Goal: Task Accomplishment & Management: Manage account settings

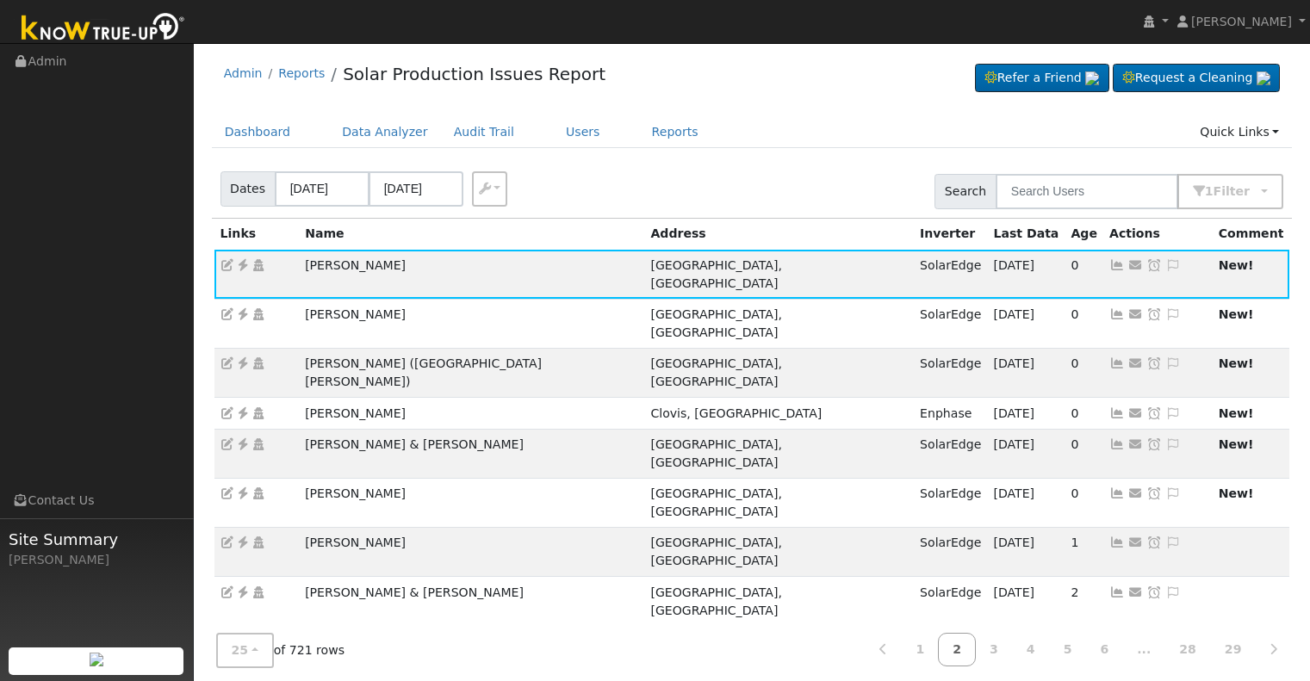
scroll to position [82, 0]
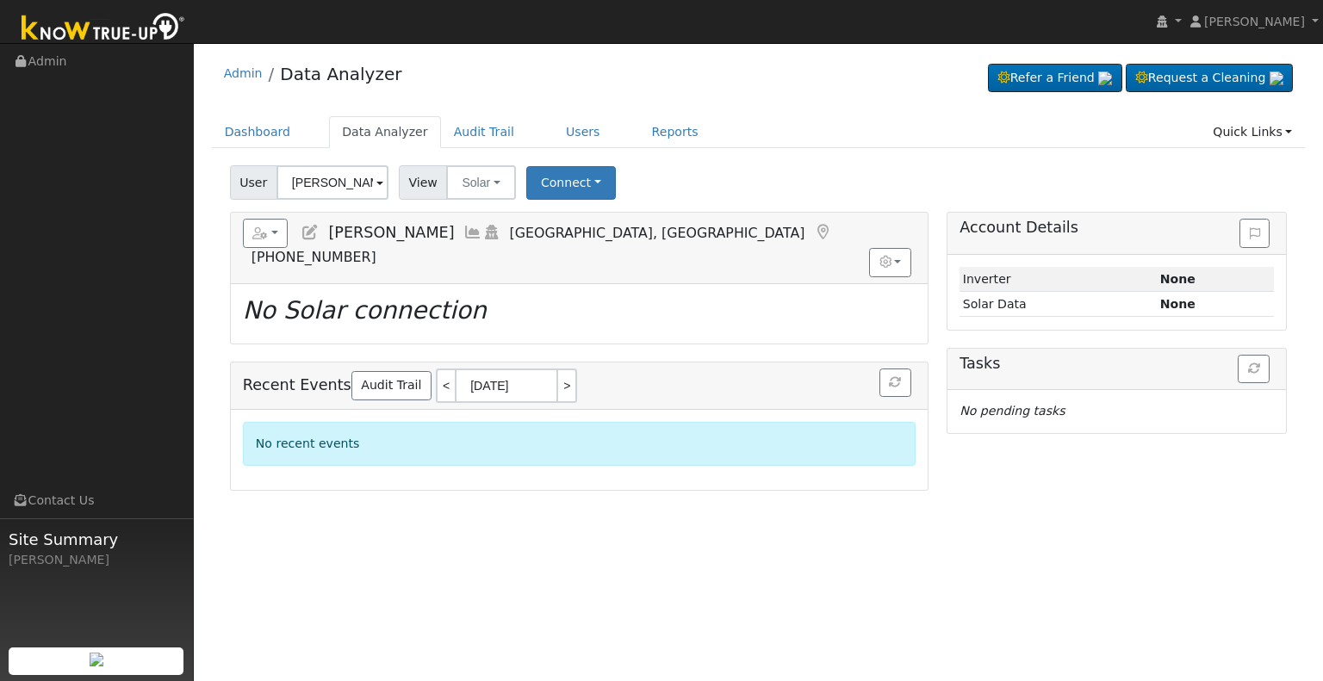
click at [338, 200] on div "User Consuelo Avelar Account Default Account Default Account 4433 Gila Avenue, …" at bounding box center [759, 325] width 1094 height 332
click at [338, 190] on input "[PERSON_NAME]" at bounding box center [333, 182] width 112 height 34
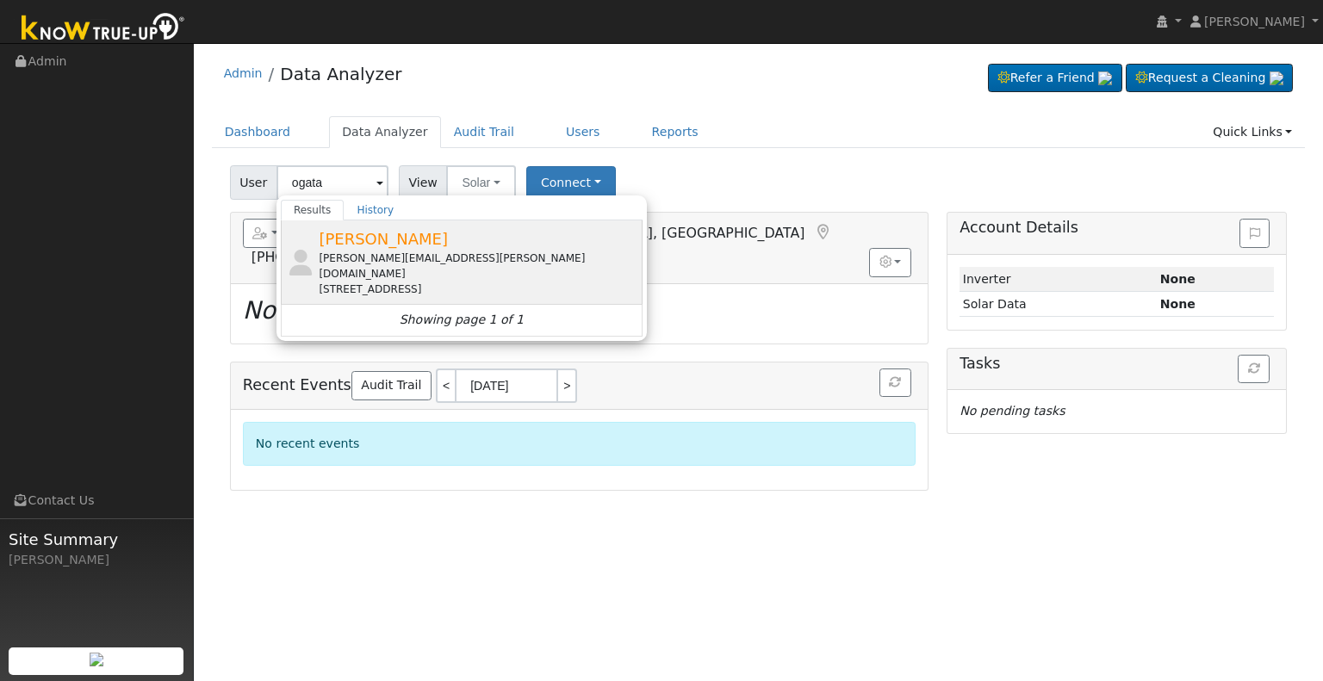
click at [396, 236] on span "[PERSON_NAME]" at bounding box center [383, 239] width 129 height 18
type input "[PERSON_NAME]"
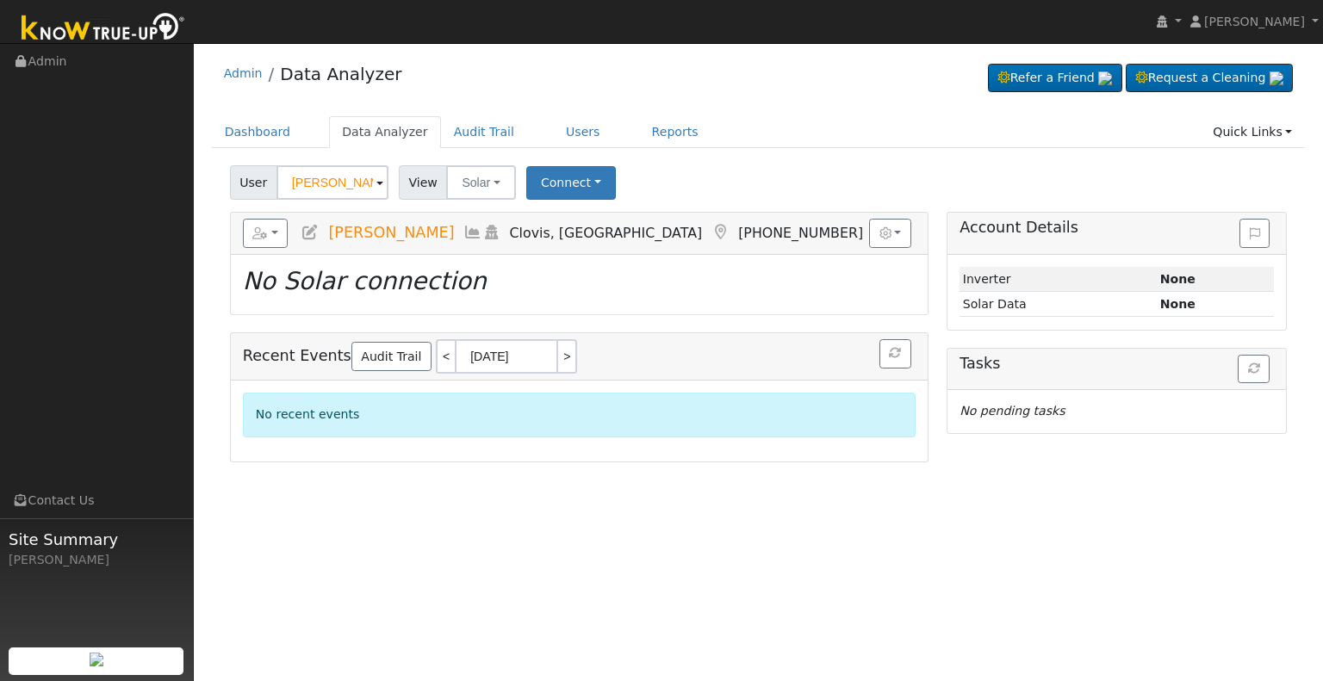
click at [310, 231] on icon at bounding box center [310, 233] width 19 height 16
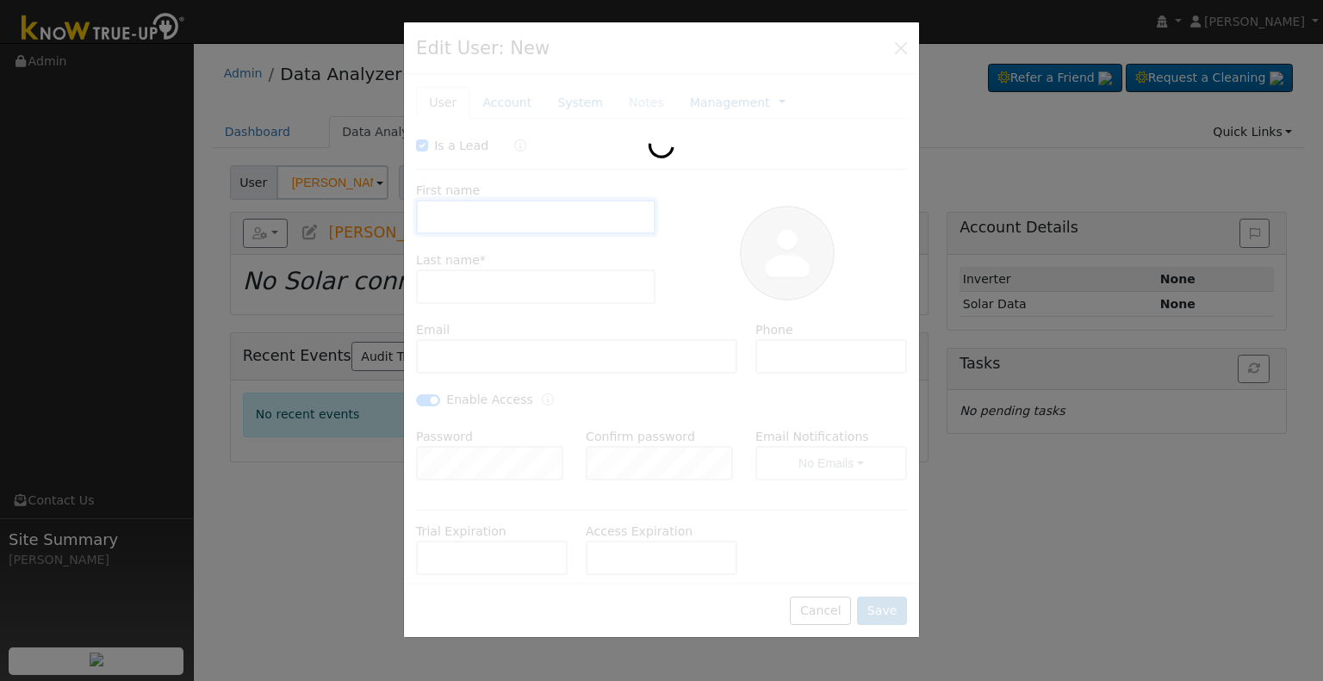
type input "[DATE]"
checkbox input "true"
type input "Denise"
type input "Ogata"
type input "[PERSON_NAME][EMAIL_ADDRESS][PERSON_NAME][DOMAIN_NAME]"
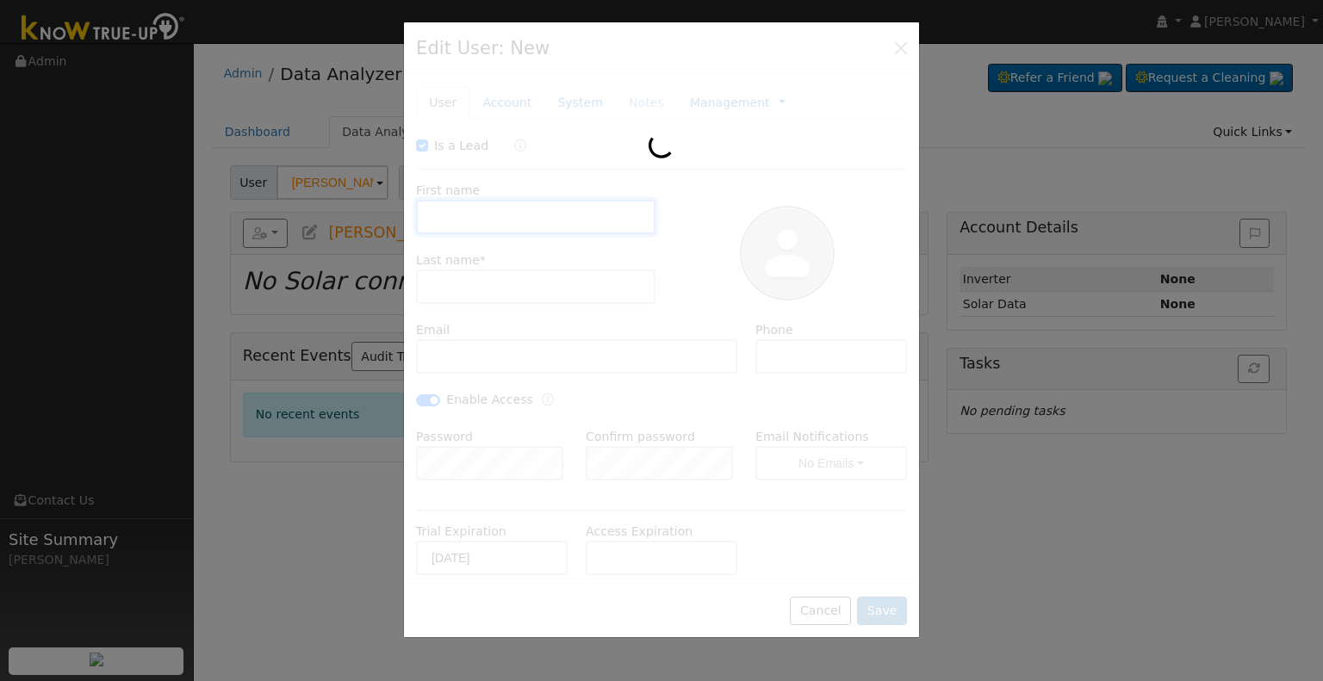
type input "5599052662"
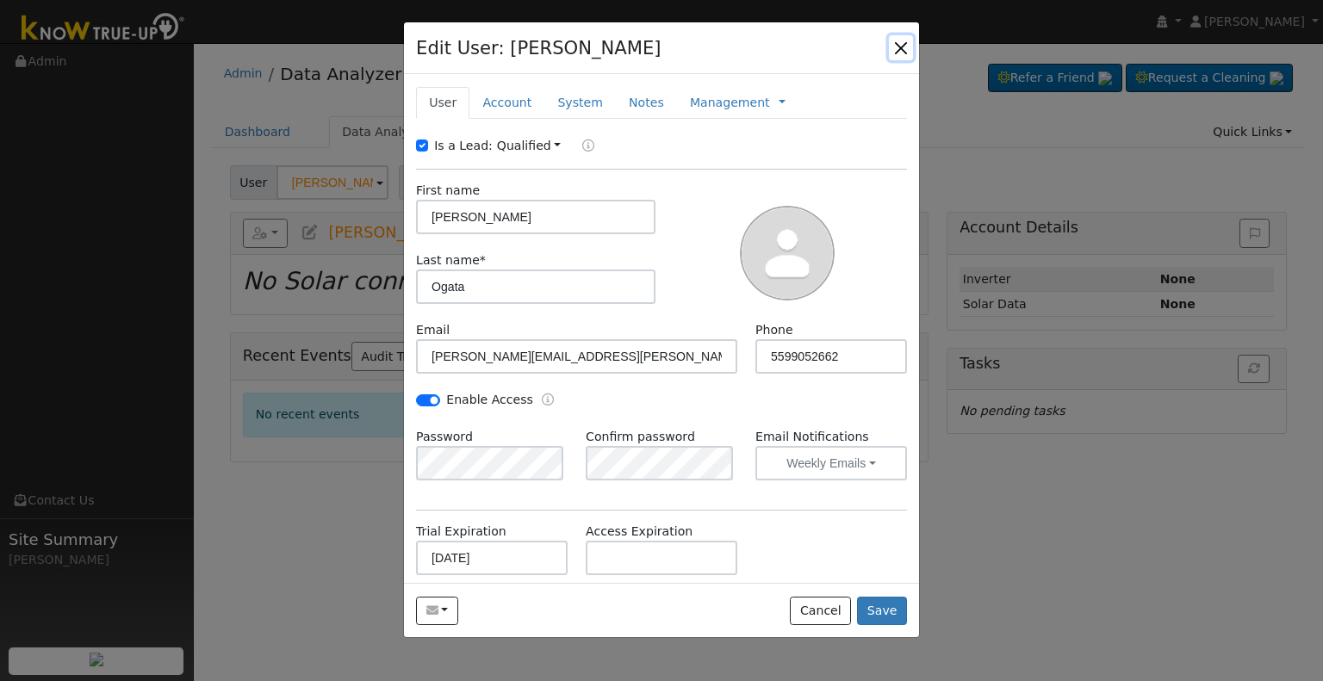
click at [895, 41] on button "button" at bounding box center [901, 47] width 24 height 24
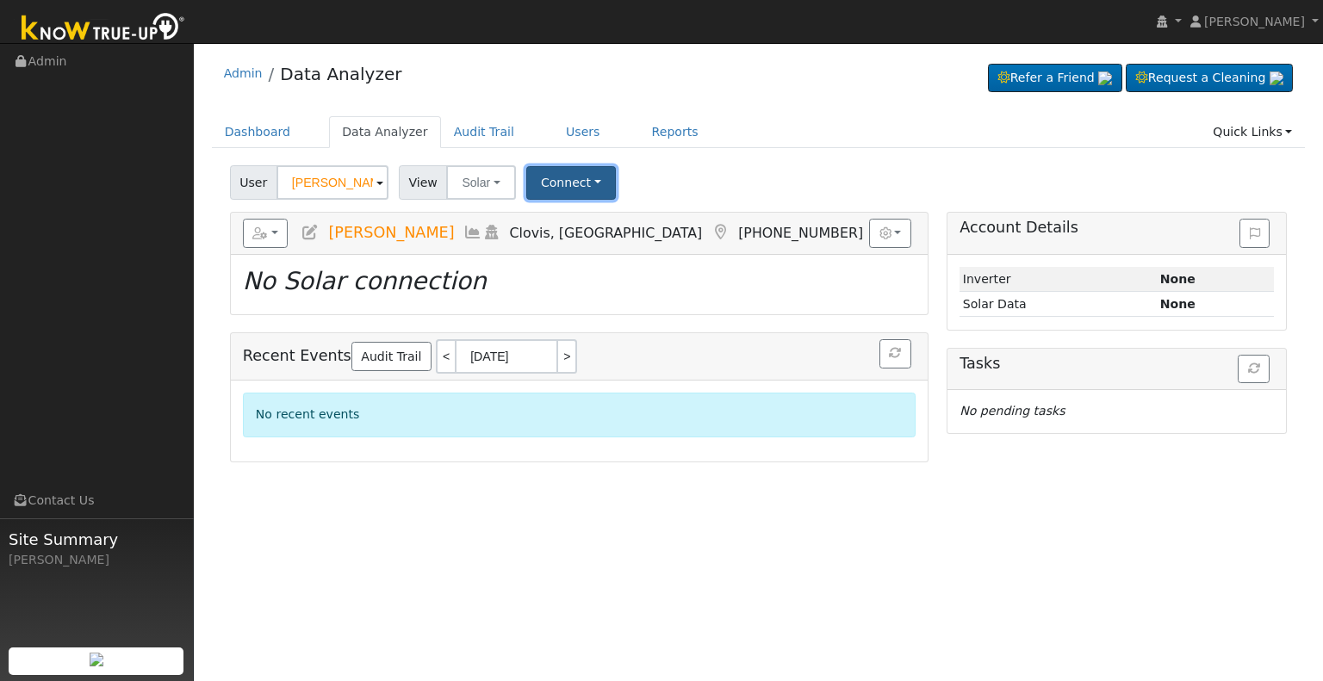
click at [565, 184] on button "Connect" at bounding box center [571, 183] width 90 height 34
click at [582, 219] on link "Select a Provider" at bounding box center [593, 220] width 134 height 24
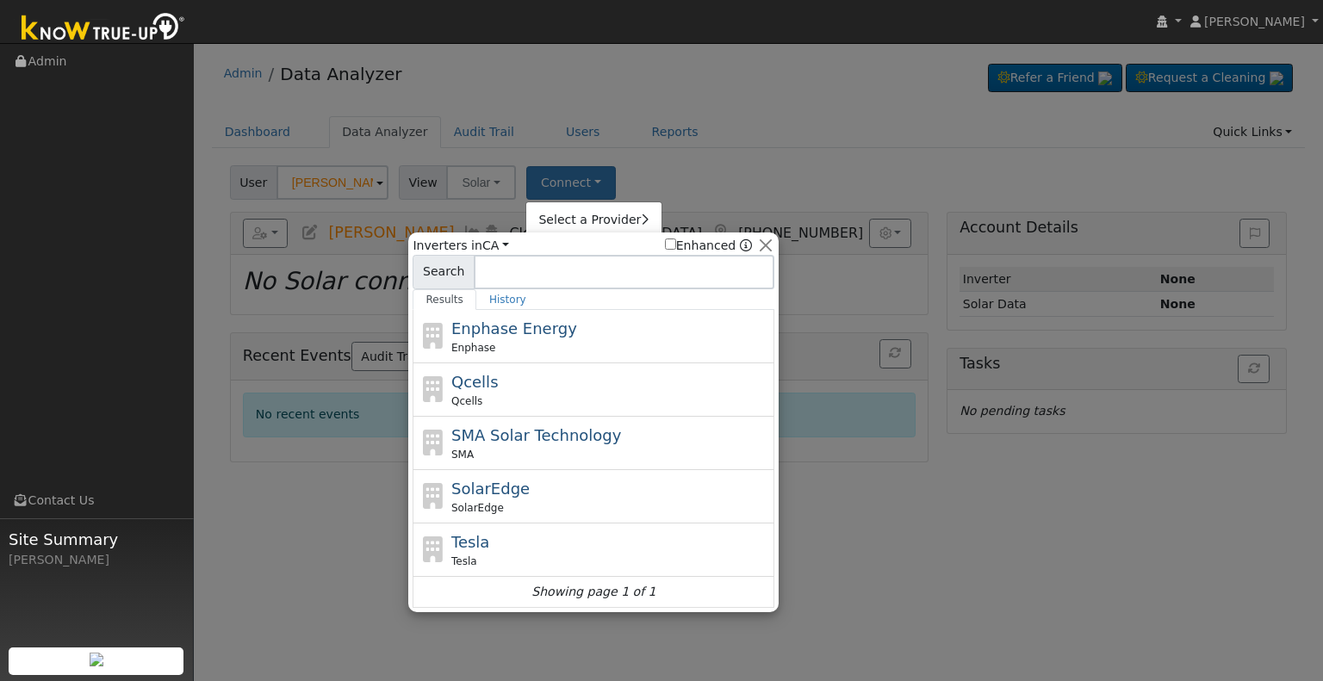
drag, startPoint x: 696, startPoint y: 142, endPoint x: 612, endPoint y: 164, distance: 87.1
click at [697, 142] on div at bounding box center [661, 340] width 1323 height 681
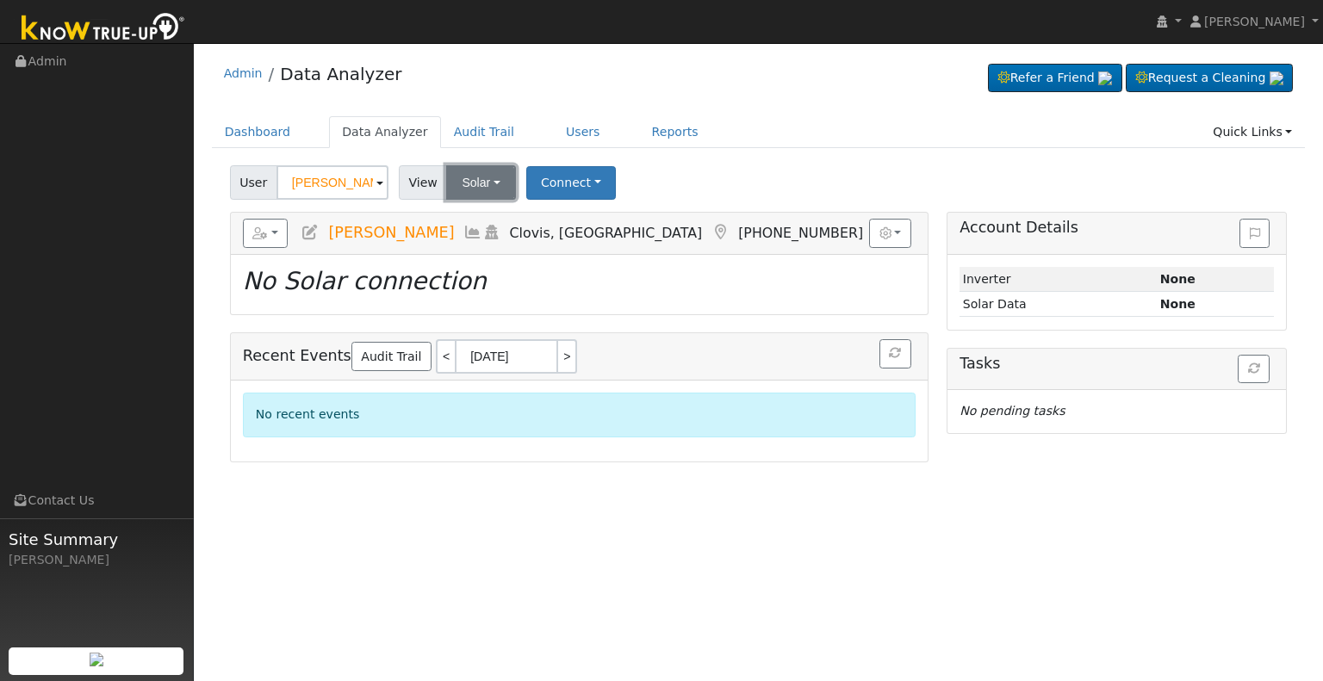
click at [488, 185] on button "Solar" at bounding box center [480, 182] width 69 height 34
click at [532, 220] on link "Utility" at bounding box center [504, 220] width 120 height 24
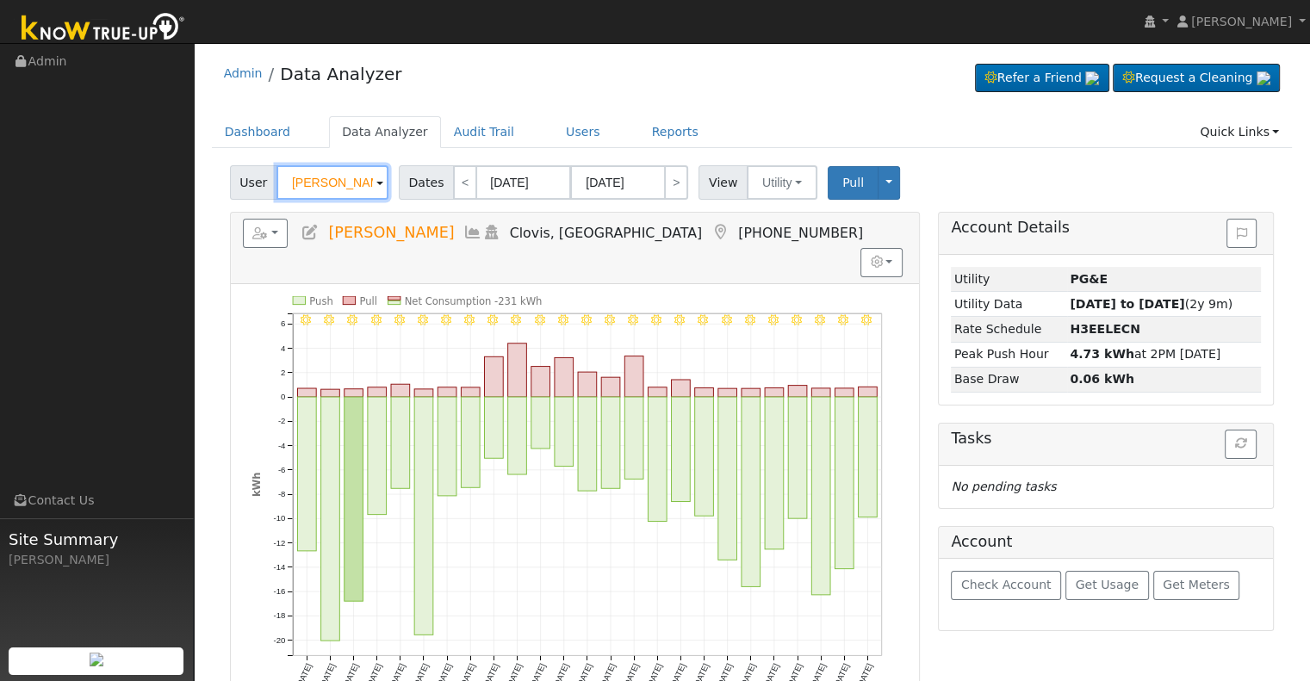
click at [352, 174] on input "[PERSON_NAME]" at bounding box center [333, 182] width 112 height 34
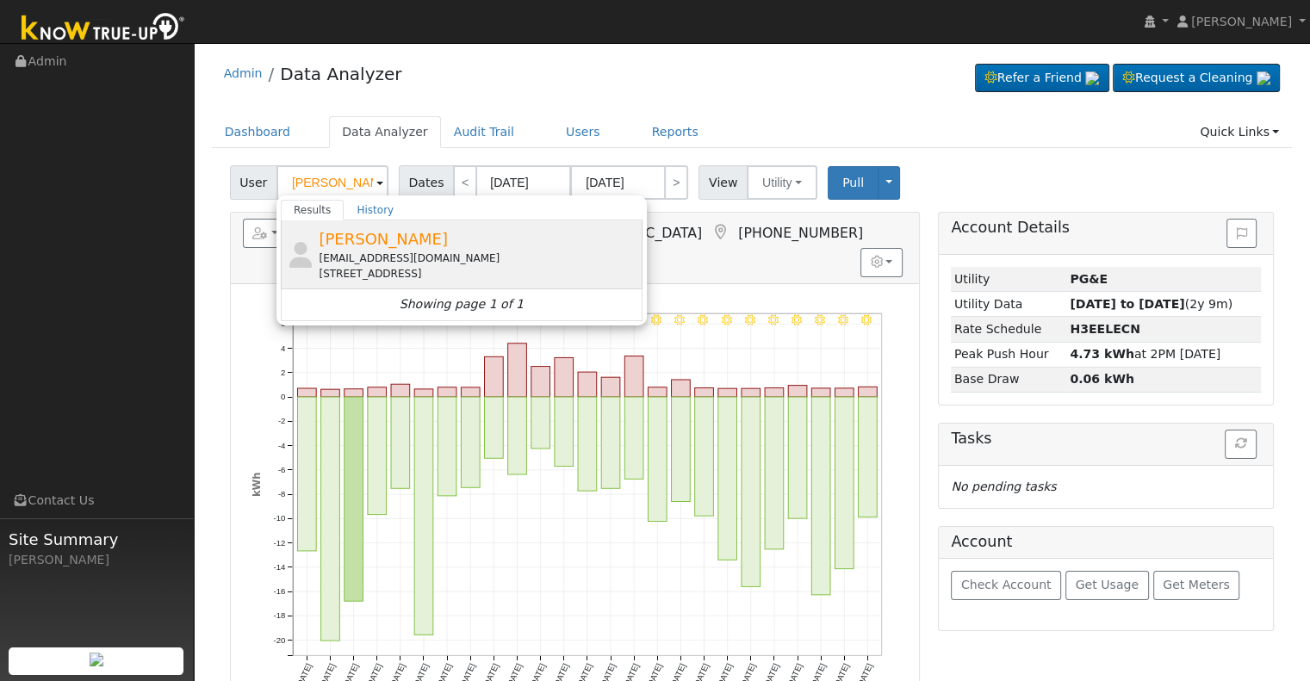
click at [0, 0] on div "[PERSON_NAME] [EMAIL_ADDRESS][DOMAIN_NAME] [STREET_ADDRESS]" at bounding box center [0, 0] width 0 height 0
type input "[PERSON_NAME]"
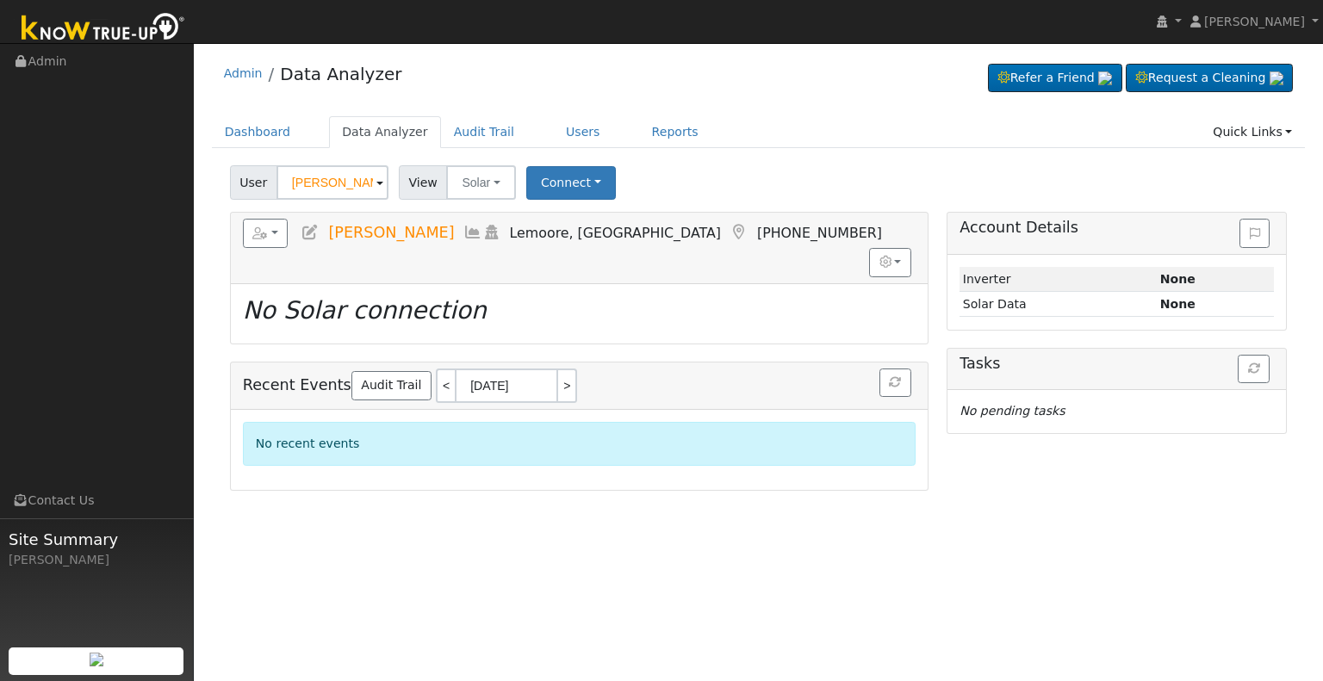
click at [311, 230] on icon at bounding box center [310, 233] width 19 height 16
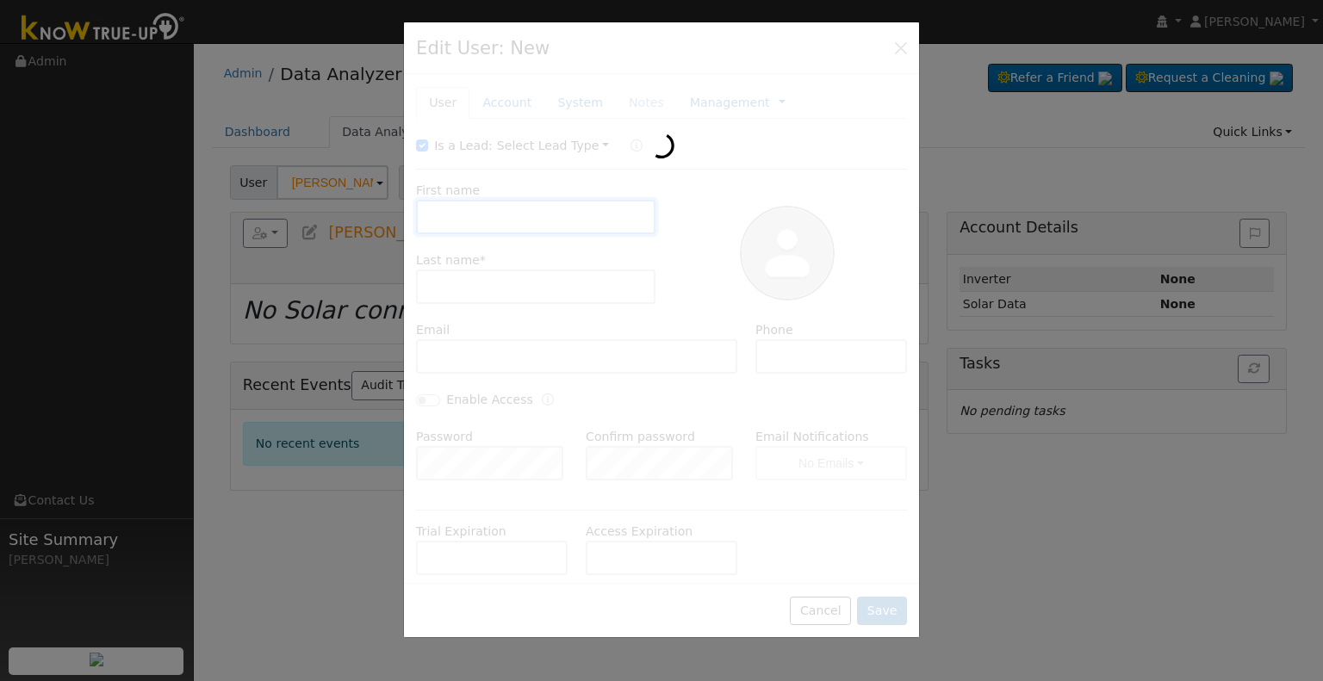
type input "[PERSON_NAME]"
type input "Baga"
type input "wheelerb73@gmail.com"
type input "5594692954"
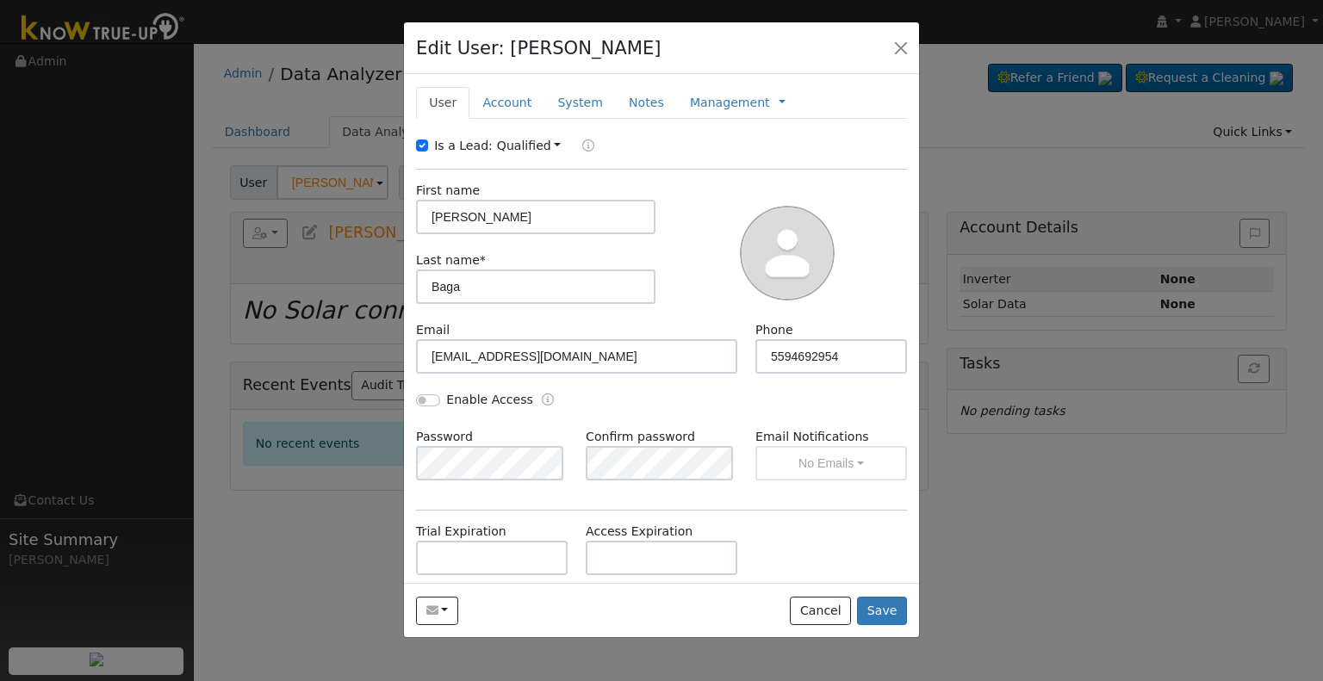
click at [425, 145] on div "Edit User: Anita Baga Default Account Default Account 16209 East Road, Lemoore,…" at bounding box center [661, 331] width 517 height 618
click at [423, 147] on input "Is a Lead:" at bounding box center [422, 146] width 12 height 12
checkbox input "false"
click at [424, 398] on input "Enable Access" at bounding box center [428, 401] width 24 height 12
checkbox input "true"
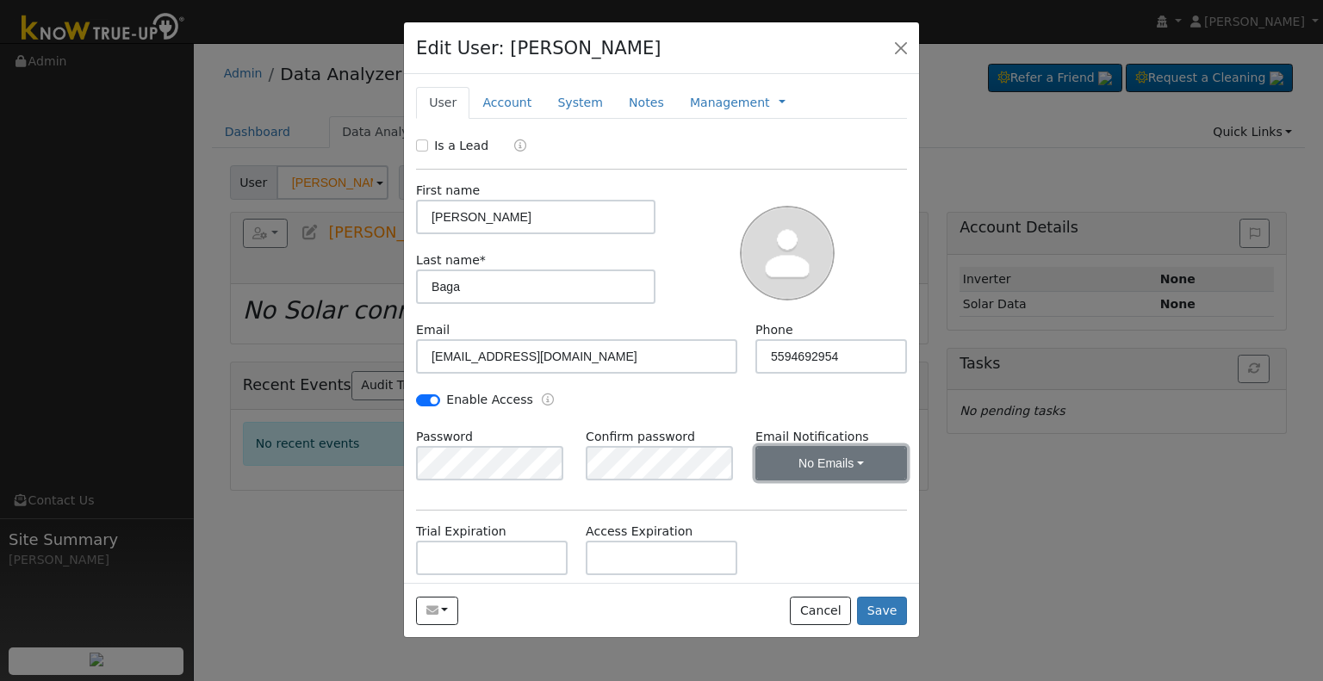
click at [787, 467] on button "No Emails" at bounding box center [832, 463] width 152 height 34
click at [834, 524] on link "Weekly Emails" at bounding box center [808, 525] width 120 height 24
click at [651, 510] on hr at bounding box center [661, 510] width 491 height 1
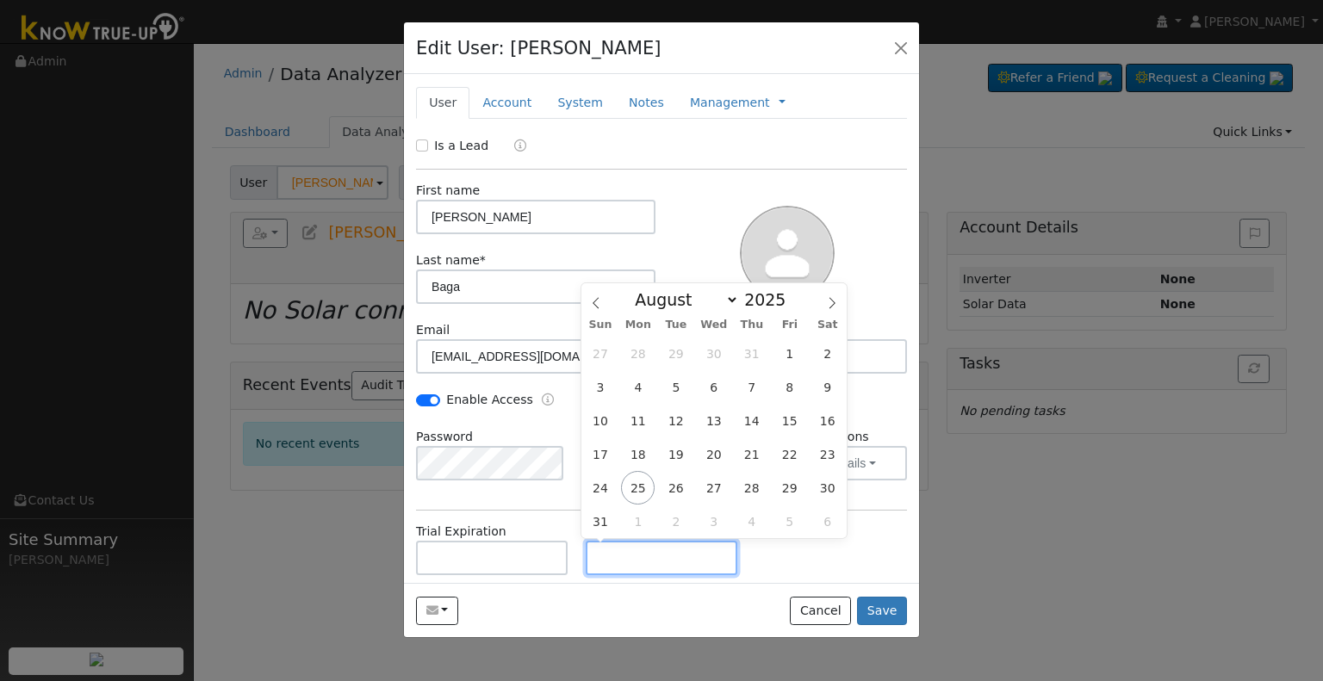
click at [613, 544] on input "text" at bounding box center [662, 558] width 152 height 34
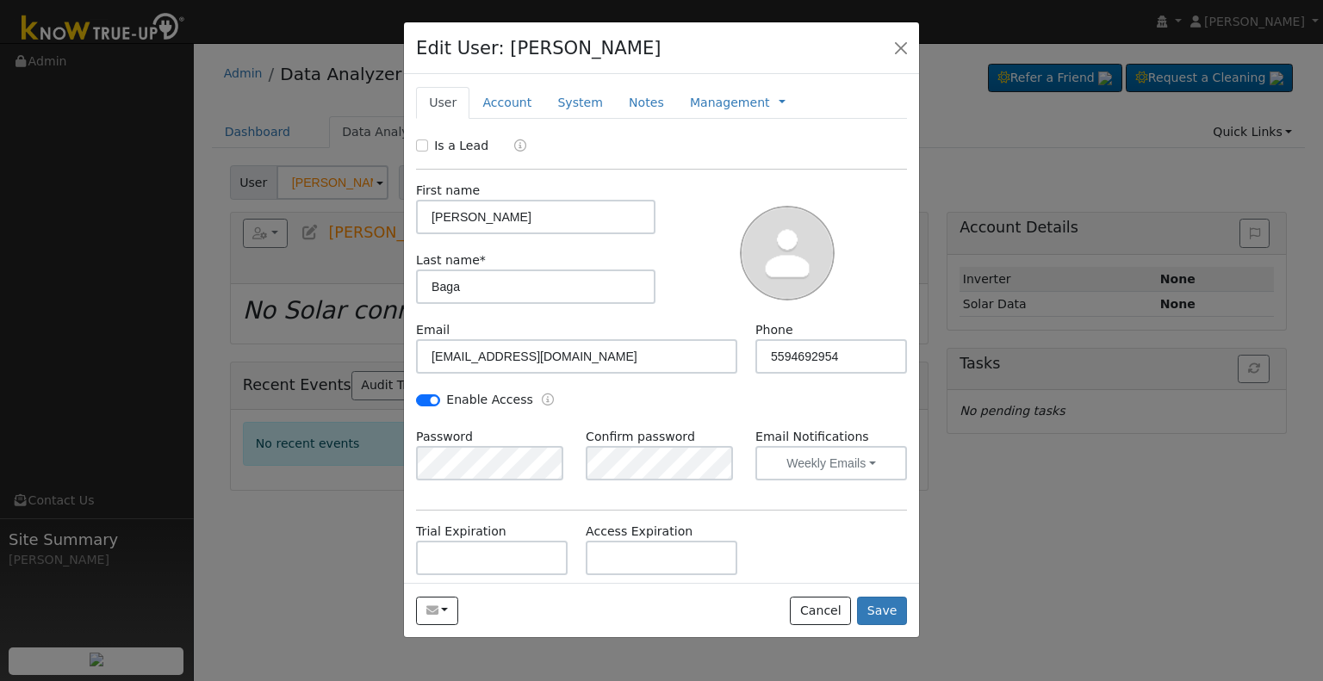
click at [856, 568] on div "Trial Expiration Access Expiration" at bounding box center [662, 558] width 509 height 70
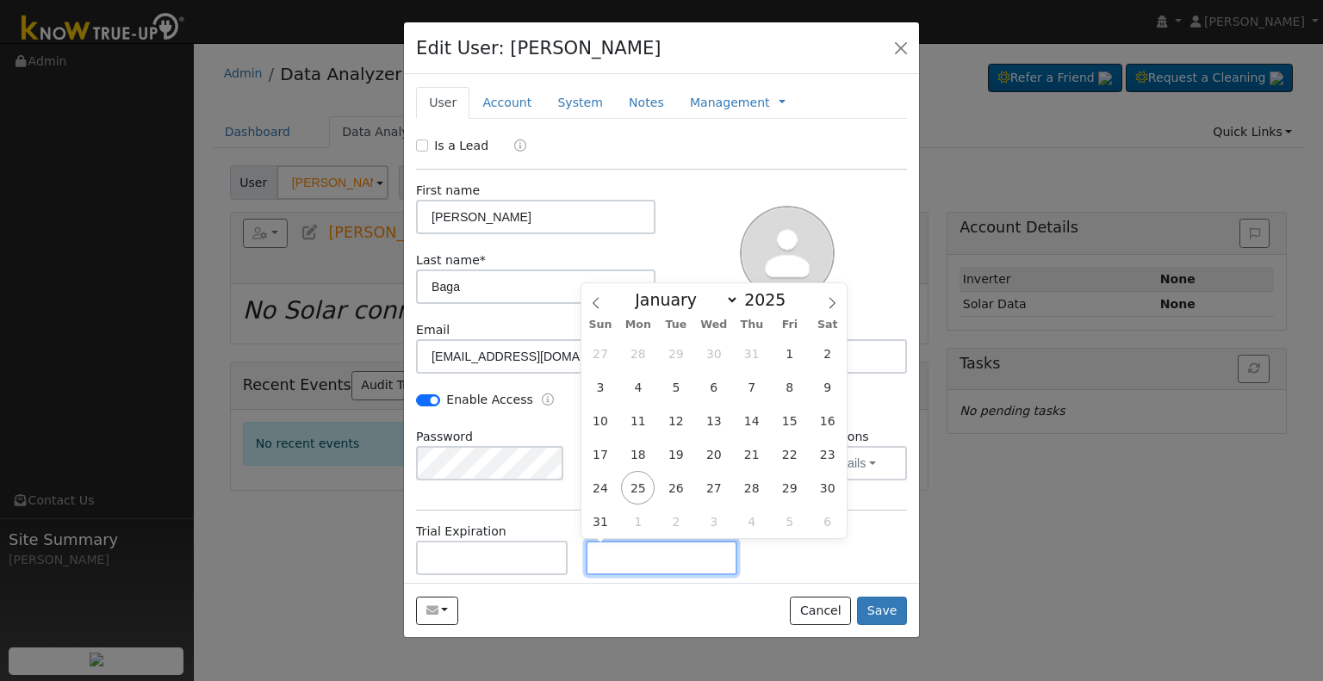
click at [665, 544] on input "text" at bounding box center [662, 558] width 152 height 34
click at [819, 137] on div "Is a Lead" at bounding box center [662, 147] width 509 height 20
click at [645, 542] on input "text" at bounding box center [662, 558] width 152 height 34
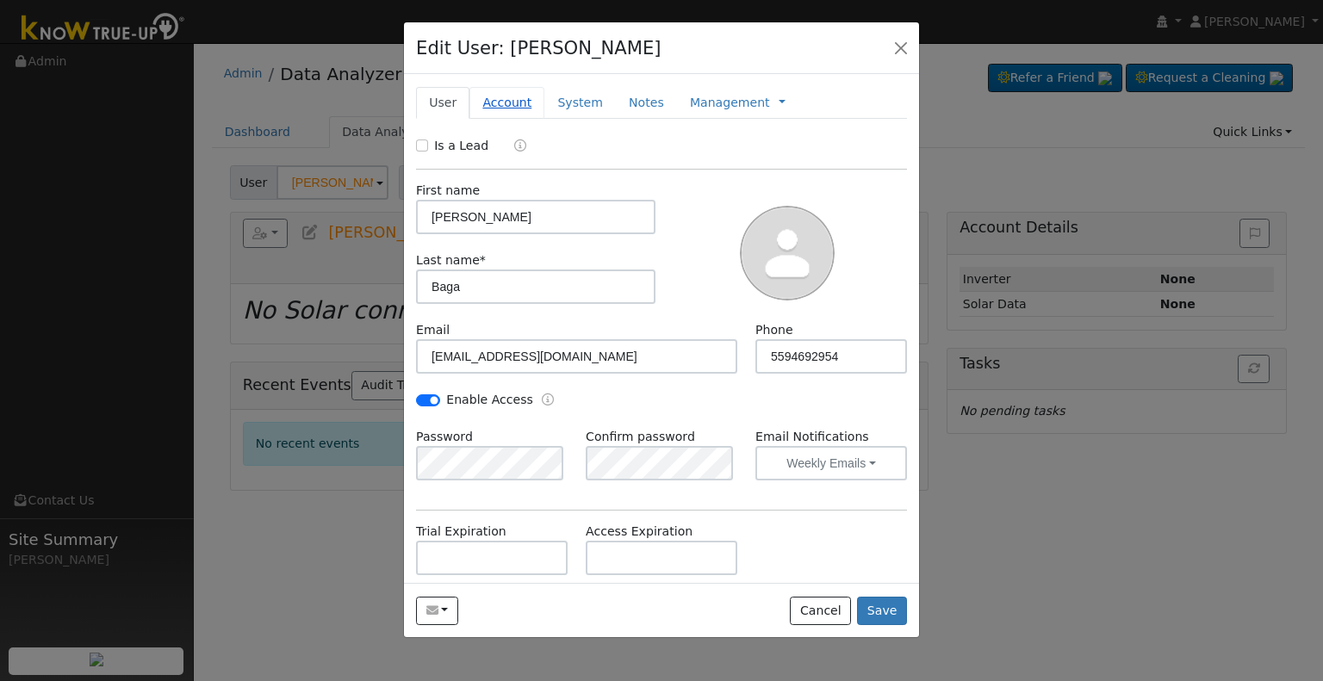
click at [507, 106] on link "Account" at bounding box center [507, 103] width 75 height 32
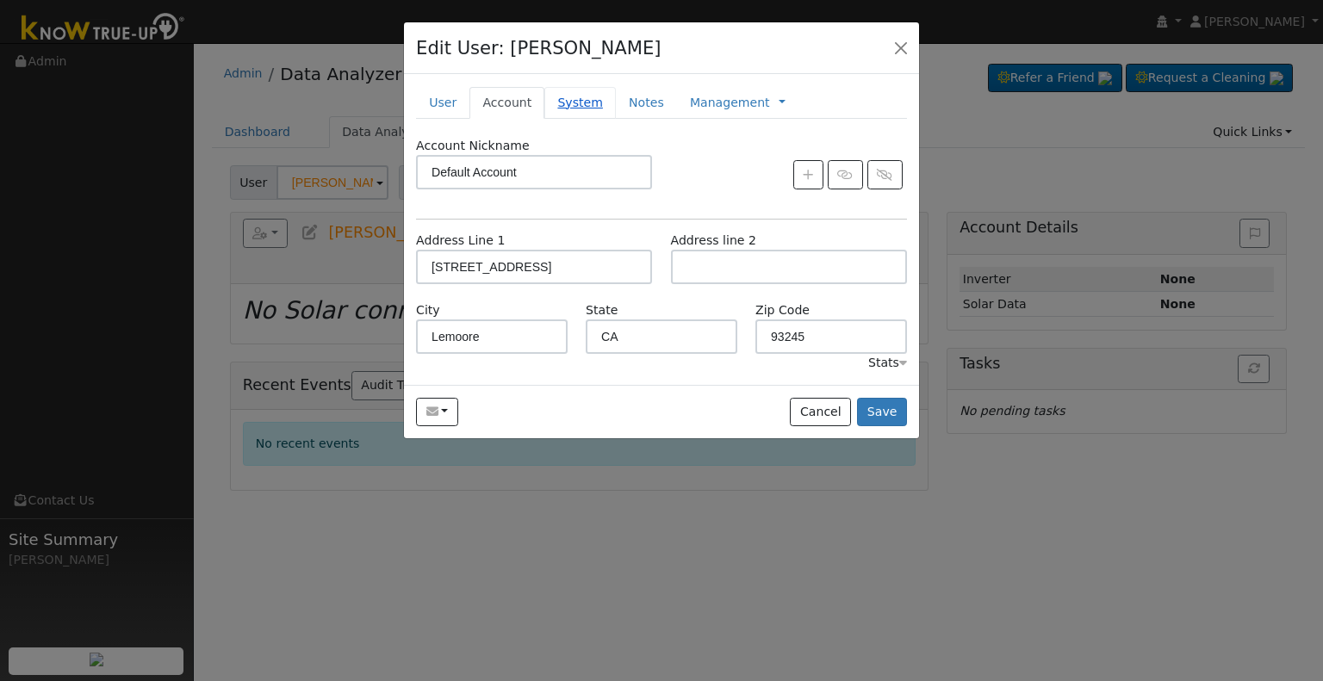
click at [559, 103] on link "System" at bounding box center [580, 103] width 72 height 32
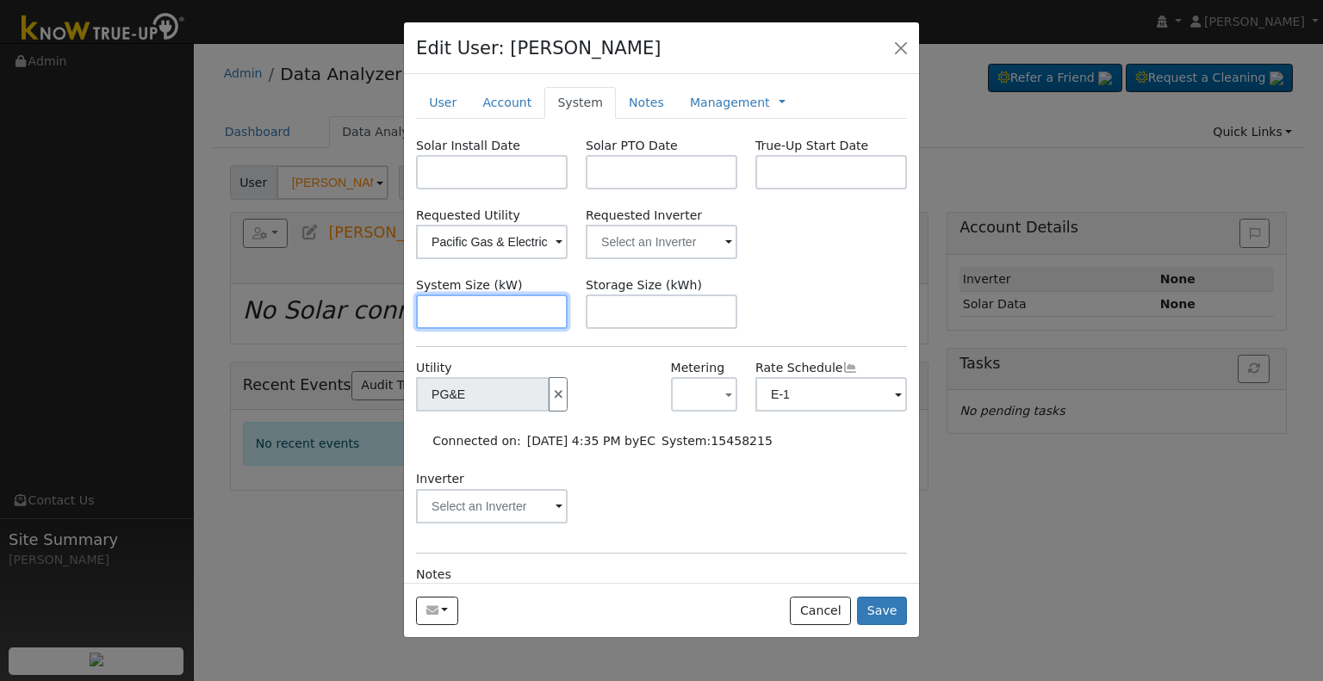
click at [503, 320] on input "text" at bounding box center [492, 312] width 152 height 34
paste input "15.795"
type input "15.8"
click at [487, 165] on input "text" at bounding box center [492, 172] width 152 height 34
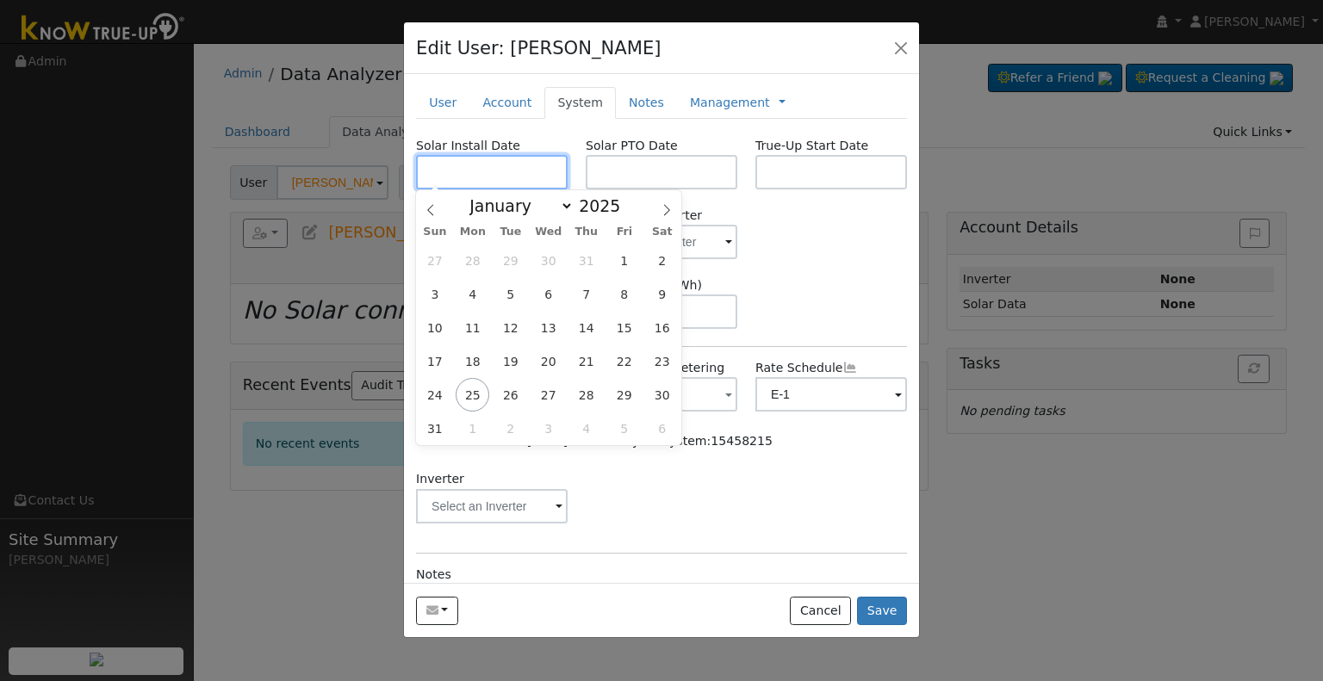
drag, startPoint x: 532, startPoint y: 168, endPoint x: 581, endPoint y: 170, distance: 49.1
click at [532, 168] on input "text" at bounding box center [492, 172] width 152 height 34
paste input "8/7/2025"
type input "08/07/2025"
click at [647, 165] on input "text" at bounding box center [662, 172] width 152 height 34
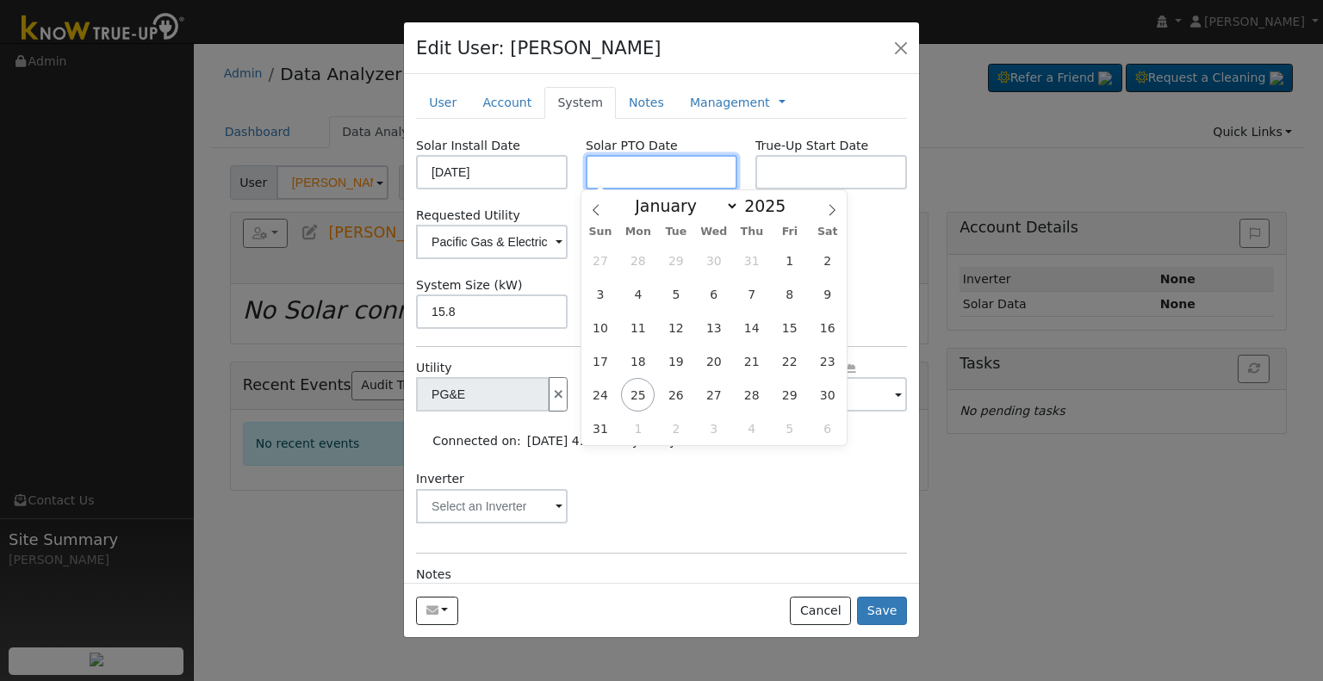
click at [709, 172] on input "text" at bounding box center [662, 172] width 152 height 34
paste input "8/25/2025"
type input "[DATE]"
click at [727, 134] on div "New Account Nickname Cancel Create Are you sure you want to create new account …" at bounding box center [661, 328] width 515 height 509
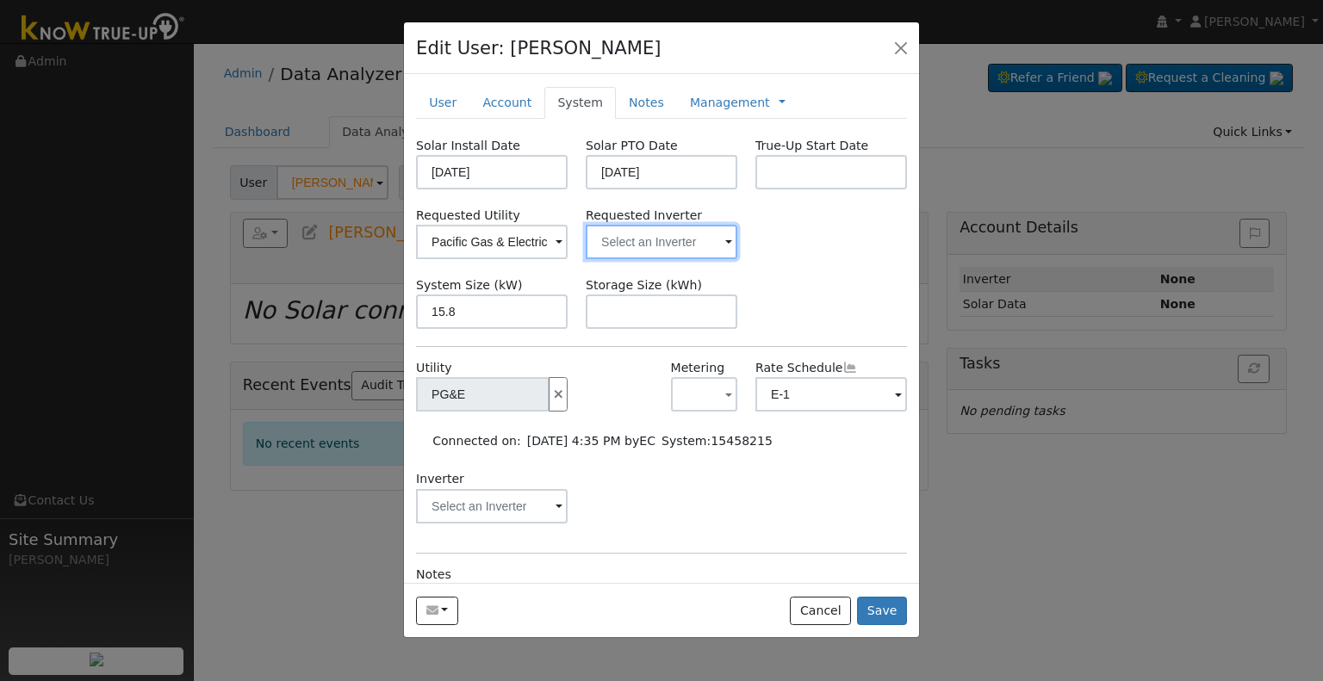
click at [568, 233] on input "text" at bounding box center [492, 242] width 152 height 34
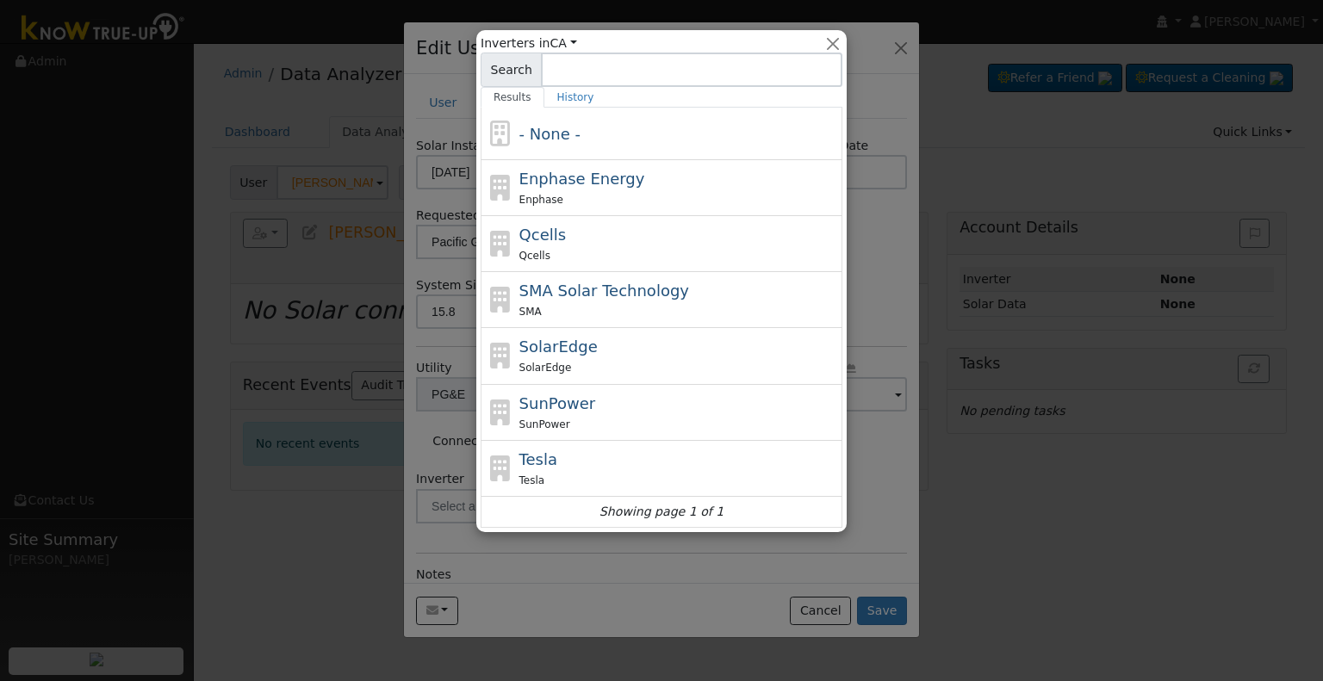
click at [554, 459] on div "Tesla Tesla" at bounding box center [680, 468] width 320 height 41
type input "Tesla"
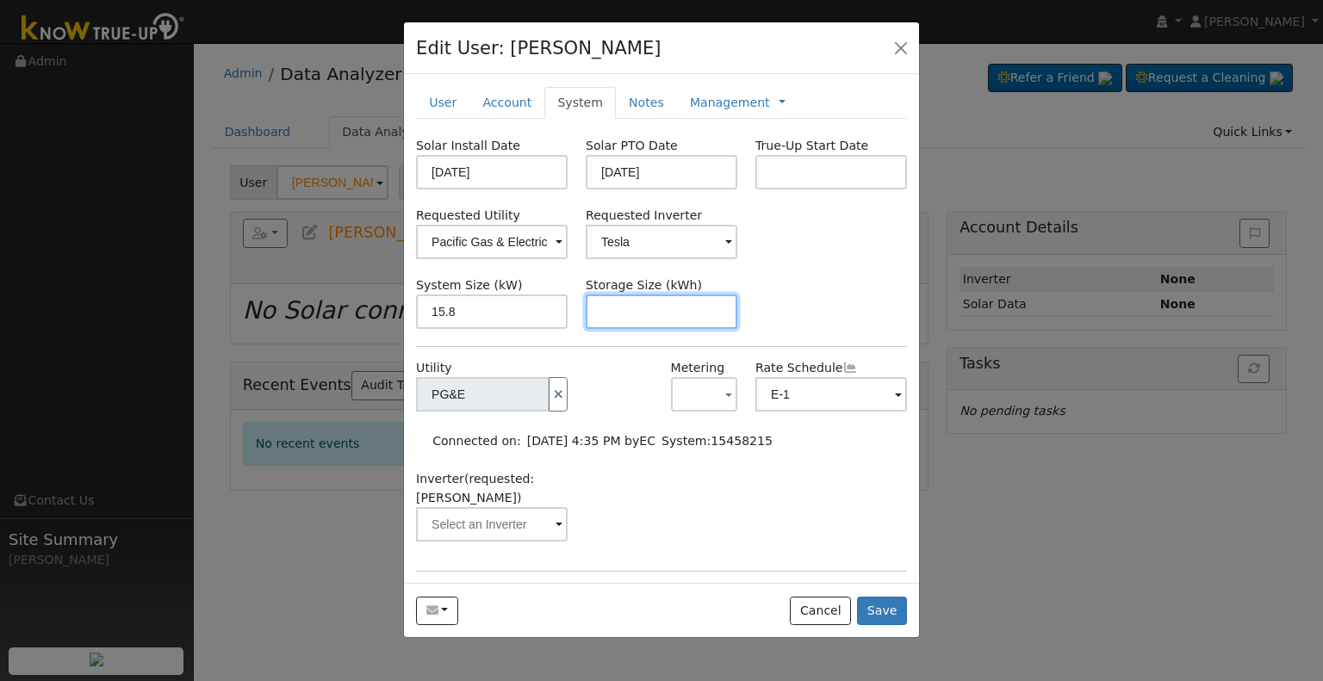
click at [639, 314] on input "text" at bounding box center [662, 312] width 152 height 34
click at [628, 306] on input "text" at bounding box center [662, 312] width 152 height 34
paste input "27.00"
type input "27"
drag, startPoint x: 628, startPoint y: 96, endPoint x: 675, endPoint y: 105, distance: 48.3
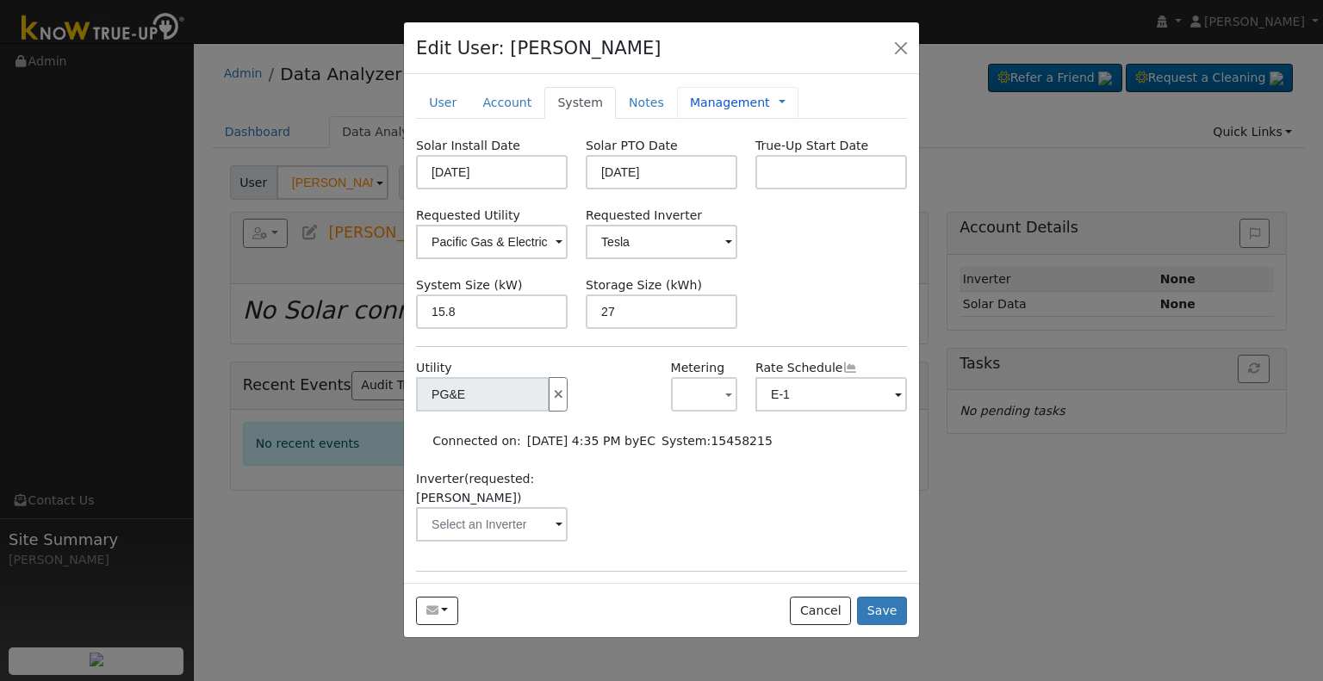
click at [629, 96] on link "Notes" at bounding box center [646, 103] width 61 height 32
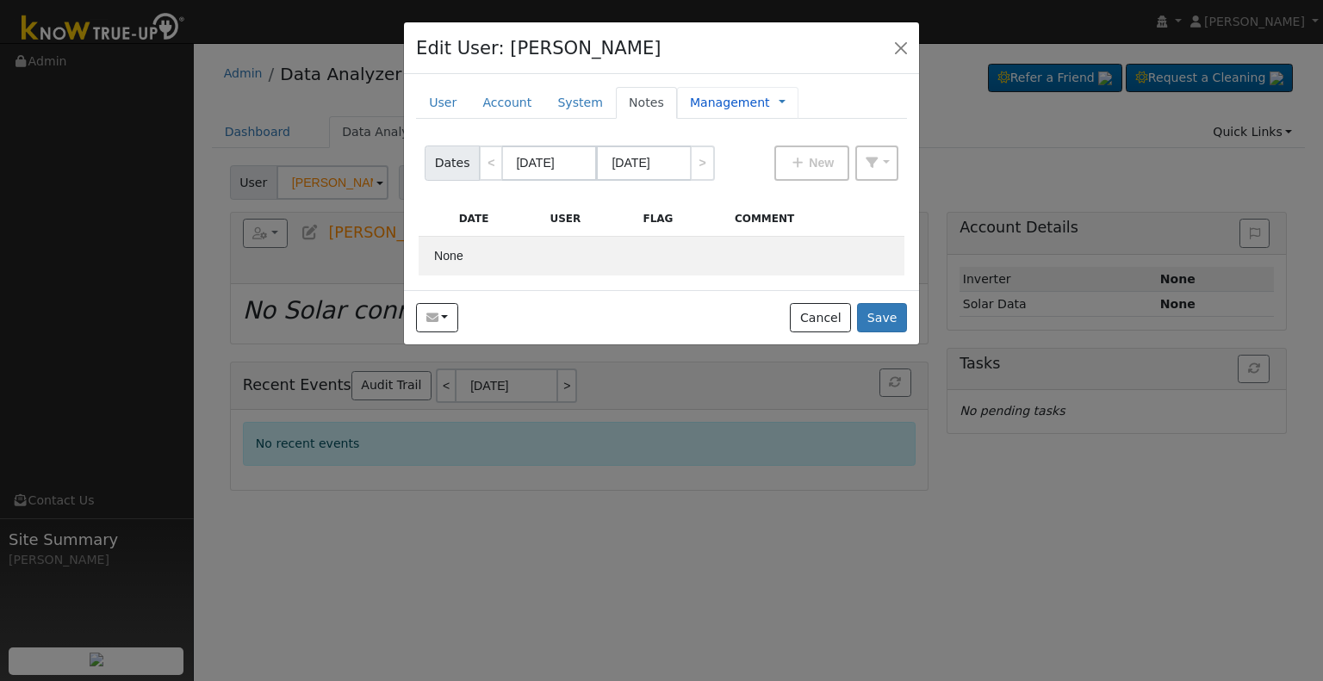
click at [717, 104] on link "Management" at bounding box center [730, 103] width 80 height 18
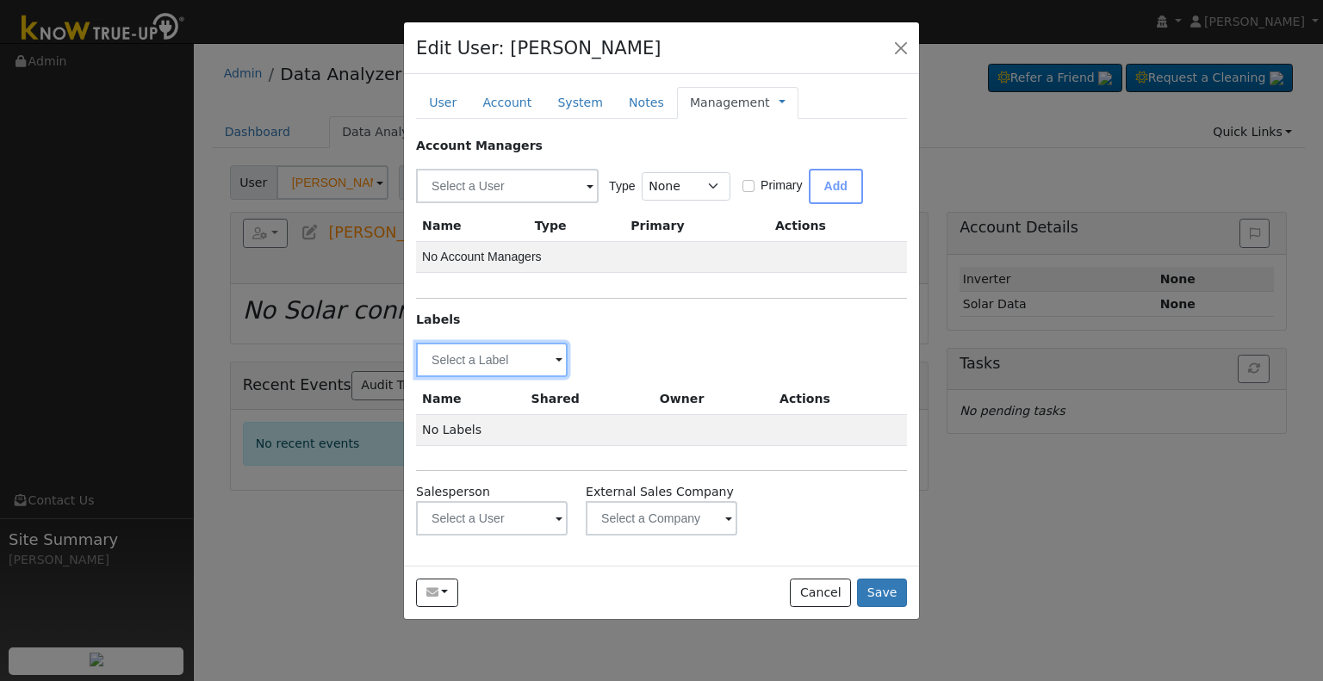
click at [516, 358] on input "text" at bounding box center [492, 360] width 152 height 34
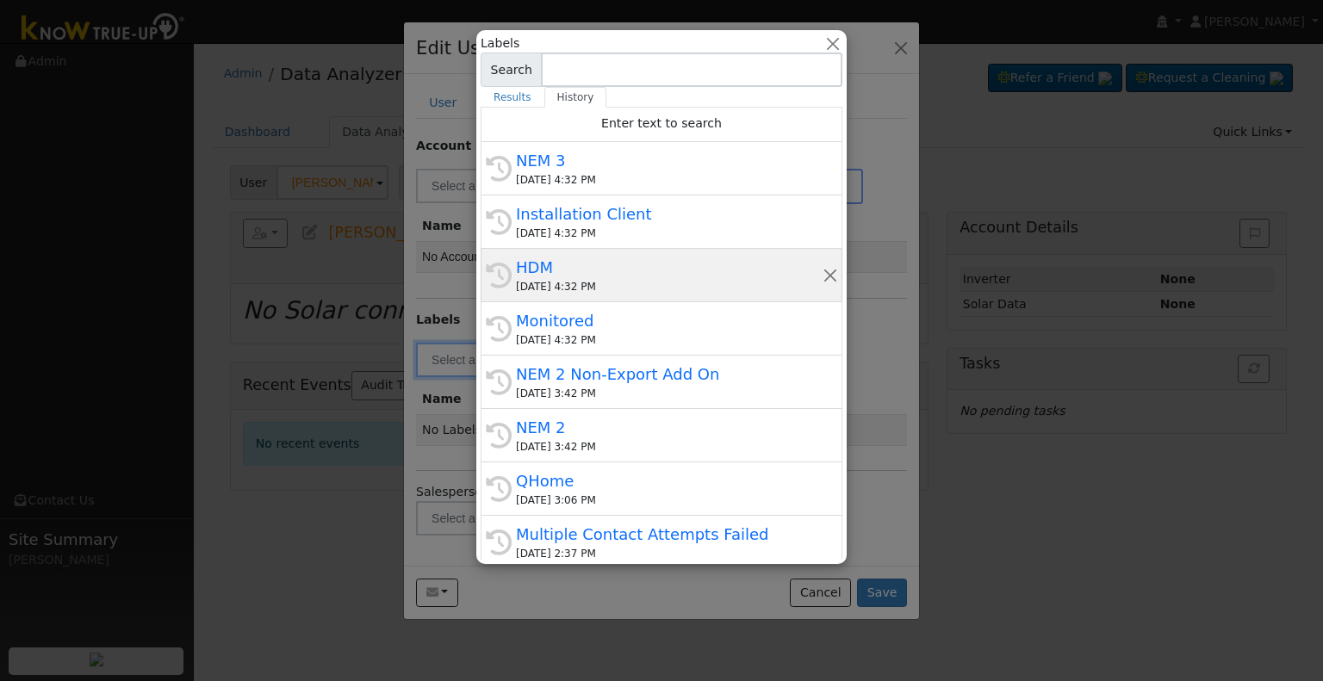
click at [580, 275] on div "HDM" at bounding box center [669, 267] width 307 height 23
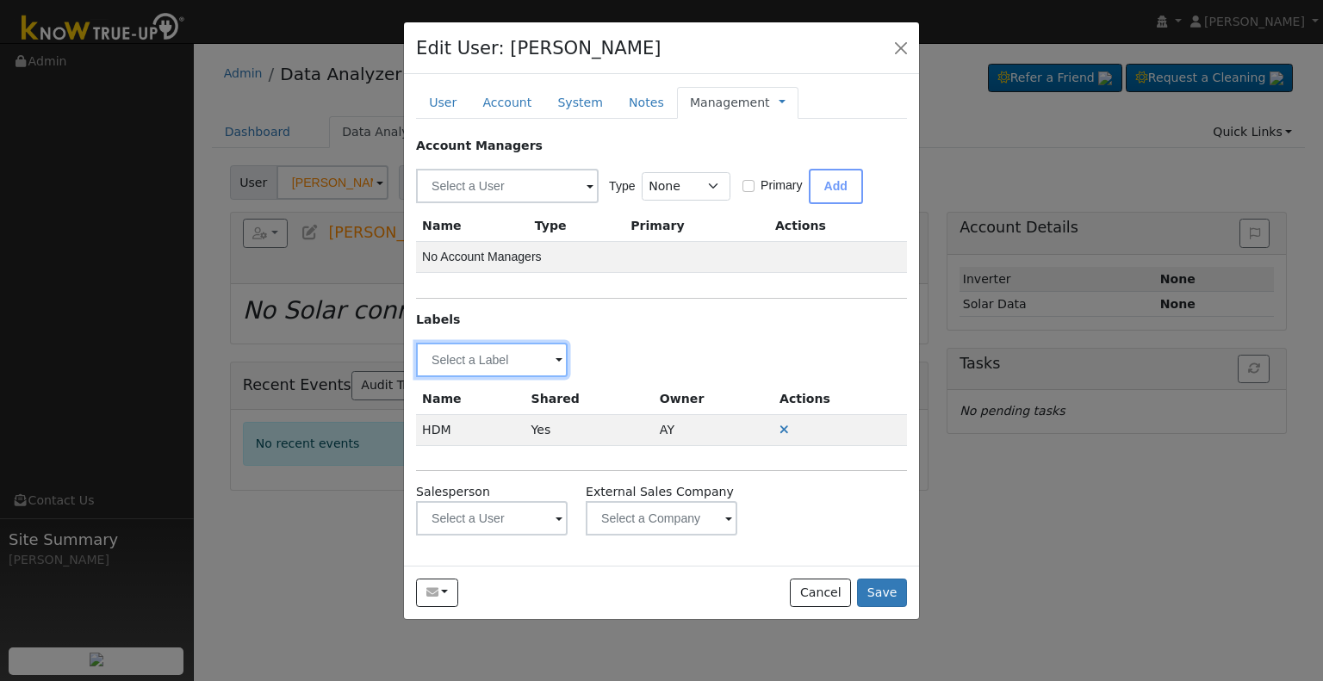
drag, startPoint x: 476, startPoint y: 362, endPoint x: 518, endPoint y: 371, distance: 42.4
click at [477, 362] on input "text" at bounding box center [492, 360] width 152 height 34
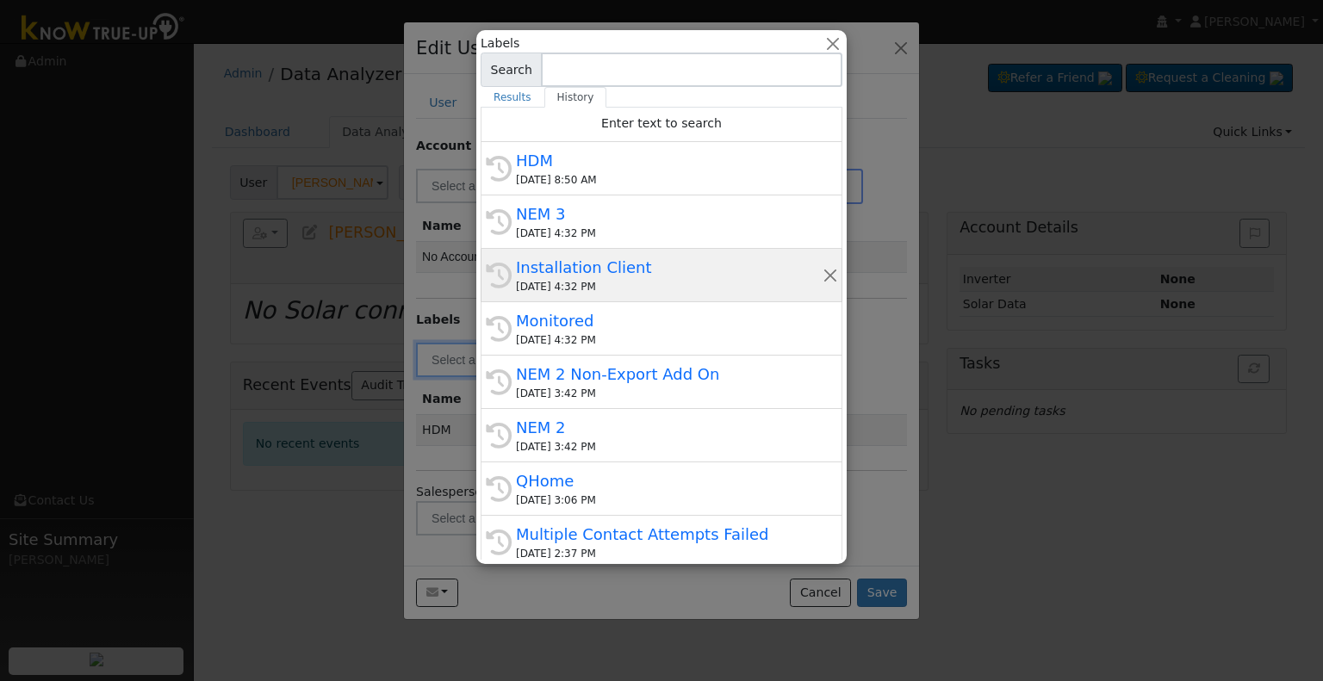
click at [611, 259] on div "Installation Client" at bounding box center [669, 267] width 307 height 23
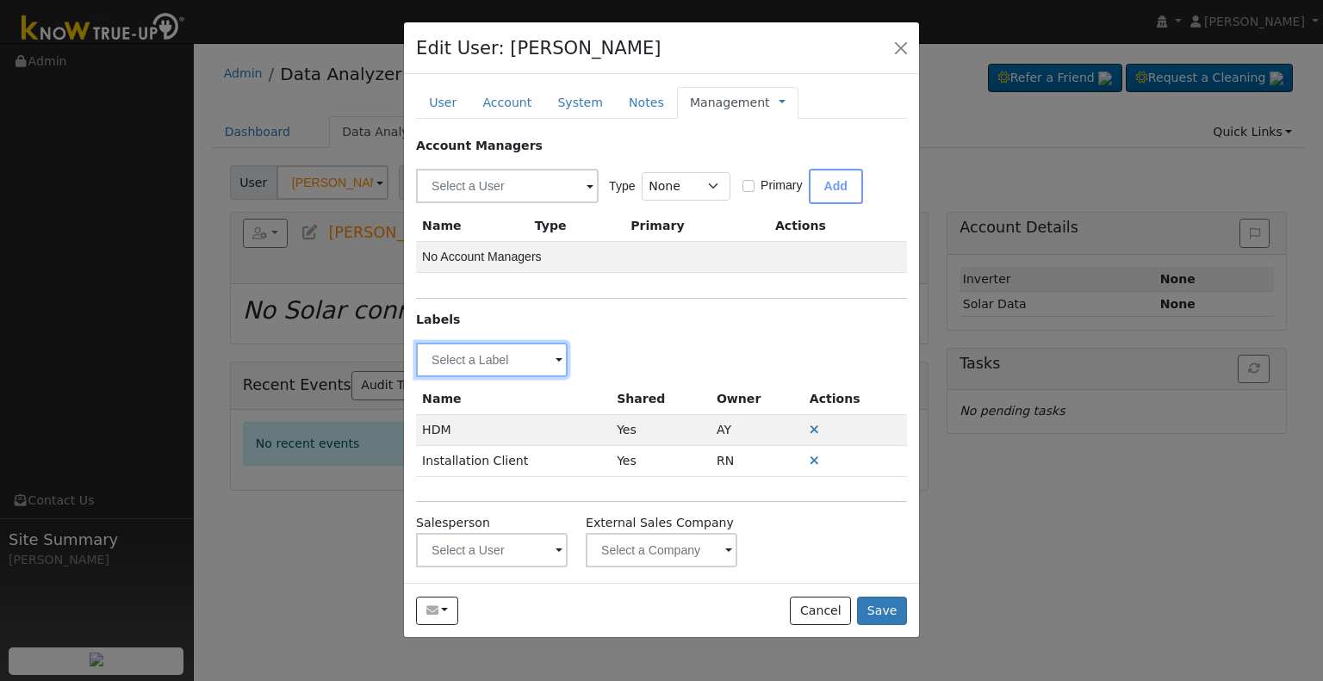
drag, startPoint x: 488, startPoint y: 357, endPoint x: 507, endPoint y: 347, distance: 21.2
click at [489, 357] on input "text" at bounding box center [492, 360] width 152 height 34
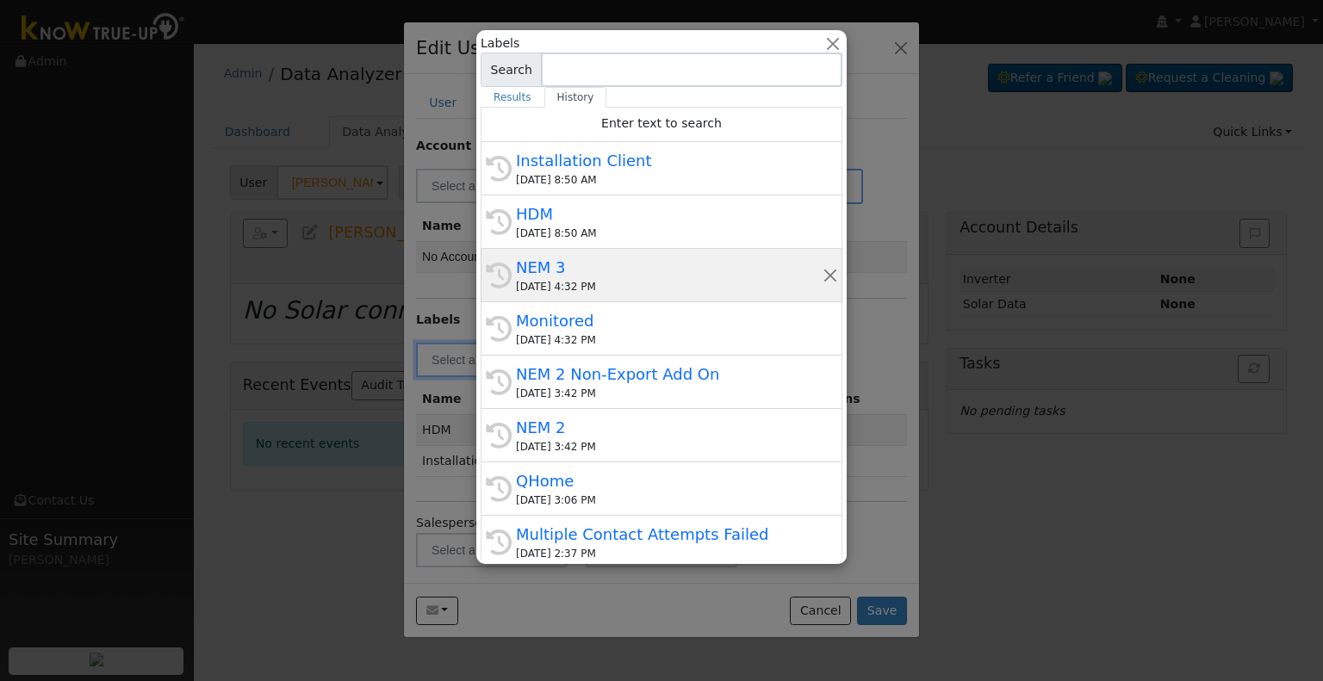
click at [603, 267] on div "NEM 3" at bounding box center [669, 267] width 307 height 23
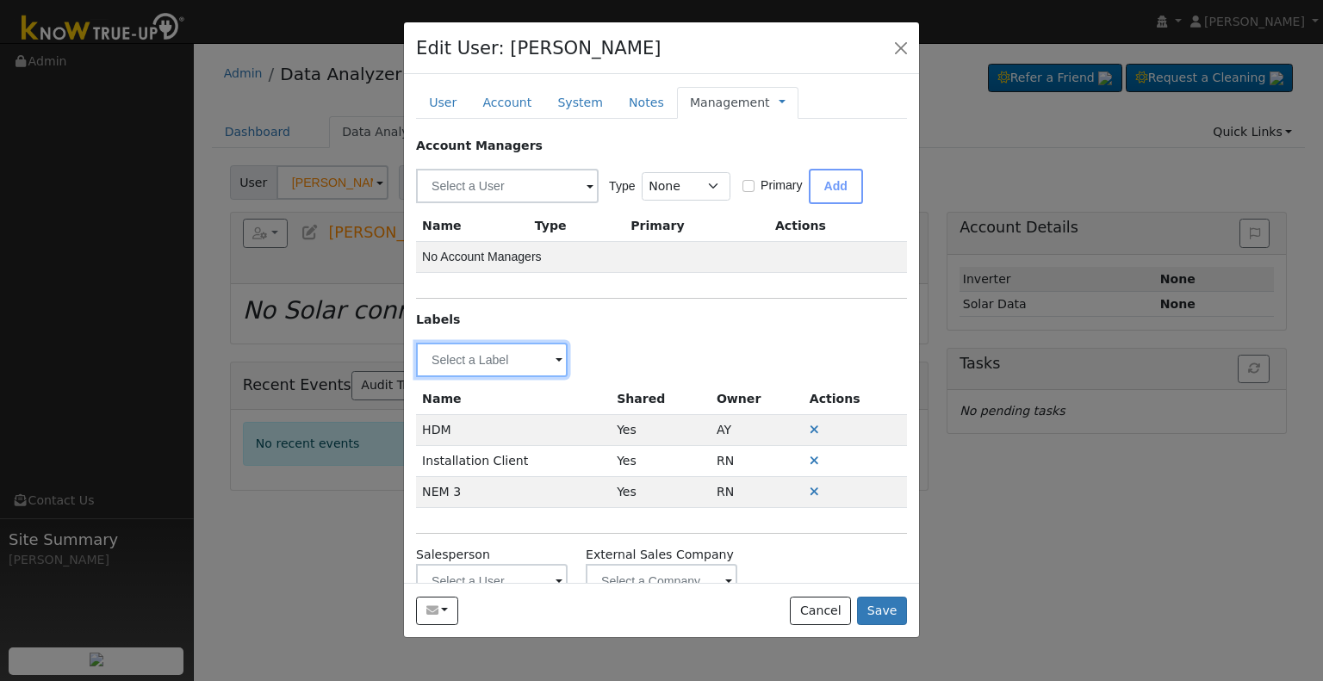
click at [473, 368] on input "text" at bounding box center [492, 360] width 152 height 34
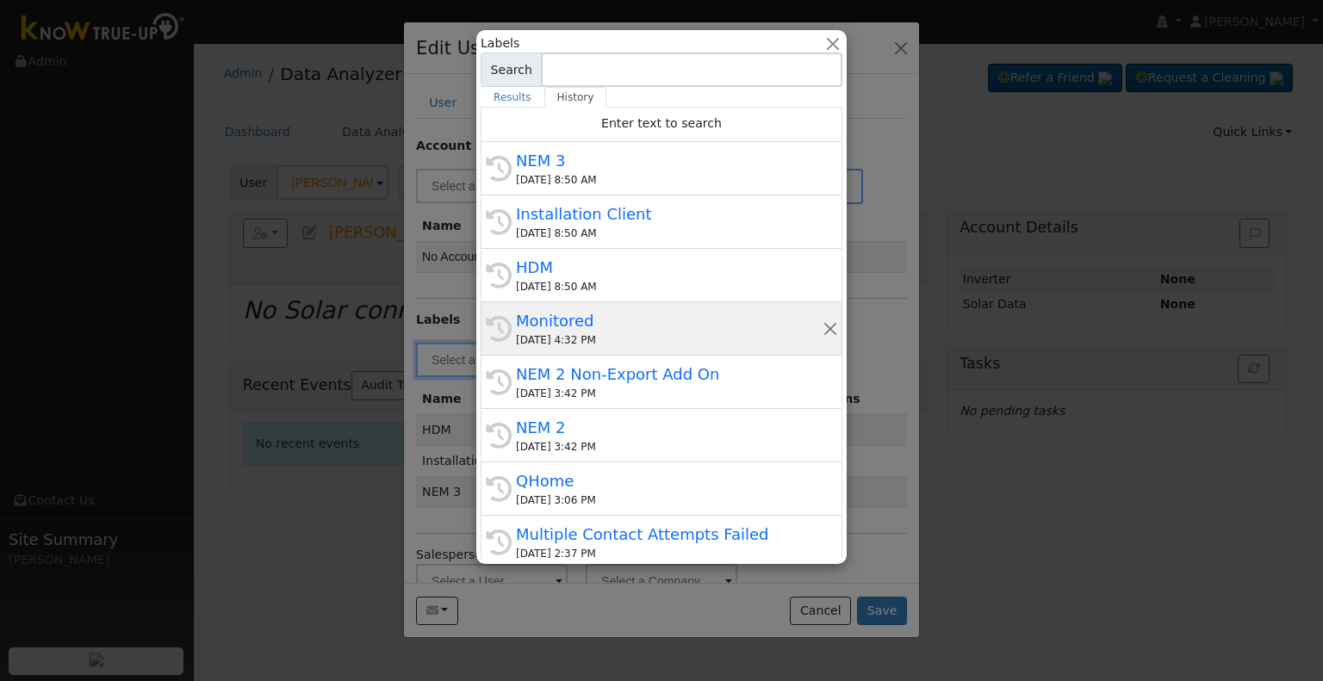
click at [650, 340] on div "08/25/2025 4:32 PM" at bounding box center [669, 341] width 307 height 16
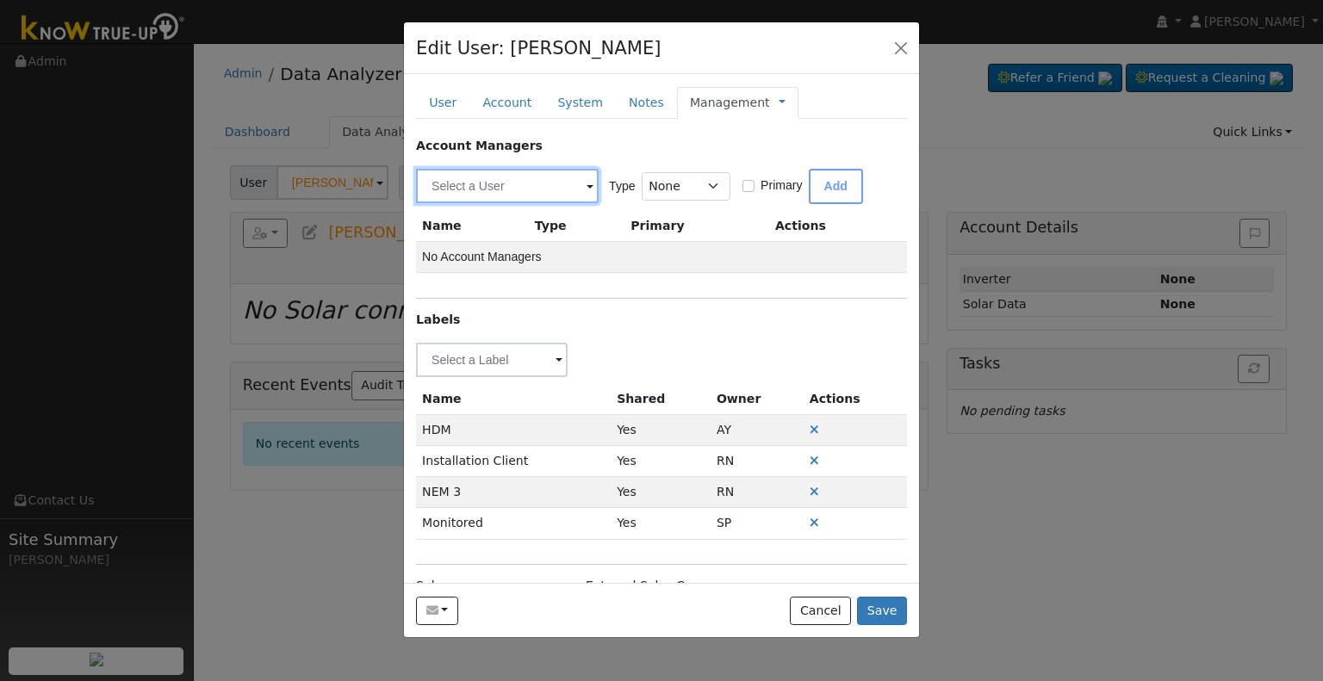
click at [493, 189] on input "text" at bounding box center [507, 186] width 183 height 34
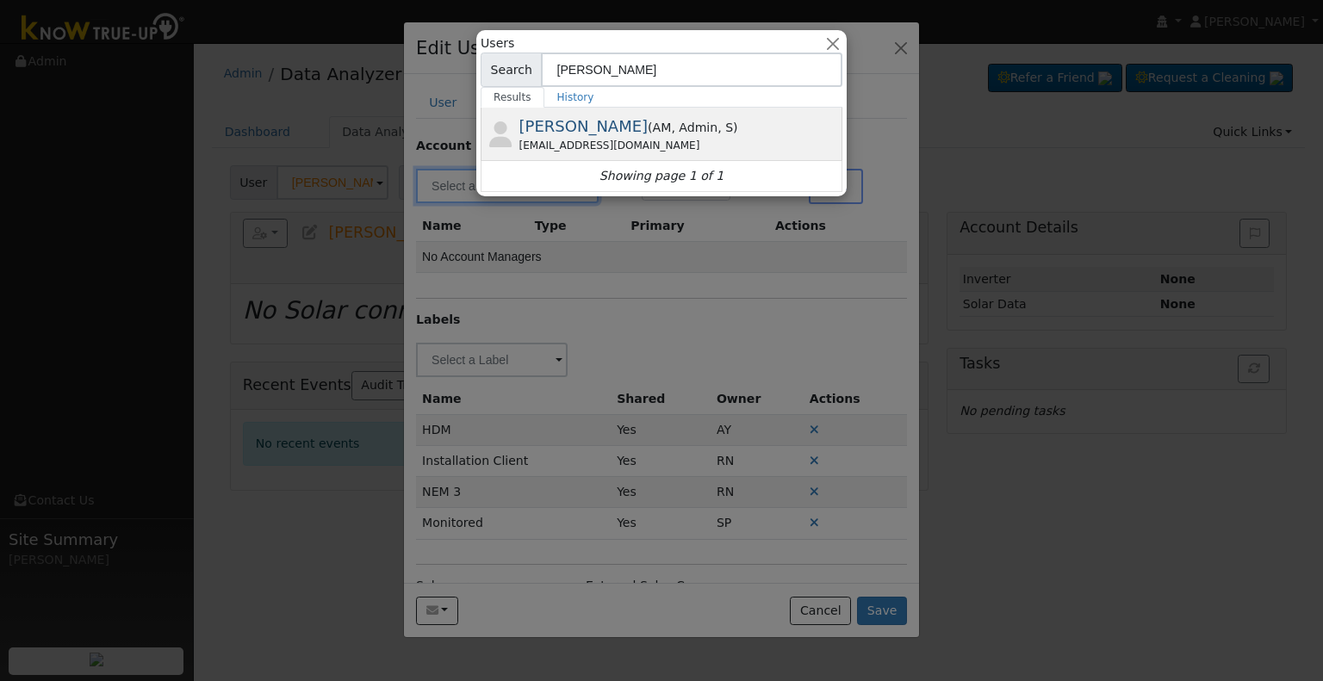
type input "Eric"
click at [648, 133] on span "( AM , Admin , S )" at bounding box center [693, 128] width 90 height 14
type input "Eric Cisneros"
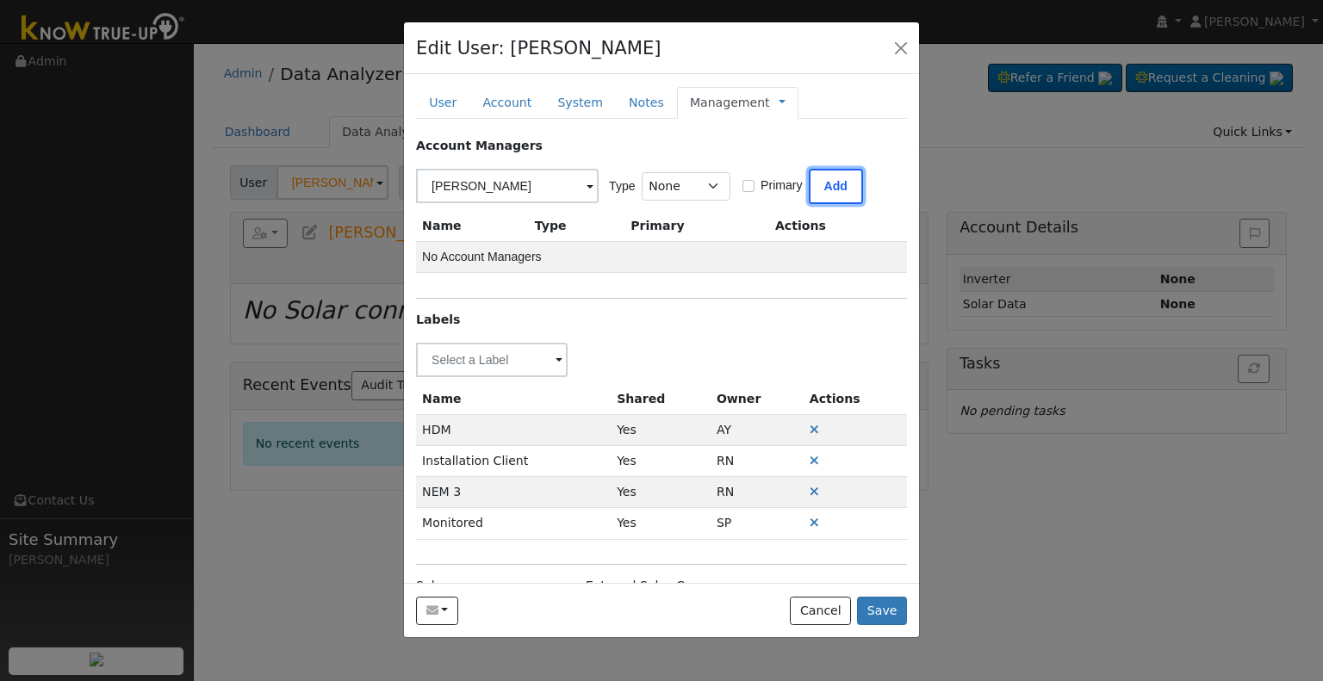
click at [826, 183] on button "Add" at bounding box center [836, 186] width 54 height 35
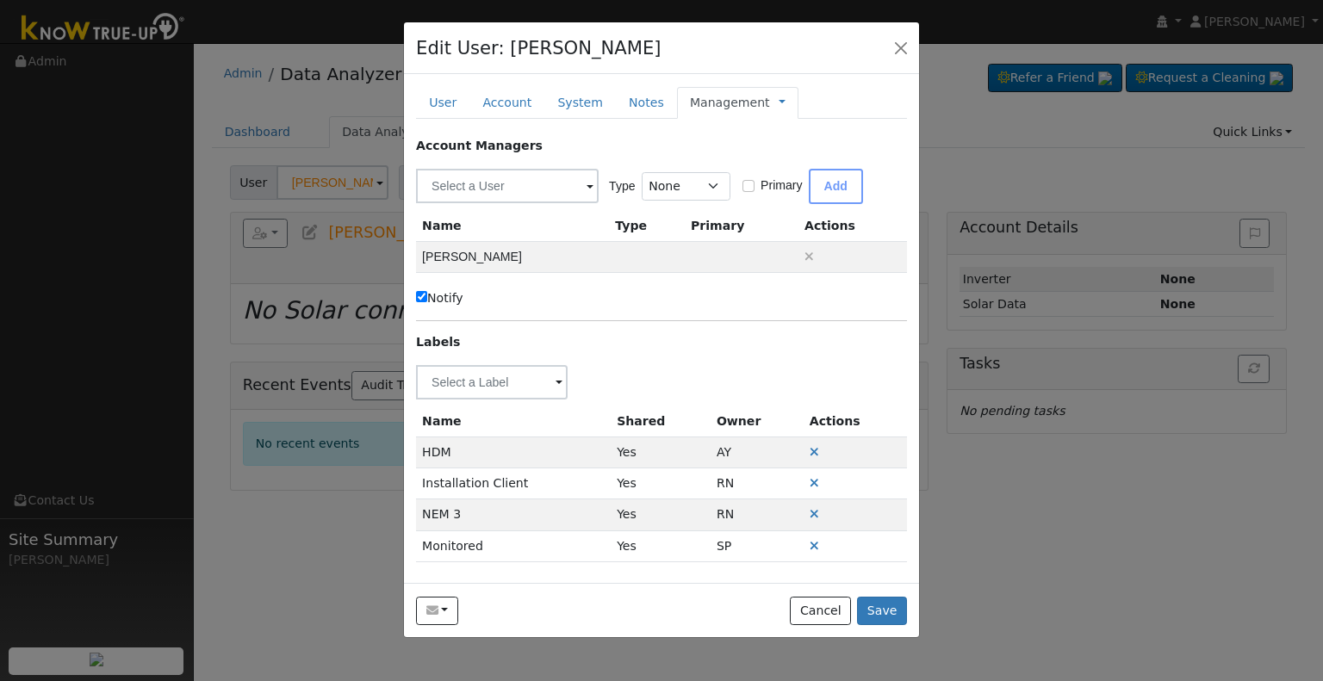
click at [423, 294] on input "Notify" at bounding box center [421, 296] width 11 height 11
checkbox input "false"
click at [779, 102] on link at bounding box center [782, 103] width 7 height 18
click at [792, 154] on link "Billing" at bounding box center [840, 158] width 120 height 24
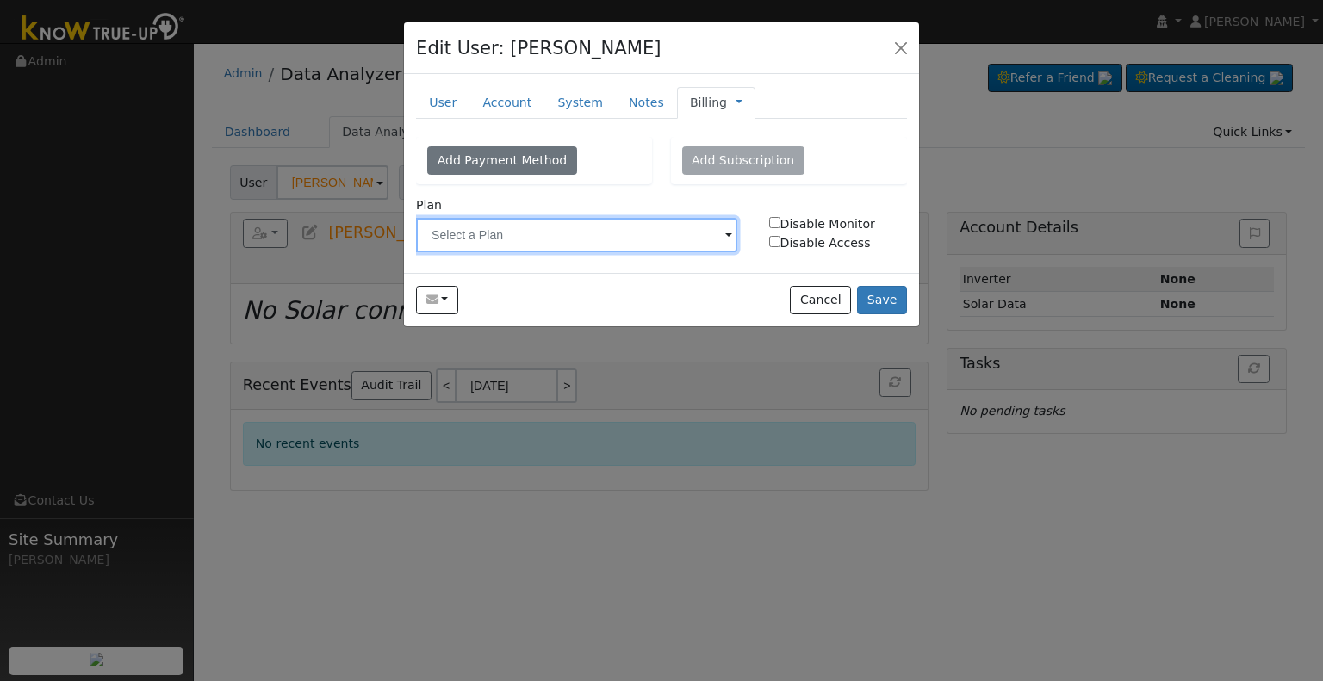
click at [518, 247] on input "text" at bounding box center [576, 235] width 321 height 34
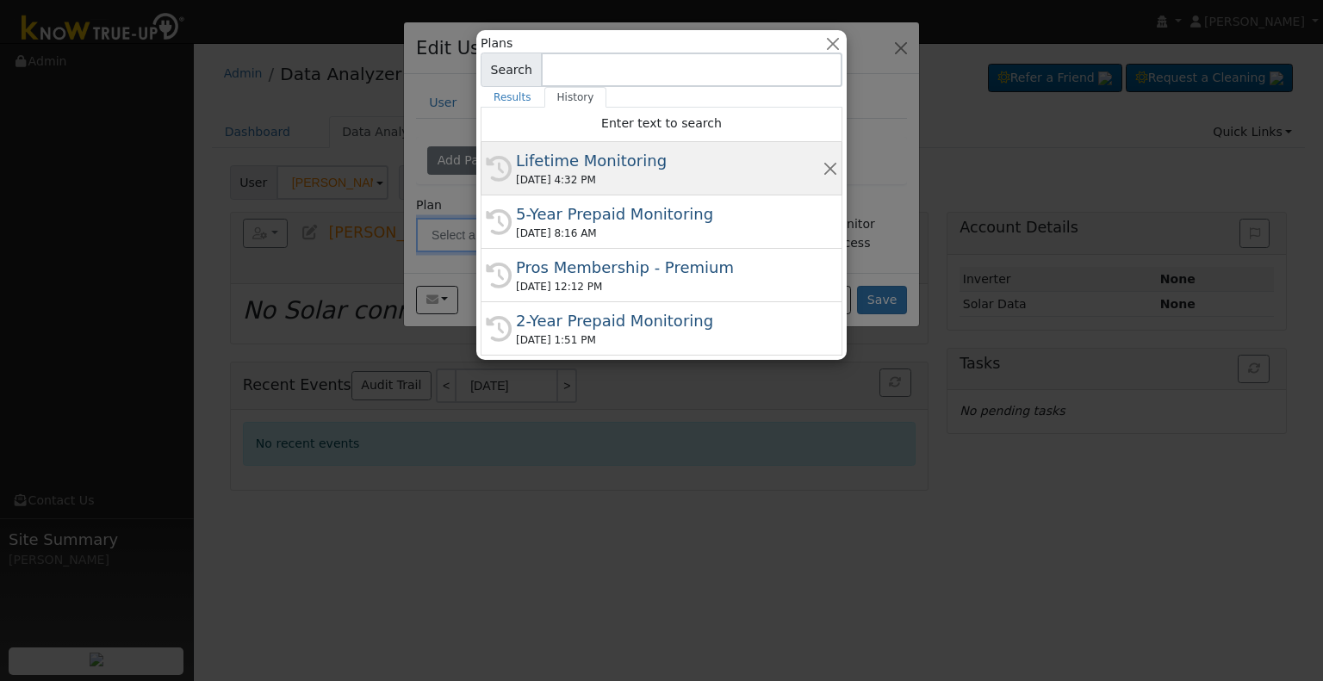
click at [638, 162] on div "Lifetime Monitoring" at bounding box center [669, 160] width 307 height 23
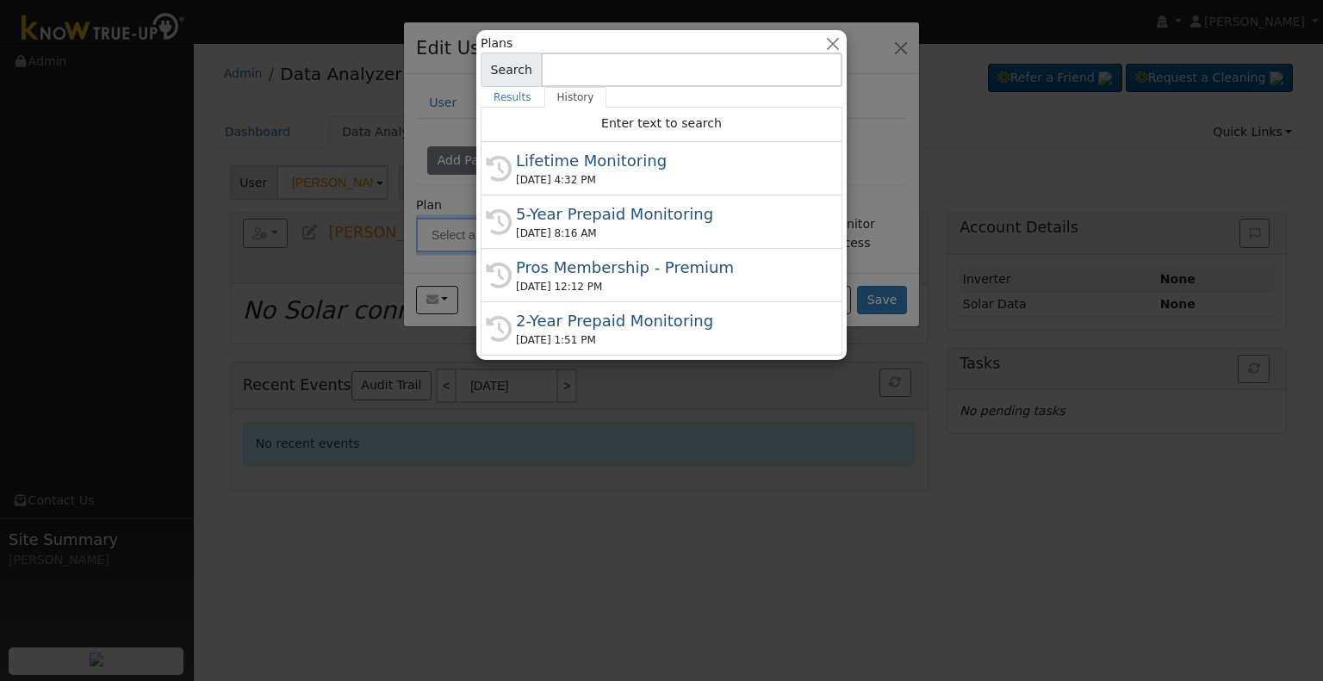
type input "Lifetime Monitoring"
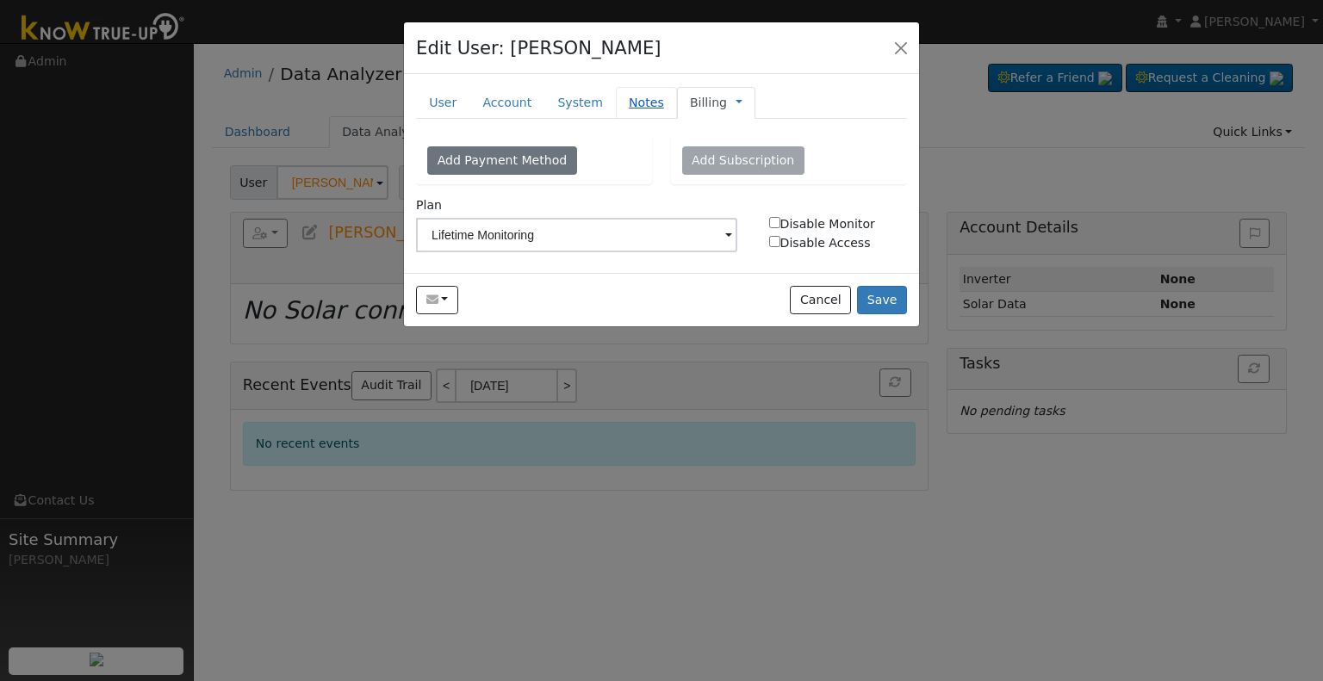
click at [627, 96] on link "Notes" at bounding box center [646, 103] width 61 height 32
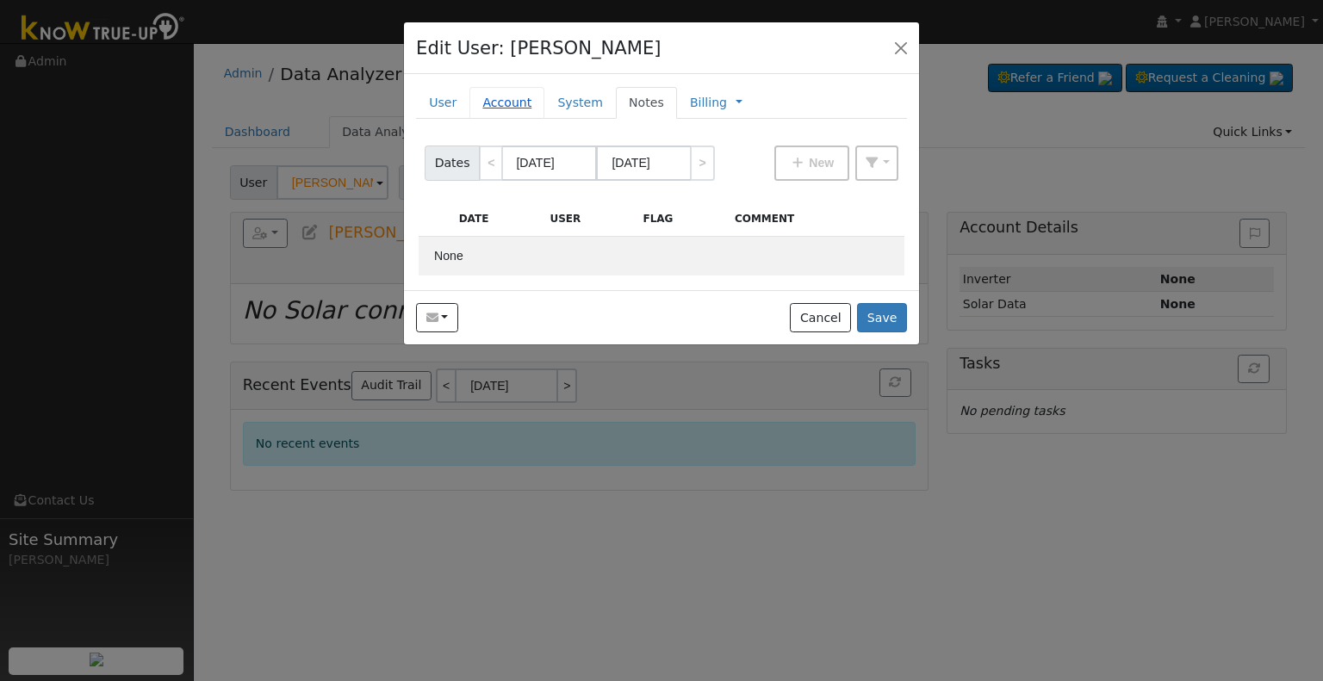
click at [511, 109] on link "Account" at bounding box center [507, 103] width 75 height 32
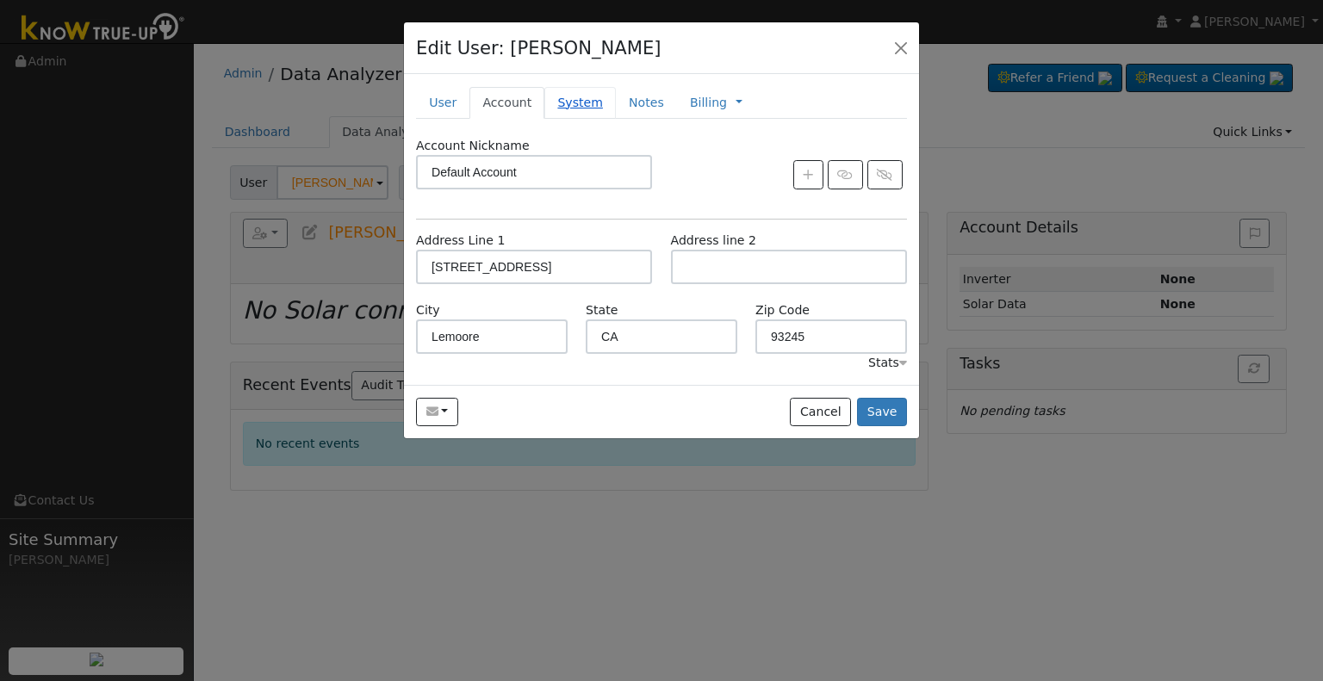
click at [551, 101] on link "System" at bounding box center [580, 103] width 72 height 32
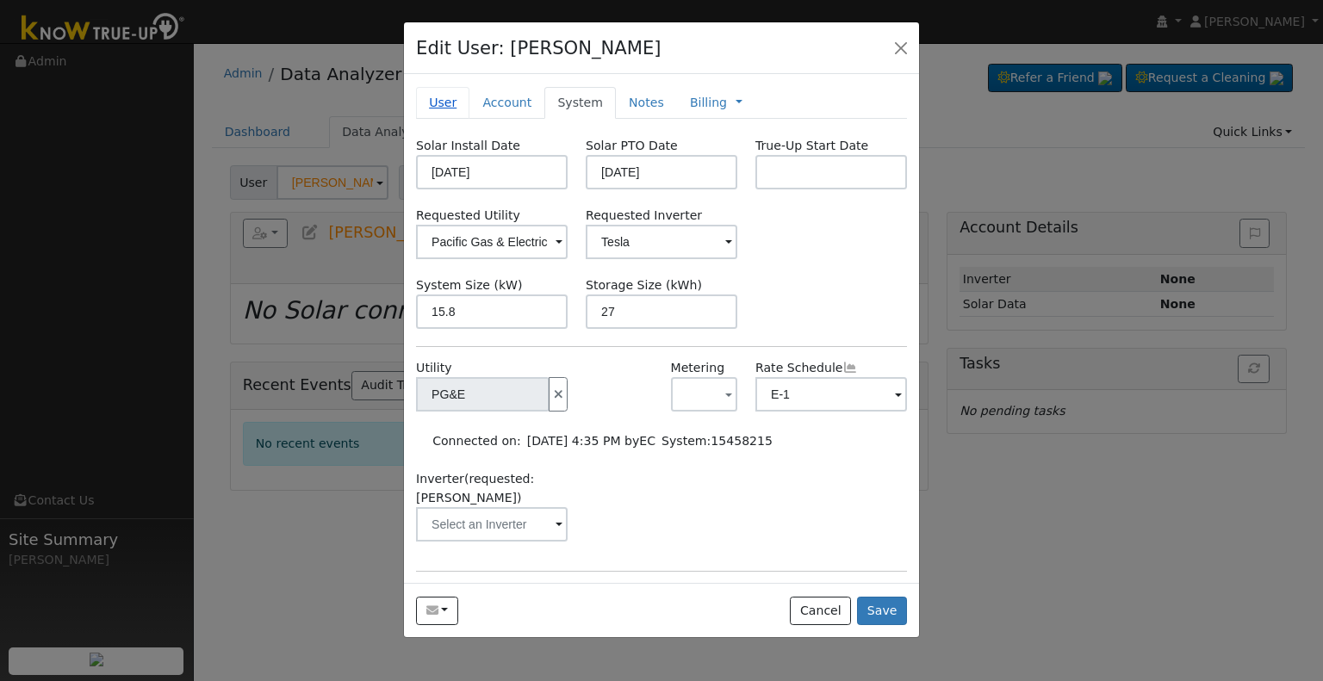
click at [446, 109] on link "User" at bounding box center [442, 103] width 53 height 32
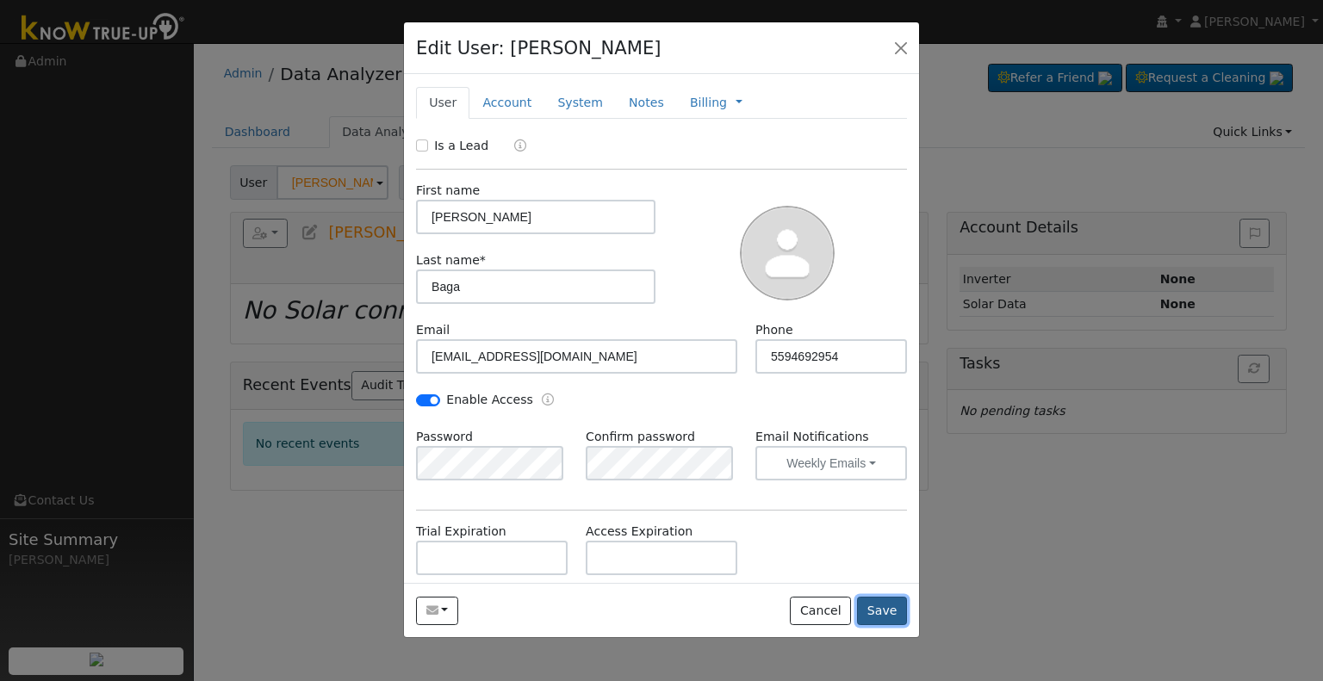
click at [867, 612] on button "Save" at bounding box center [882, 611] width 50 height 29
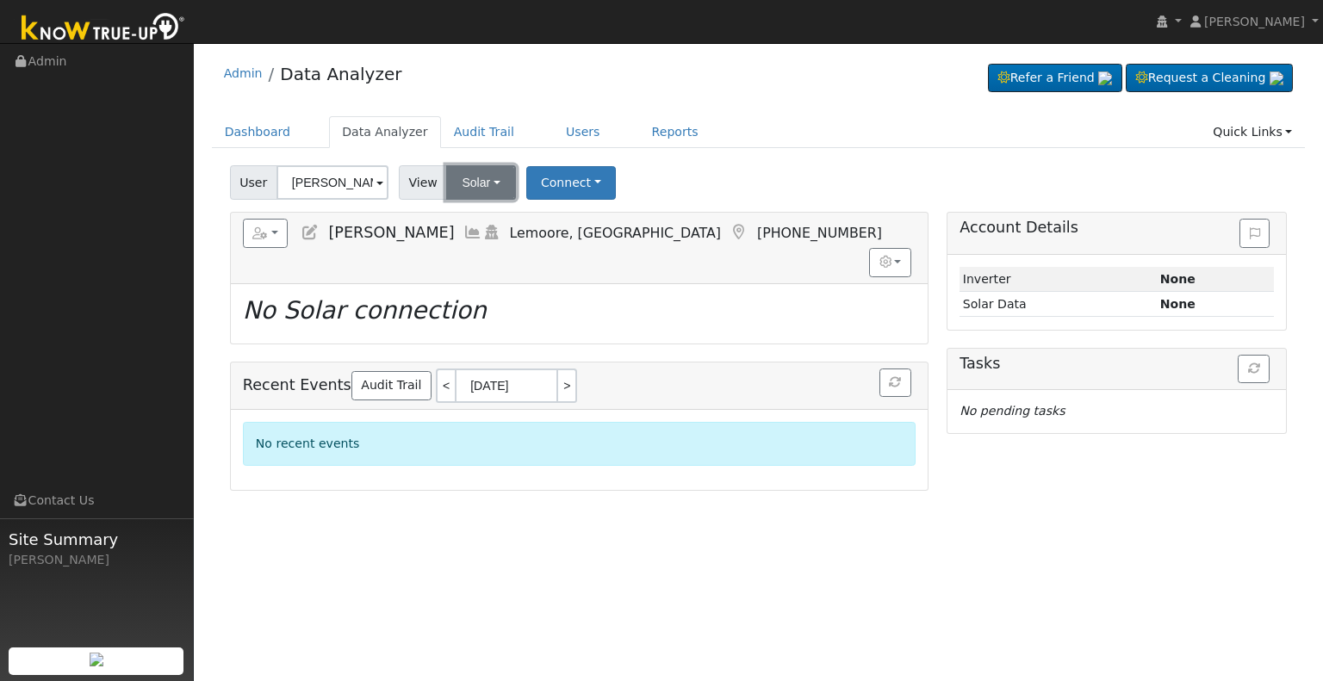
click at [474, 189] on button "Solar" at bounding box center [480, 182] width 69 height 34
click at [504, 225] on link "Utility" at bounding box center [504, 220] width 120 height 24
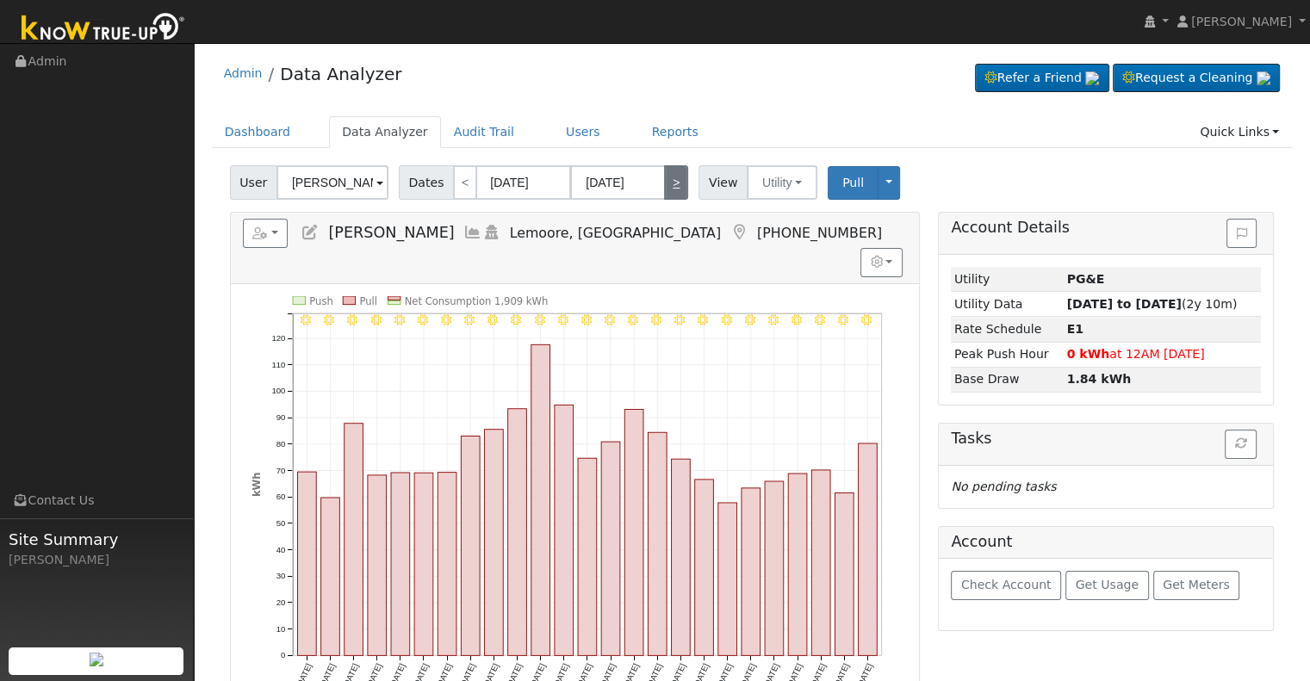
click at [664, 189] on link ">" at bounding box center [676, 182] width 24 height 34
type input "07/29/2025"
type input "08/22/2025"
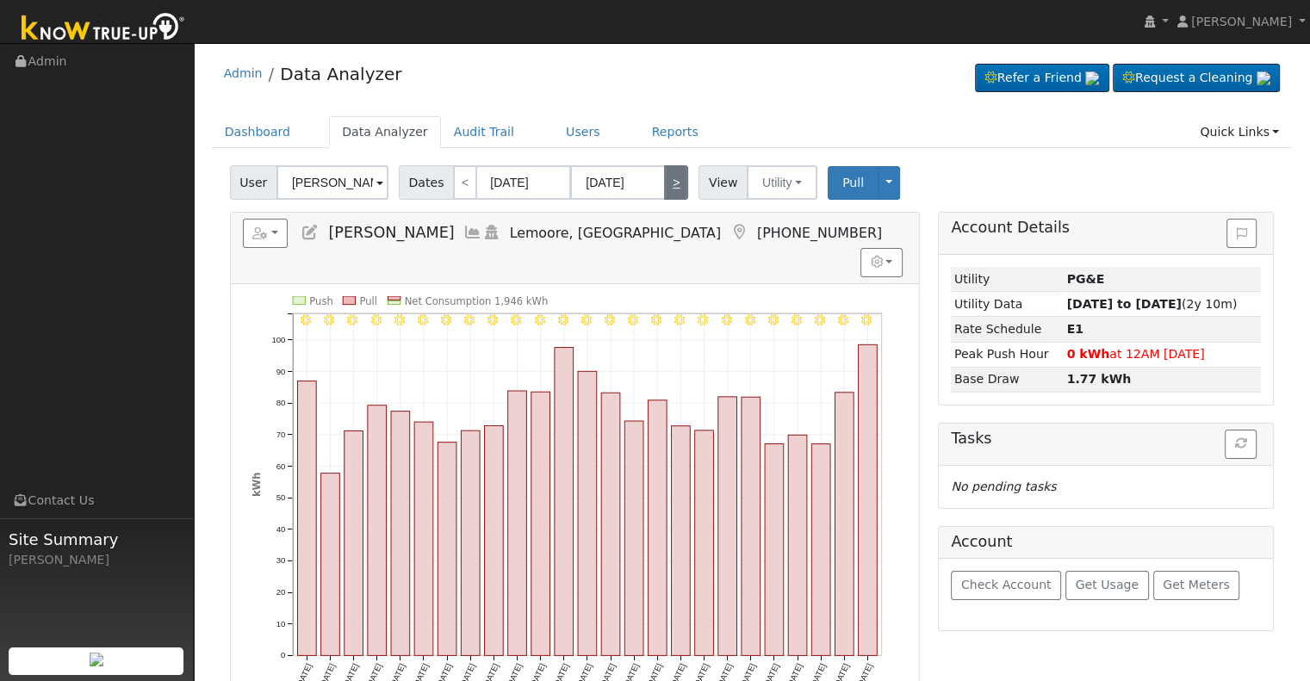
click at [664, 192] on link ">" at bounding box center [676, 182] width 24 height 34
type input "08/23/2025"
type input "09/16/2025"
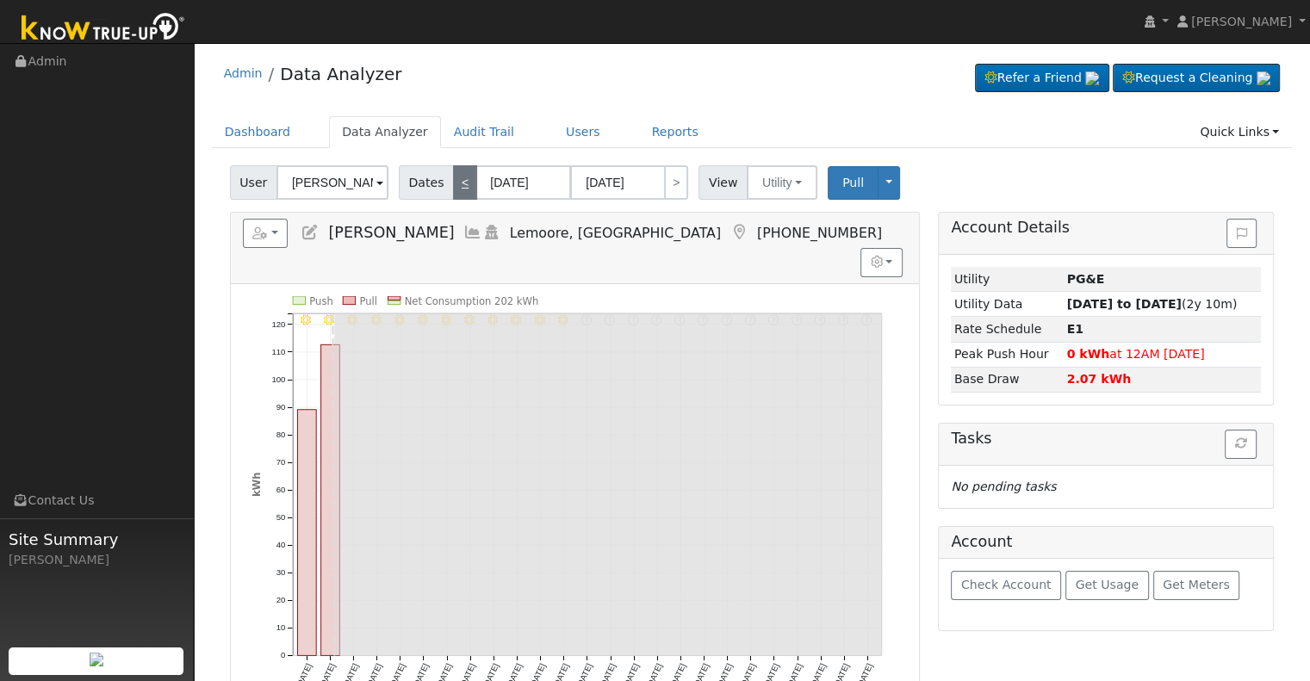
click at [453, 184] on link "<" at bounding box center [465, 182] width 24 height 34
type input "07/29/2025"
type input "08/22/2025"
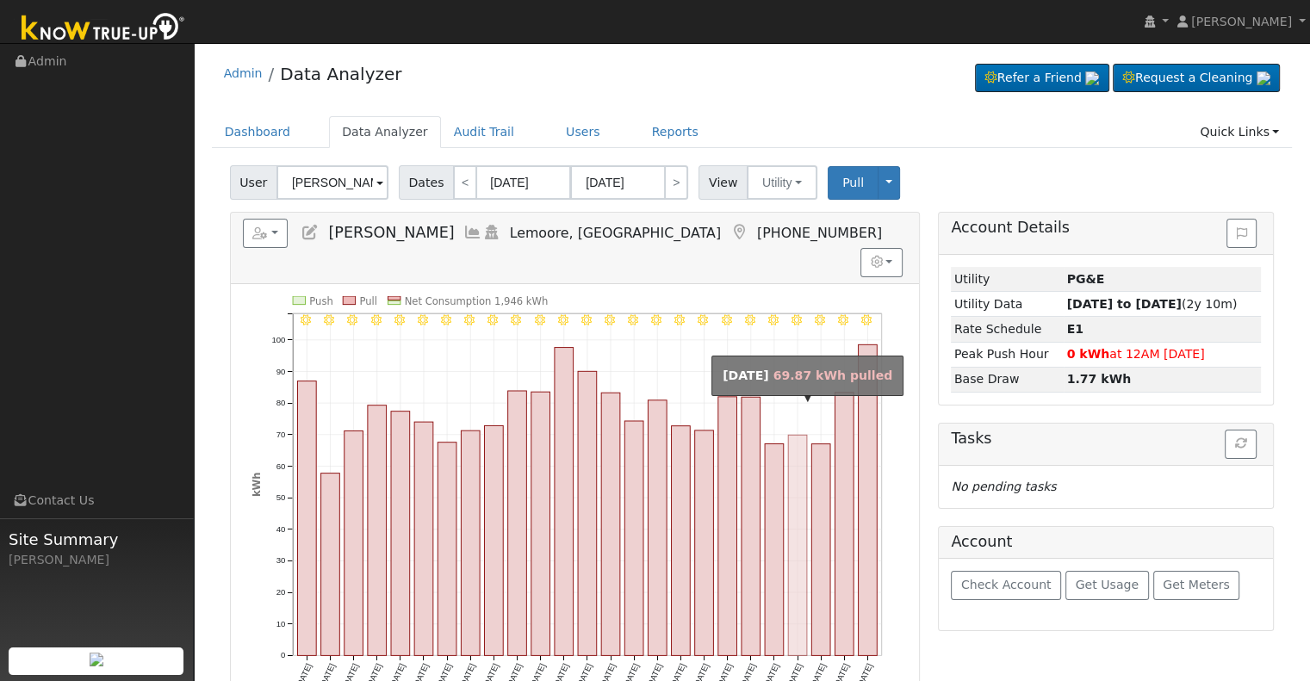
click at [792, 483] on rect "onclick=""" at bounding box center [797, 545] width 19 height 221
type input "08/19/2025"
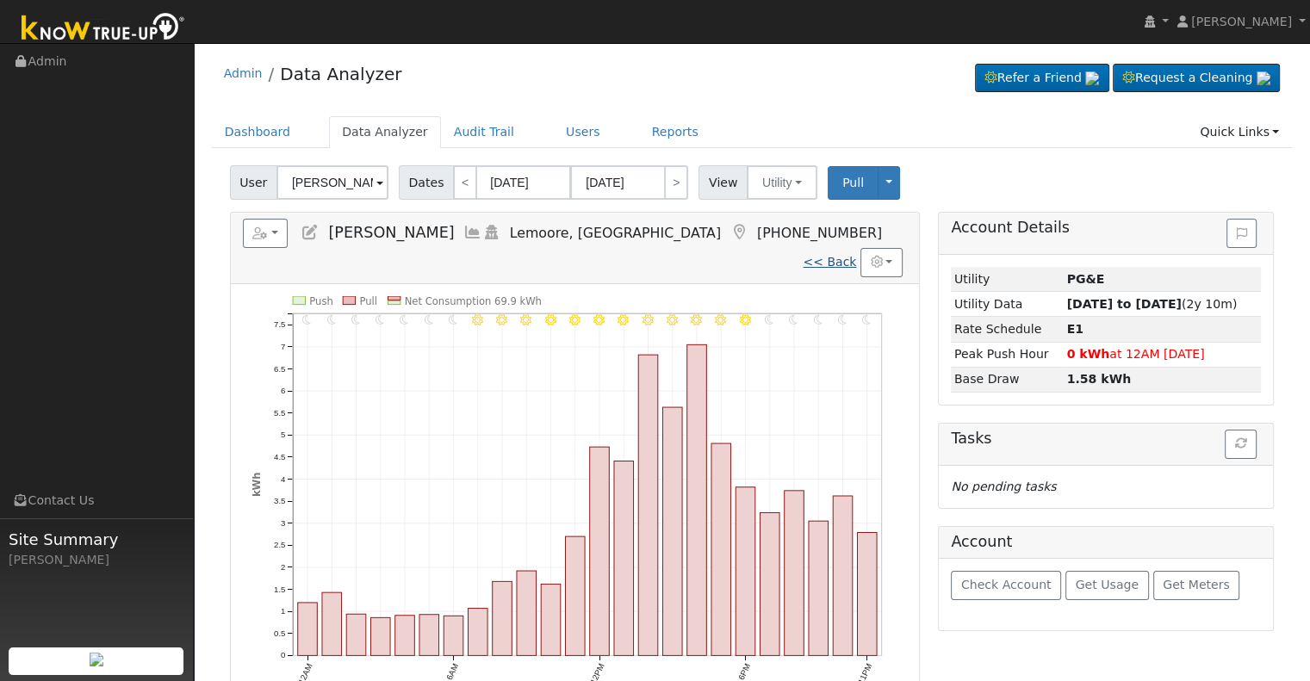
click at [831, 255] on link "<< Back" at bounding box center [829, 262] width 53 height 14
type input "07/29/2025"
type input "08/22/2025"
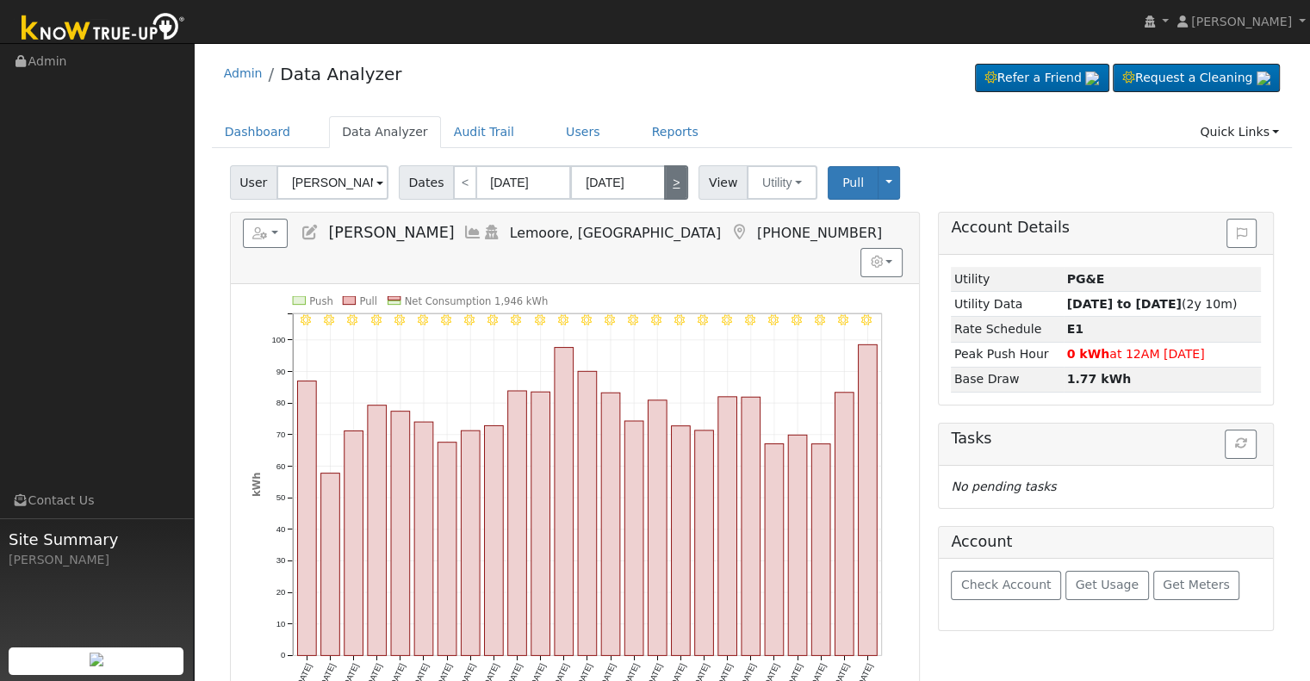
click at [666, 189] on link ">" at bounding box center [676, 182] width 24 height 34
type input "08/23/2025"
type input "09/16/2025"
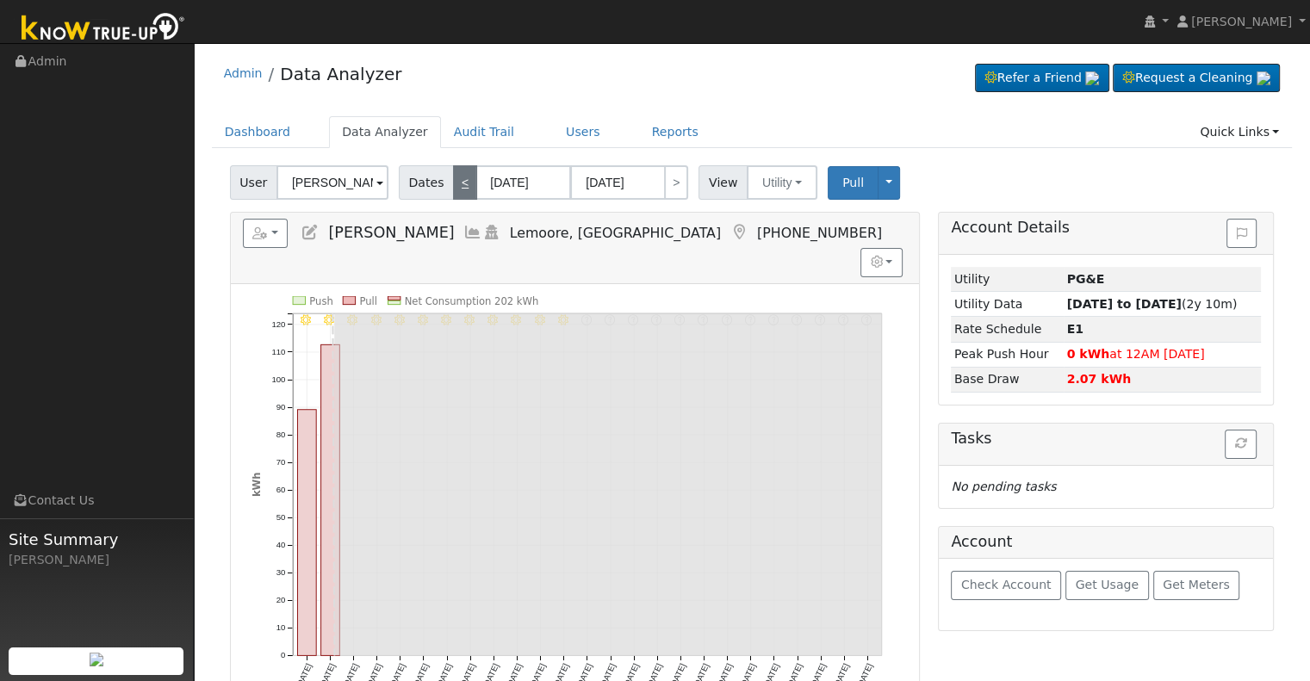
click at [453, 196] on link "<" at bounding box center [465, 182] width 24 height 34
type input "07/29/2025"
type input "08/22/2025"
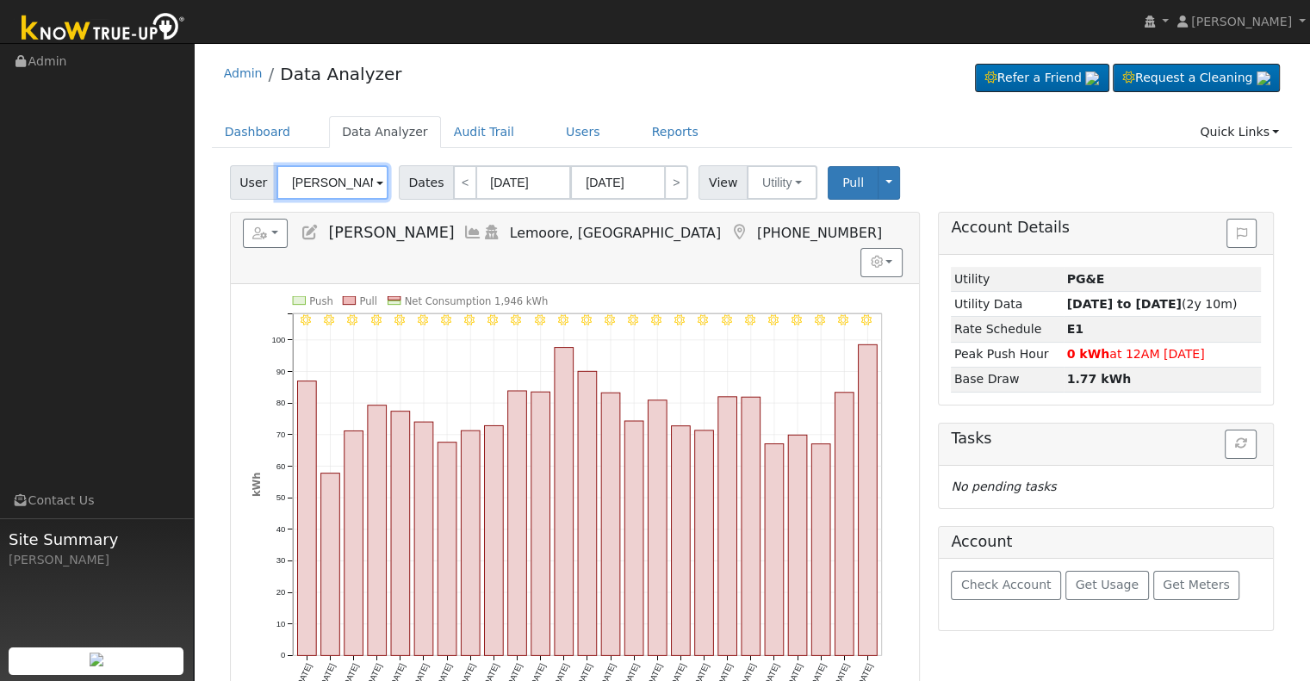
drag, startPoint x: 310, startPoint y: 198, endPoint x: 314, endPoint y: 178, distance: 20.1
click at [309, 197] on input "Anita Baga" at bounding box center [333, 182] width 112 height 34
click at [314, 177] on input "Anita Baga" at bounding box center [333, 182] width 112 height 34
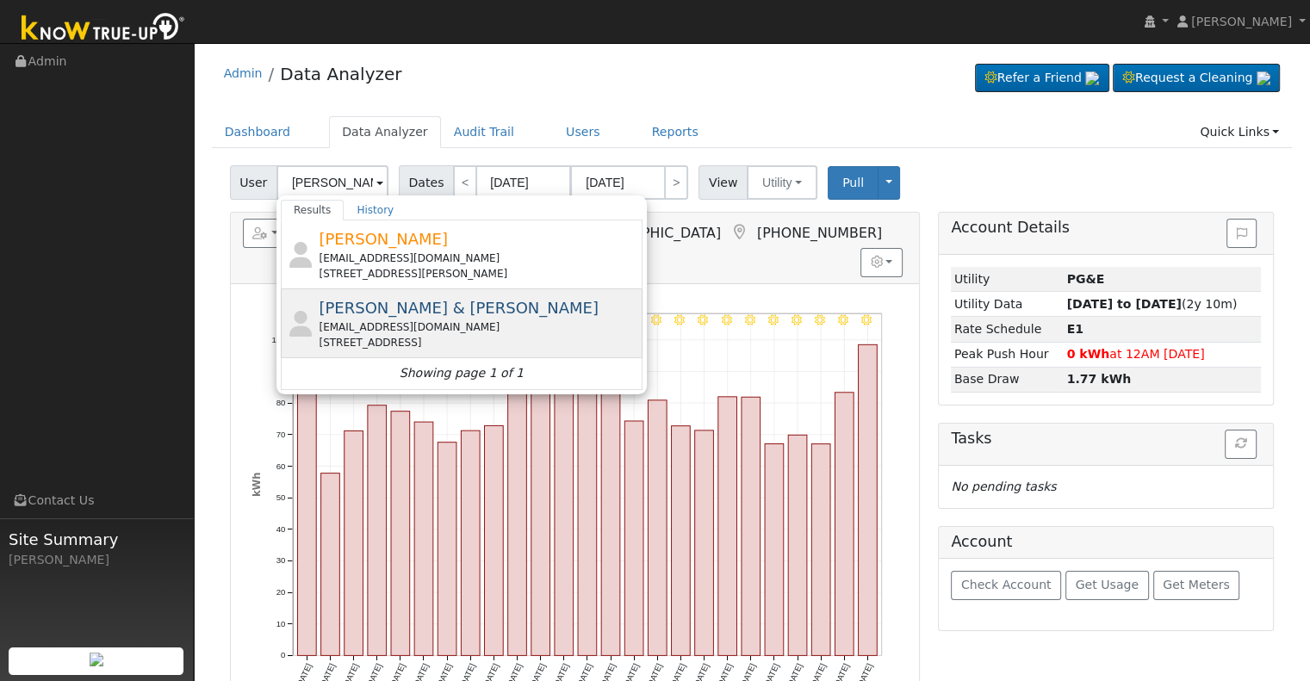
click at [445, 320] on div "jaswirjohl@yahoo.com" at bounding box center [479, 328] width 320 height 16
type input "Jaswir & Nimrita Johl"
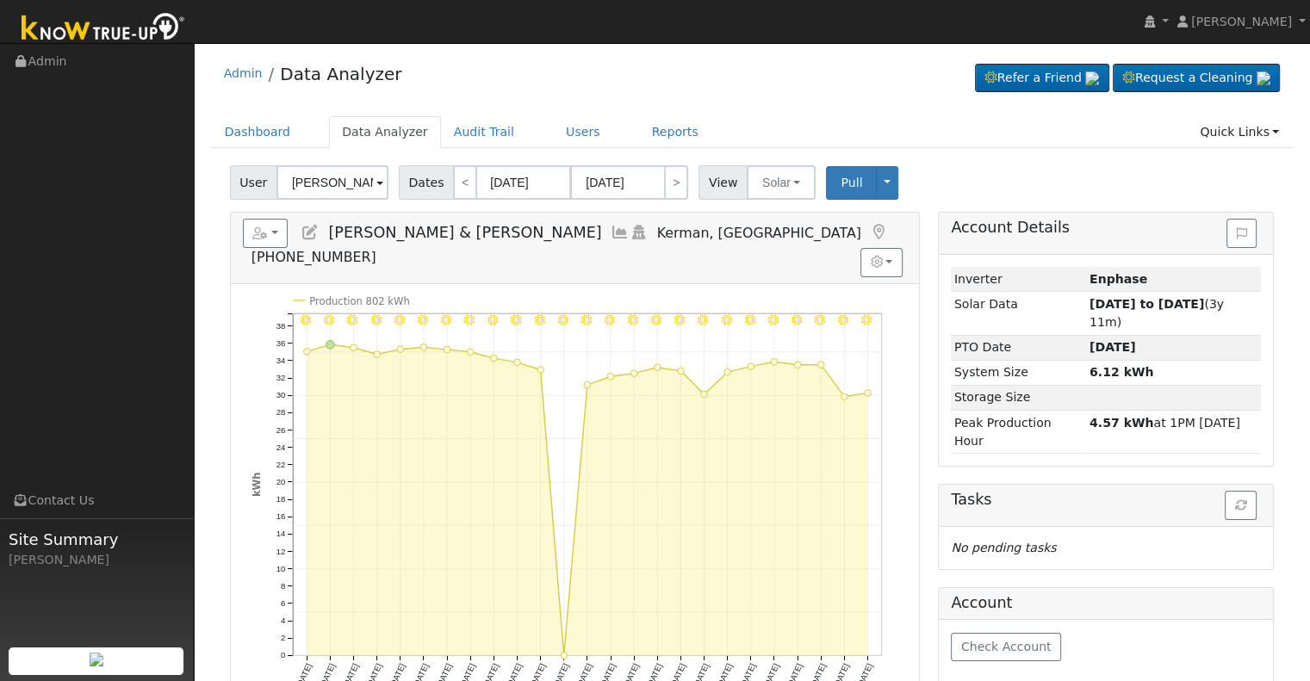
click at [311, 231] on icon at bounding box center [310, 233] width 19 height 16
type input "Jaswir & Nimrita"
type input "Johl"
type input "jaswirjohl@yahoo.com"
type input "(559) 240-1076"
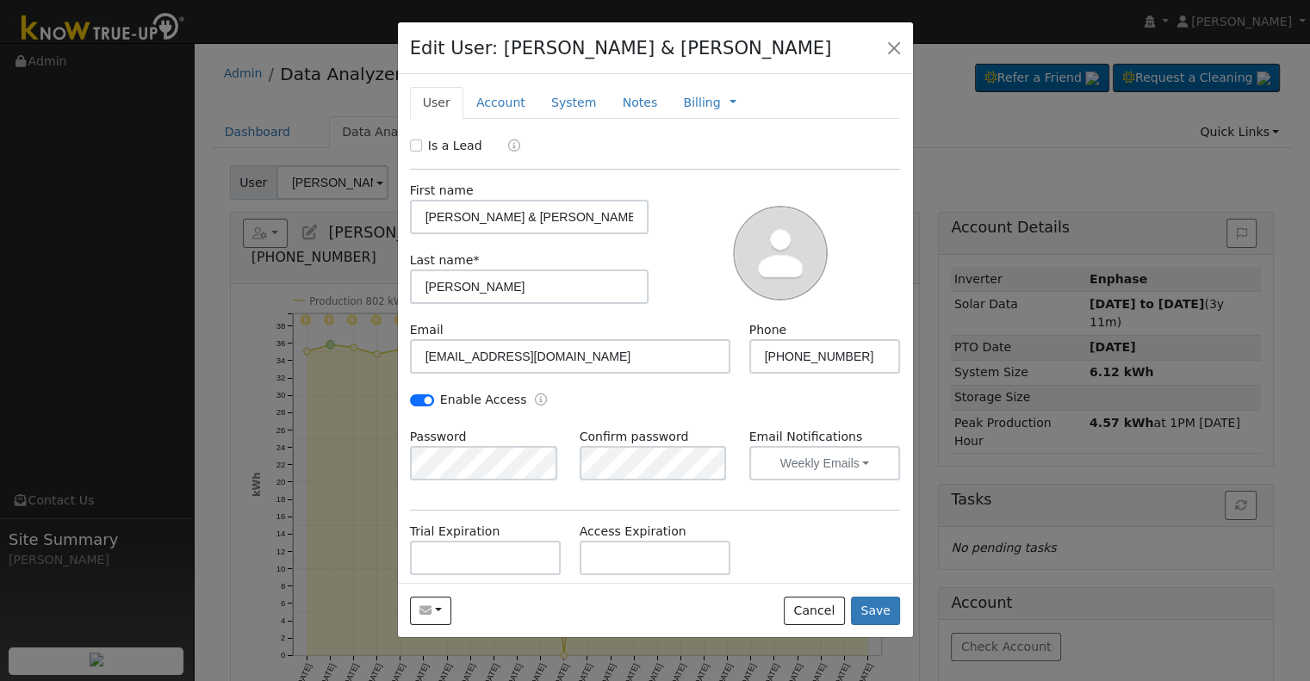
click at [665, 37] on h4 "Edit User: Jaswir & Nimrita Johl" at bounding box center [621, 48] width 422 height 28
click at [893, 52] on button "button" at bounding box center [894, 47] width 24 height 24
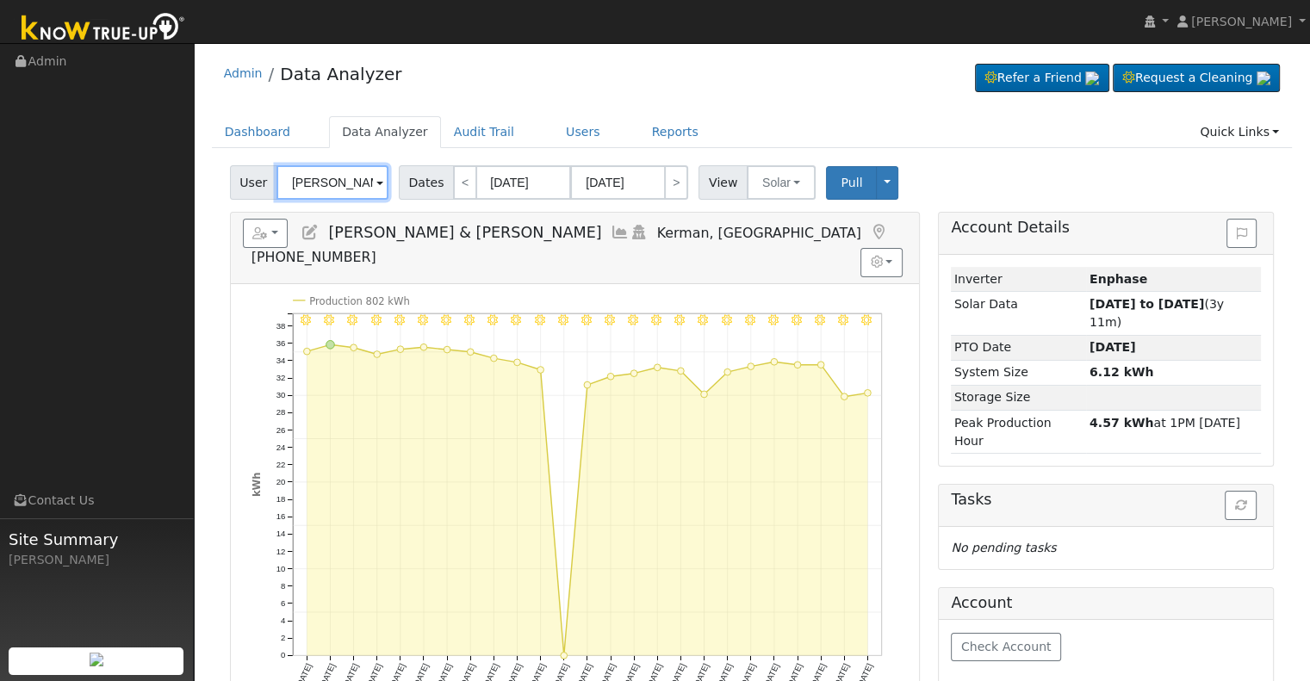
click at [296, 182] on input "Jaswir & Nimrita Johl" at bounding box center [333, 182] width 112 height 34
click at [300, 182] on input "Jaswir & Nimrita Johl" at bounding box center [333, 182] width 112 height 34
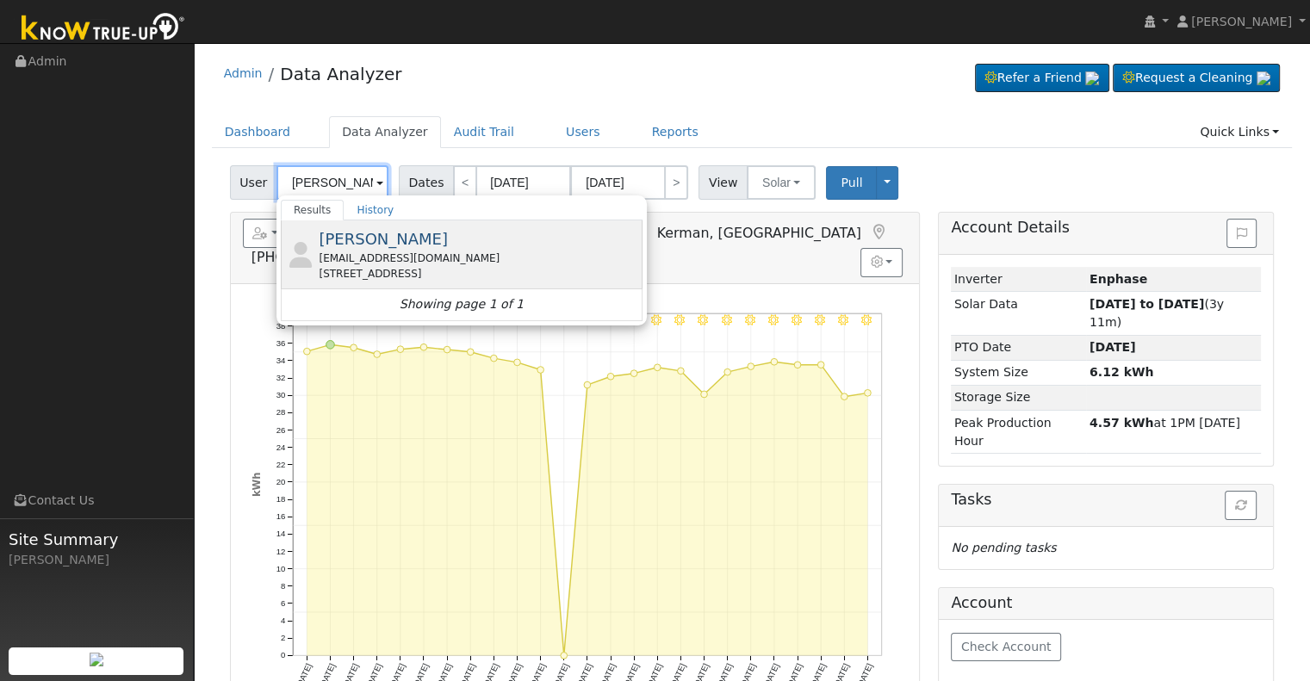
type input "[PERSON_NAME]"
click at [426, 246] on div "Maria Estrada mariaalex12142014@gmail.com 10417 Holland Street, Bakersfield, CA…" at bounding box center [479, 254] width 320 height 54
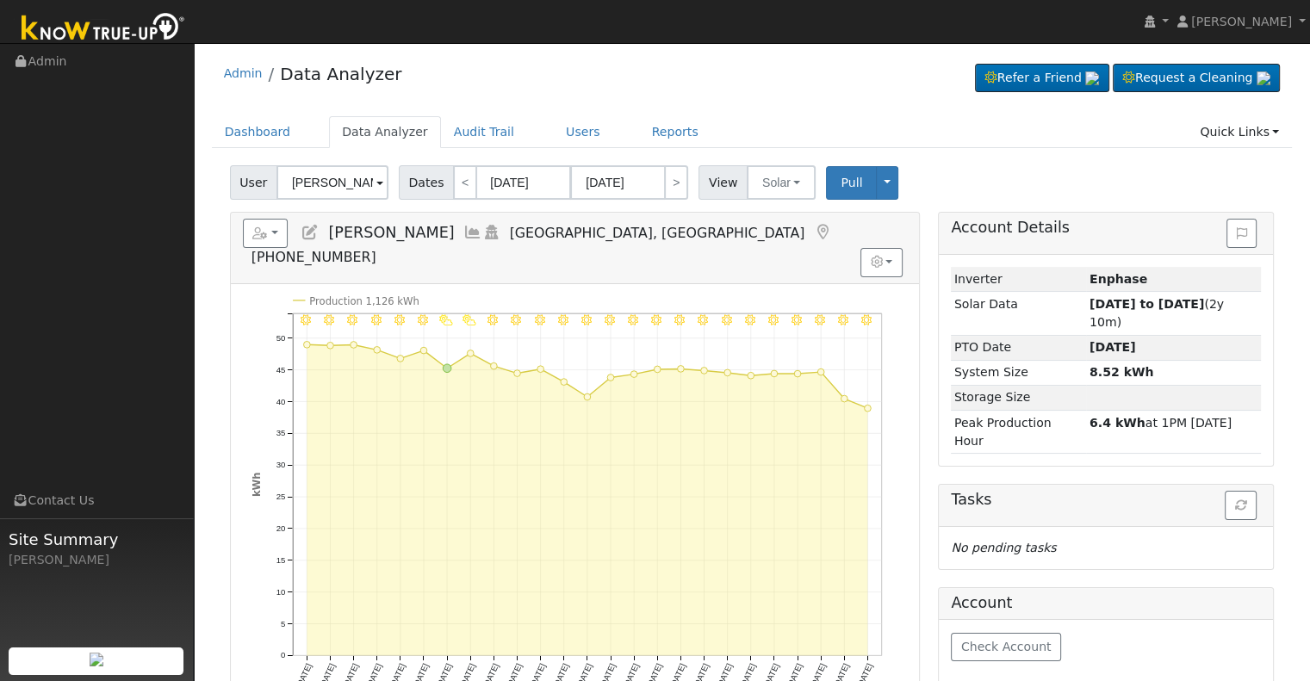
click at [813, 236] on icon at bounding box center [822, 233] width 19 height 16
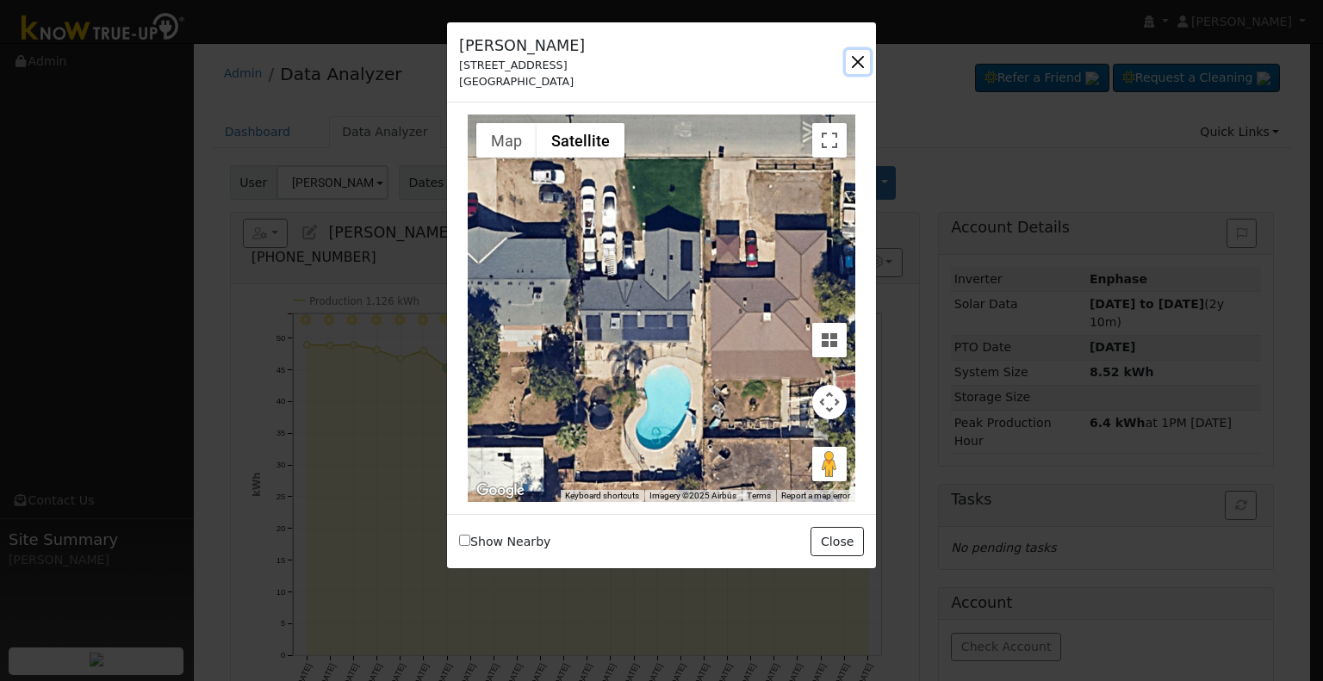
click at [851, 65] on button "button" at bounding box center [858, 62] width 24 height 24
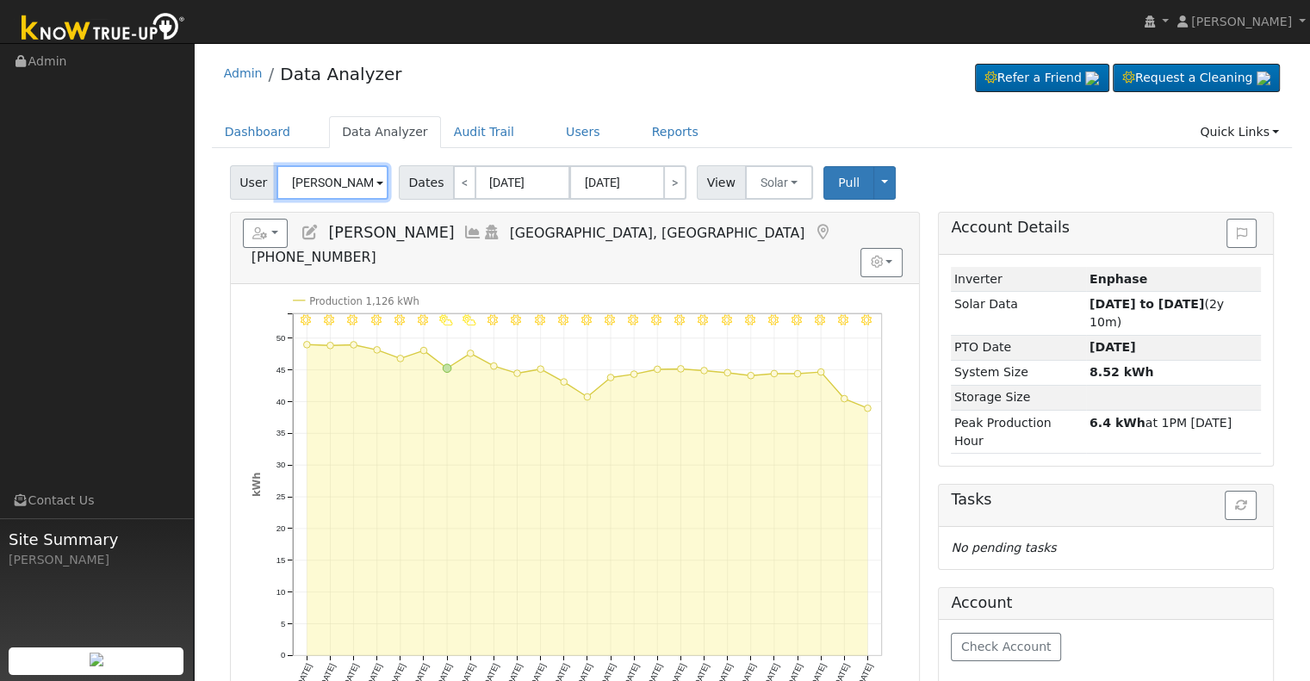
click at [338, 174] on input "[PERSON_NAME]" at bounding box center [333, 182] width 112 height 34
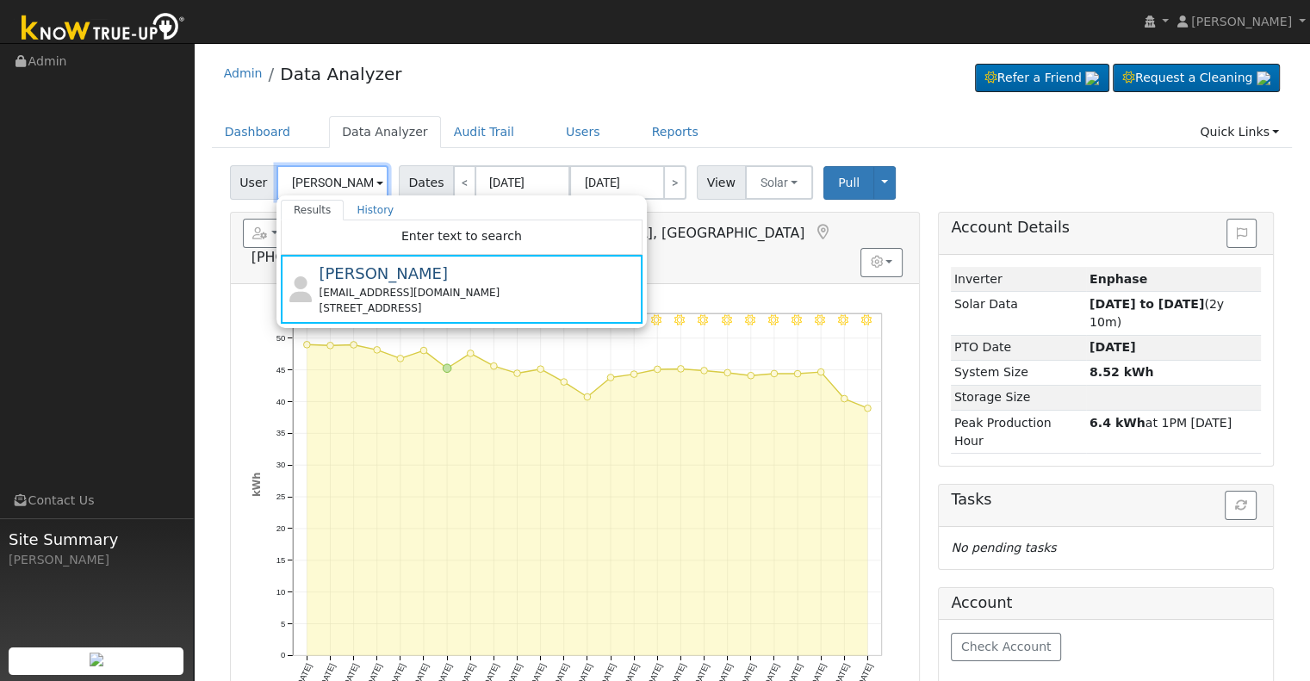
click at [303, 185] on input "[PERSON_NAME]" at bounding box center [333, 182] width 112 height 34
click at [240, 284] on div "8/22 - Clear 8/21 - MostlyClear 8/20 - Clear 8/19 - Clear 8/18 - Clear 8/17 - C…" at bounding box center [575, 499] width 688 height 431
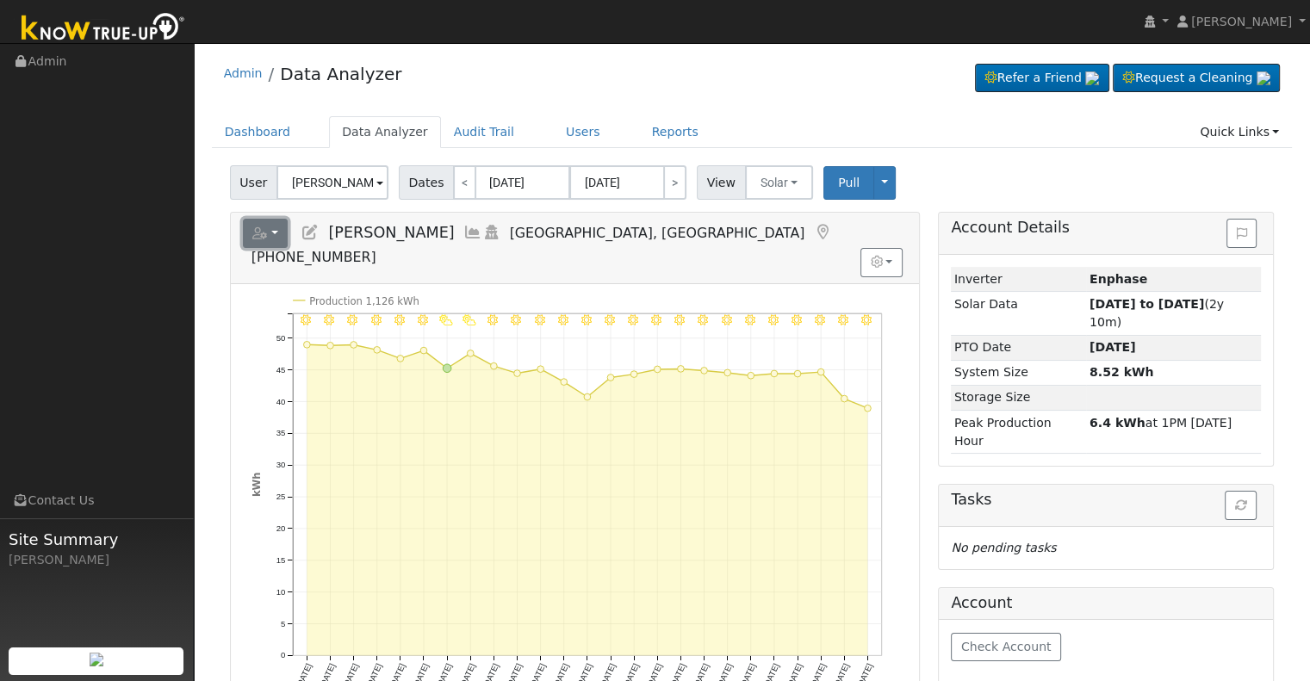
click at [258, 240] on button "button" at bounding box center [266, 233] width 46 height 29
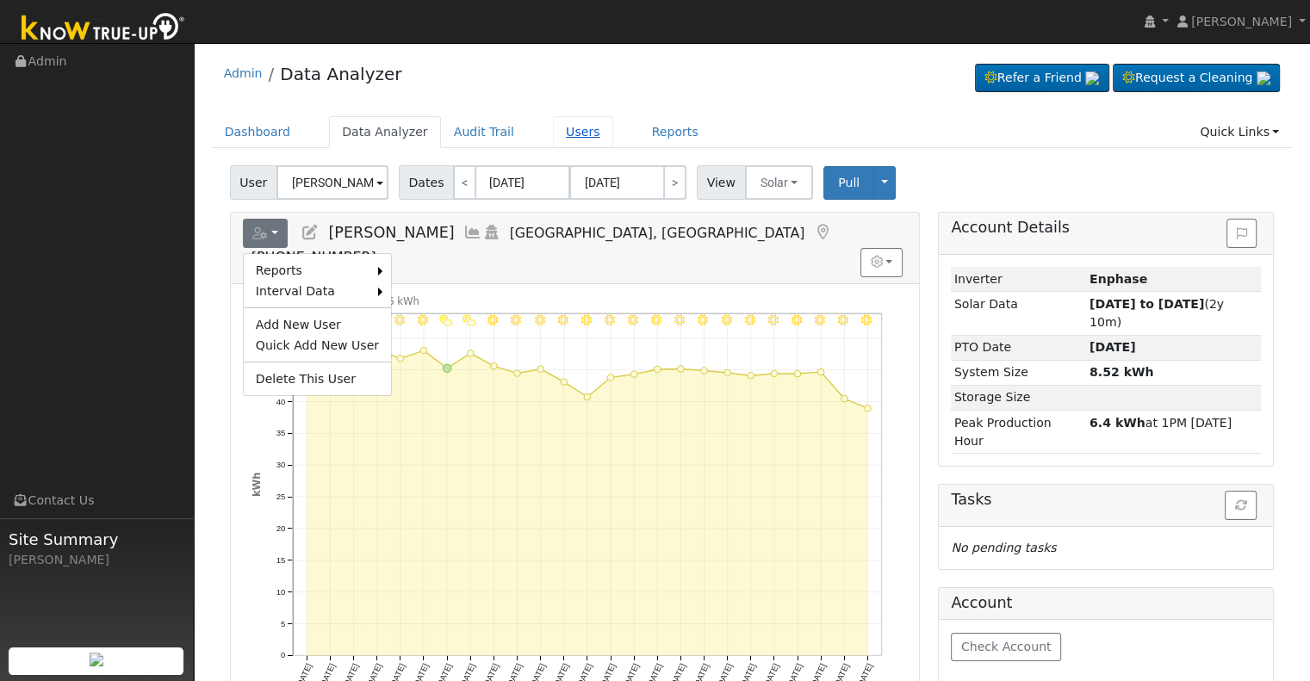
click at [567, 130] on link "Users" at bounding box center [583, 132] width 60 height 32
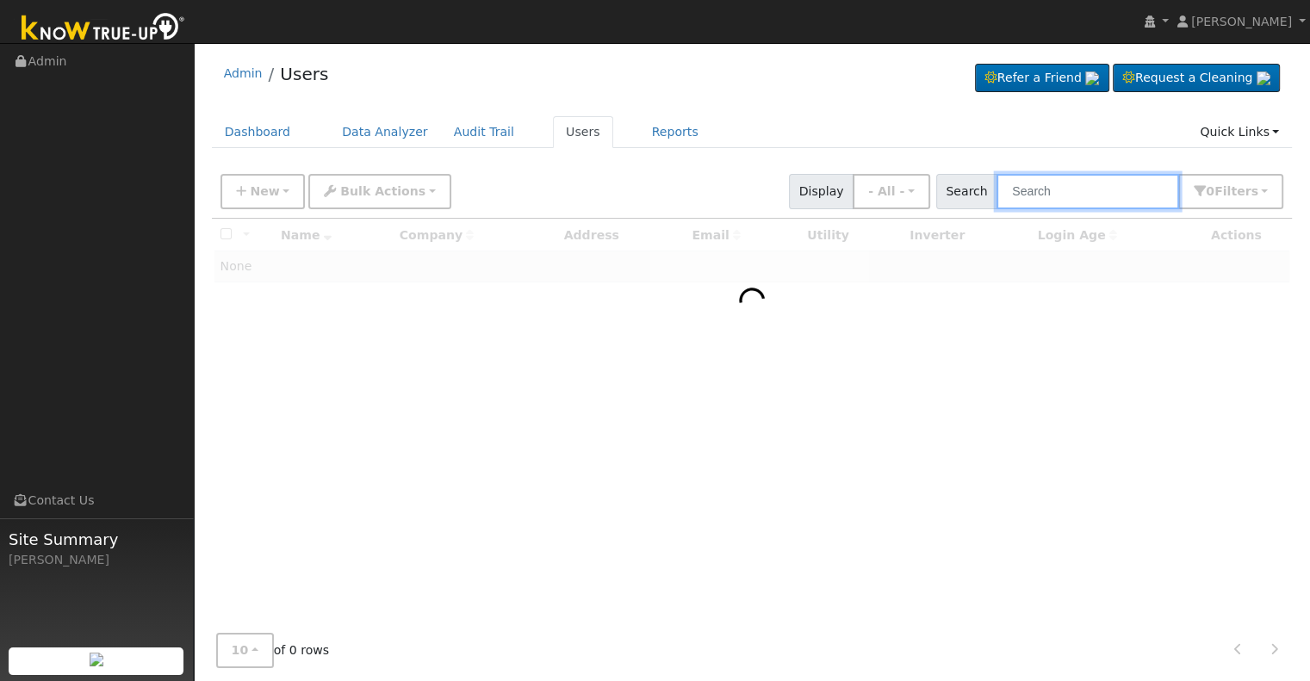
click at [1069, 196] on input "text" at bounding box center [1088, 191] width 183 height 35
paste input "carova.gon@gmail.com"
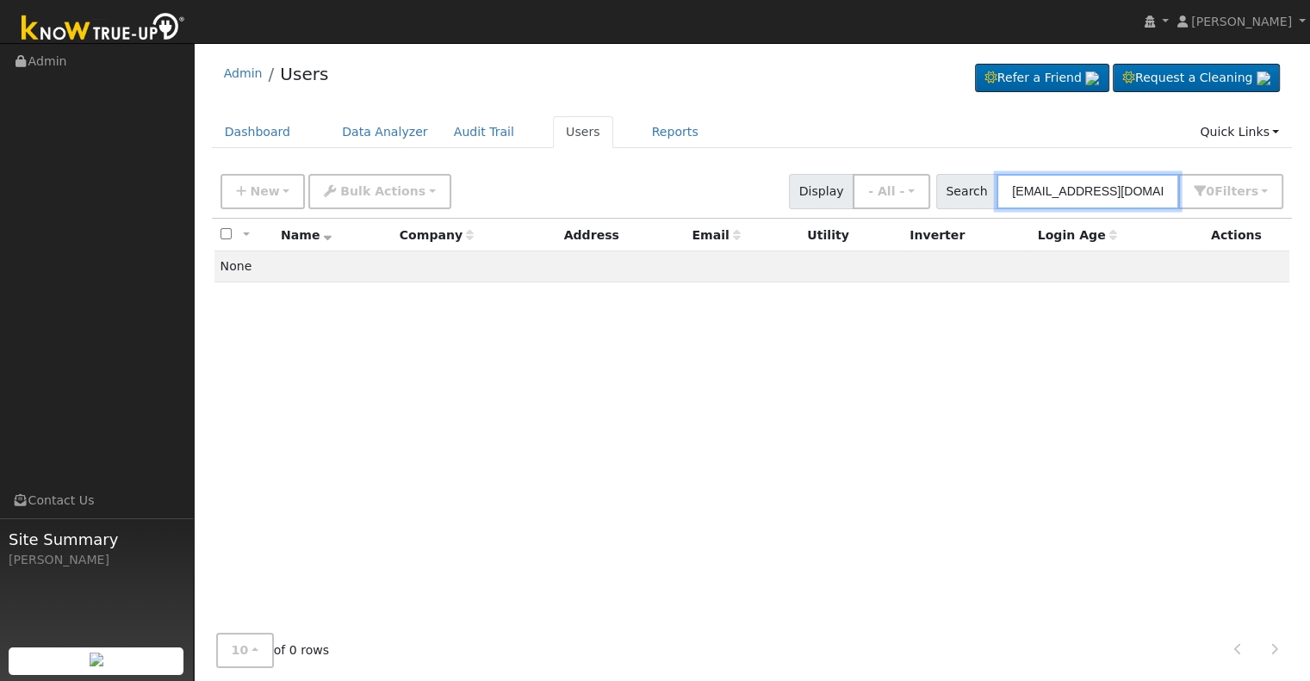
click at [1082, 197] on input "carova.gon@gmail.com" at bounding box center [1088, 191] width 183 height 35
paste input "4439 East Richert Avenue"
type input "4439 East Richert Avenue"
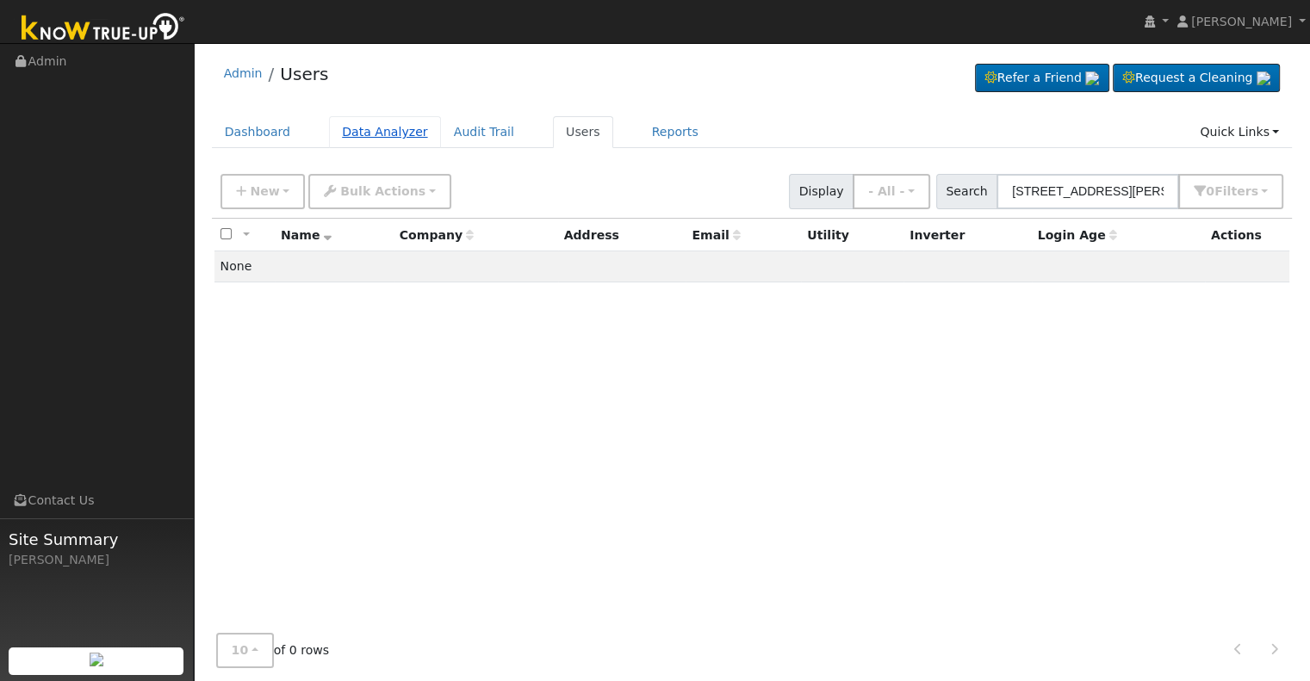
click at [347, 133] on link "Data Analyzer" at bounding box center [385, 132] width 112 height 32
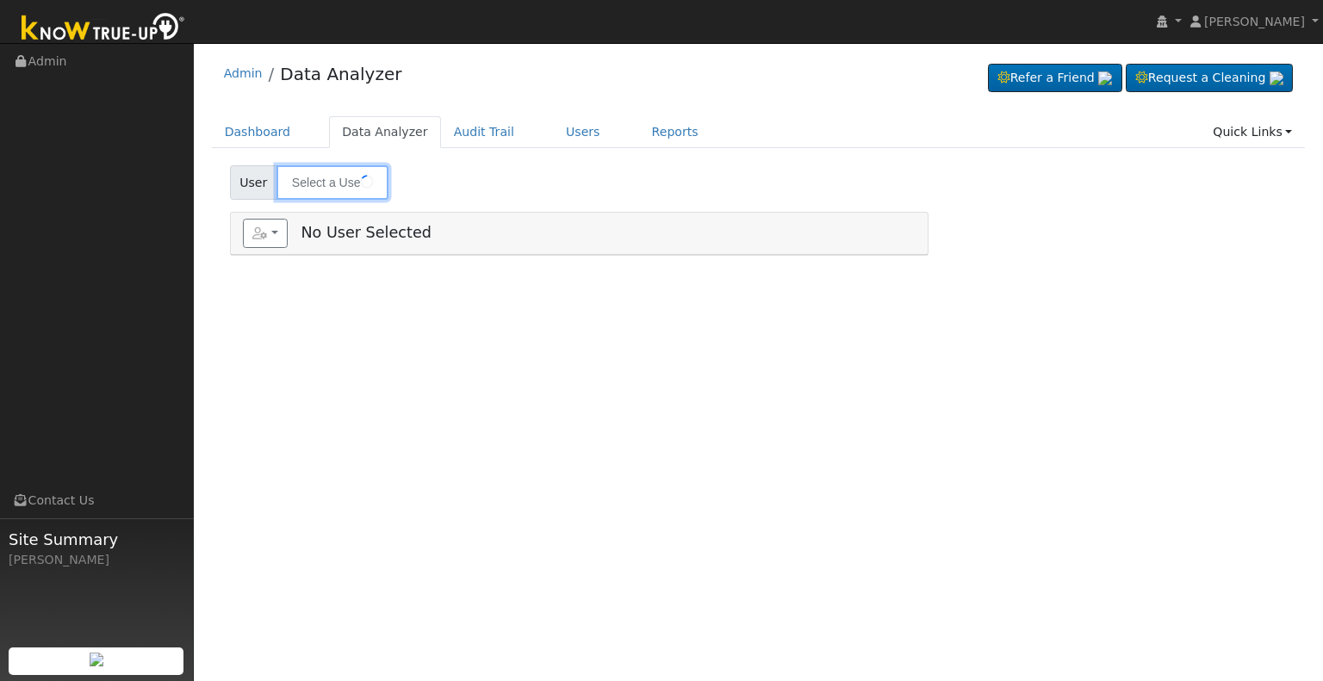
type input "[PERSON_NAME]"
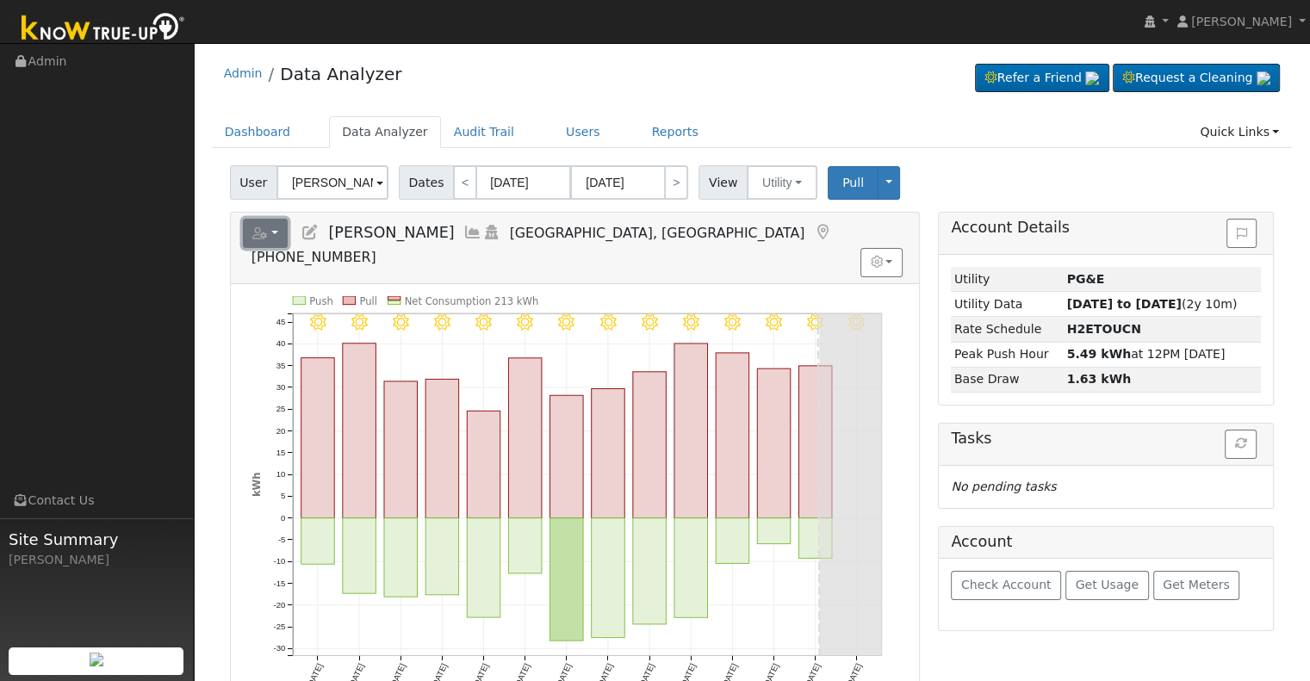
click at [277, 228] on button "button" at bounding box center [266, 233] width 46 height 29
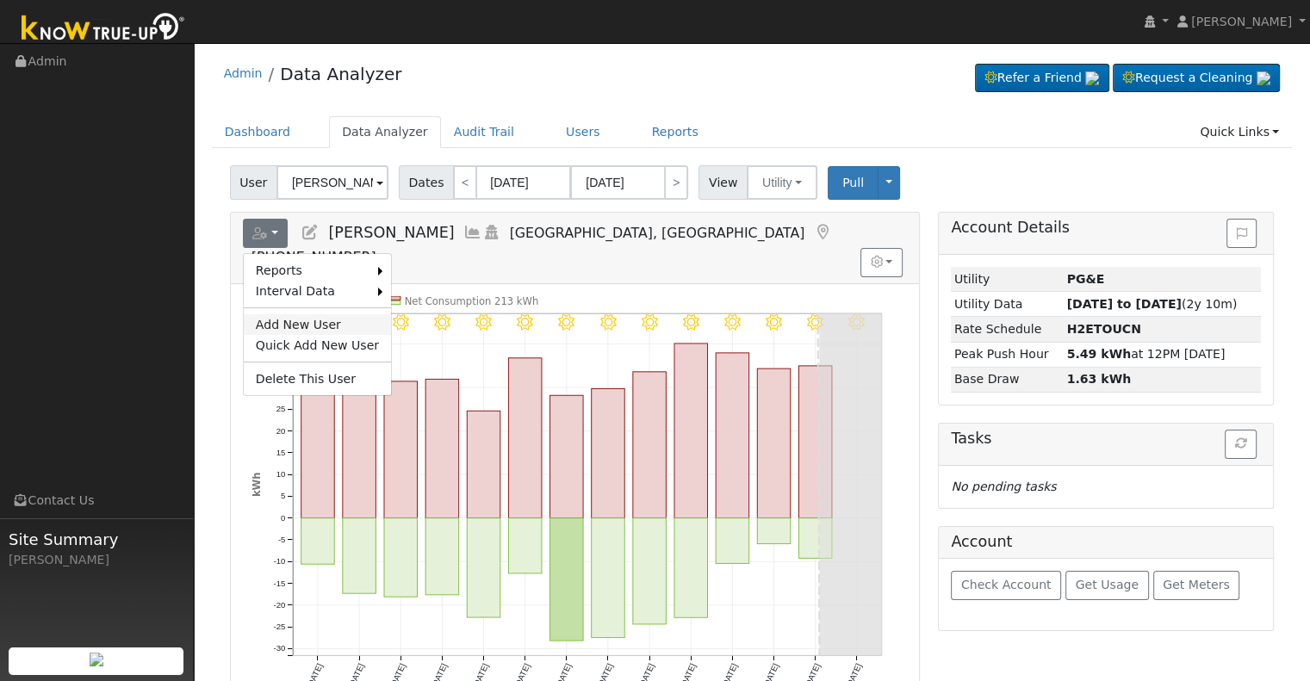
click at [296, 327] on link "Add New User" at bounding box center [317, 324] width 147 height 21
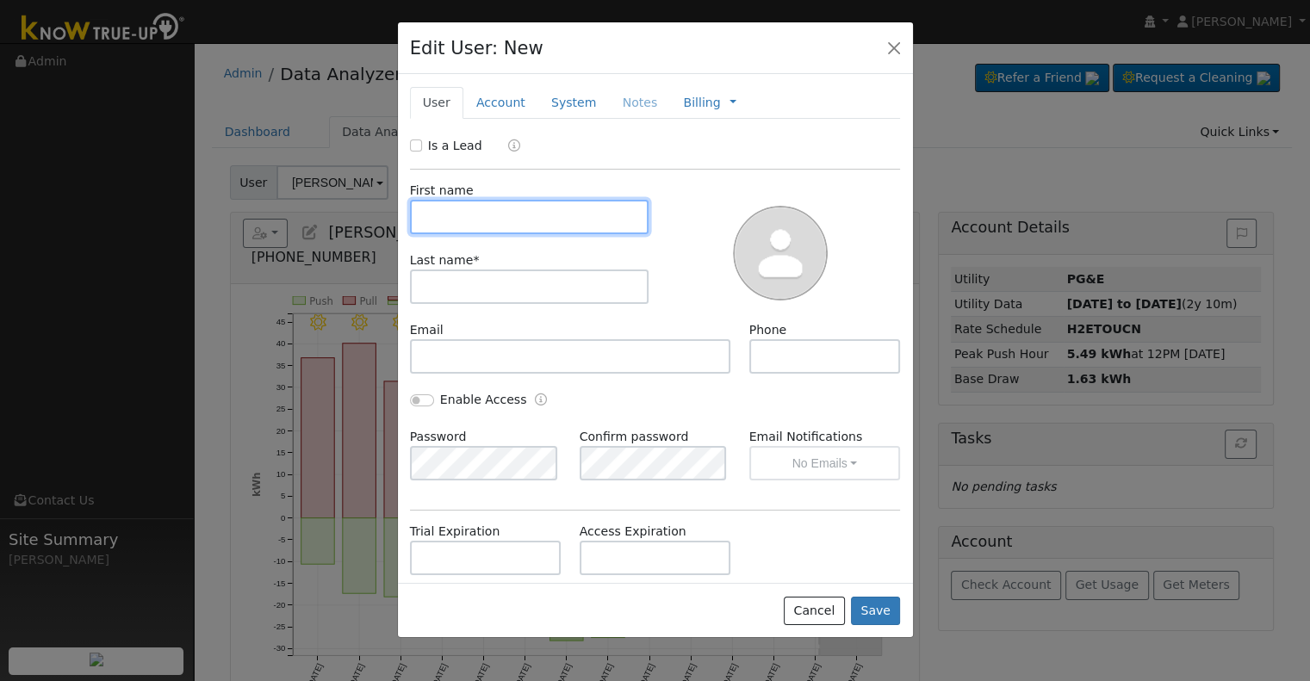
click at [453, 206] on input "text" at bounding box center [530, 217] width 240 height 34
type input "[PERSON_NAME]"
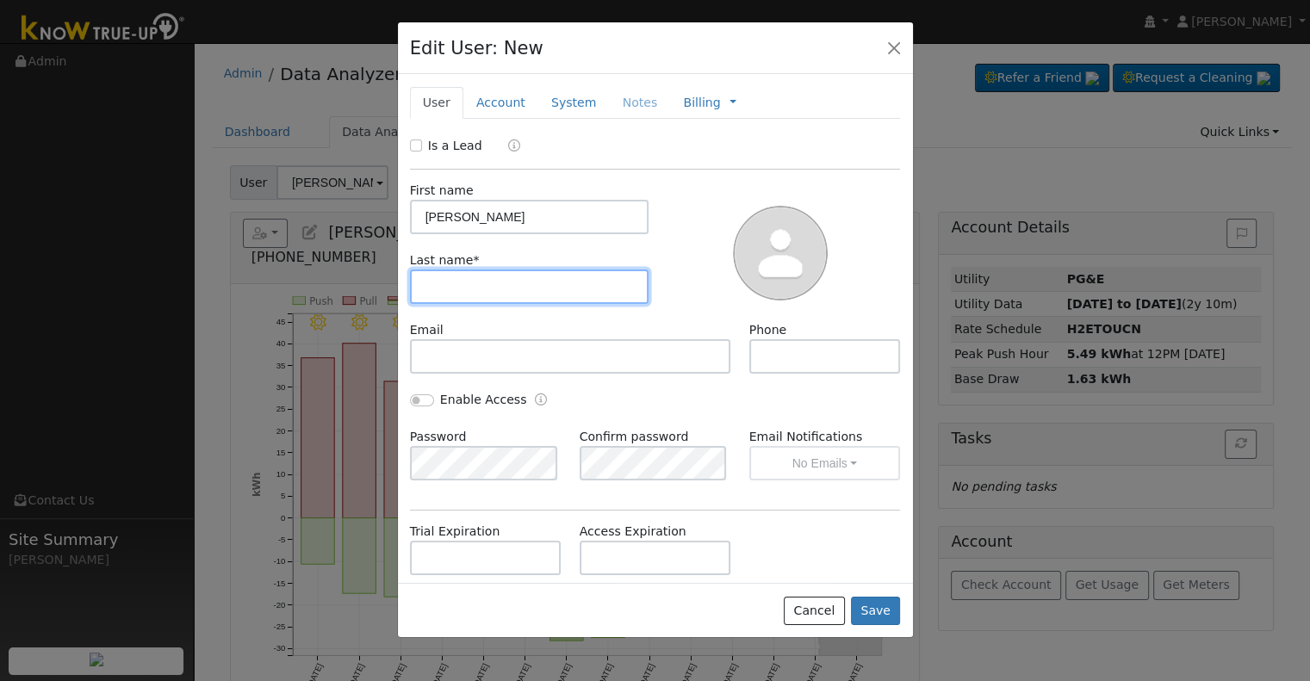
click at [426, 270] on input "text" at bounding box center [530, 287] width 240 height 34
type input "[PERSON_NAME]"
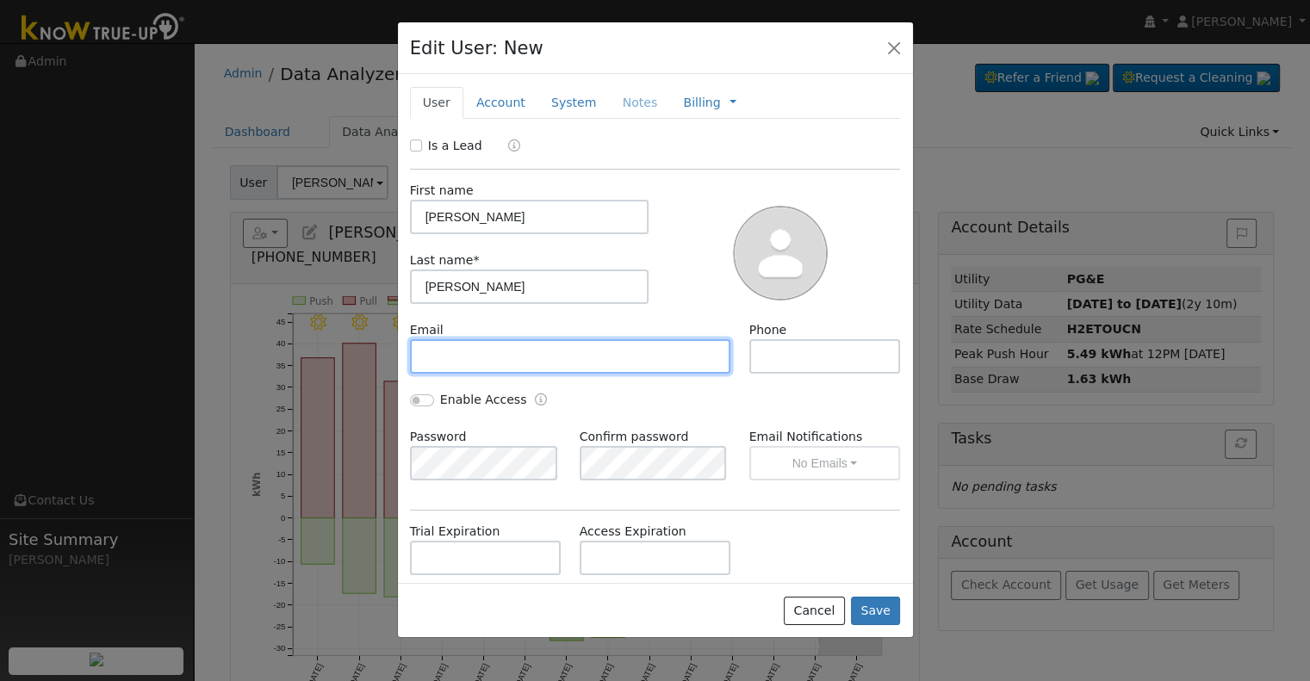
click at [526, 359] on input "text" at bounding box center [570, 356] width 321 height 34
click at [589, 371] on input "text" at bounding box center [570, 356] width 321 height 34
paste input "[EMAIL_ADDRESS][DOMAIN_NAME]"
type input "[EMAIL_ADDRESS][DOMAIN_NAME]"
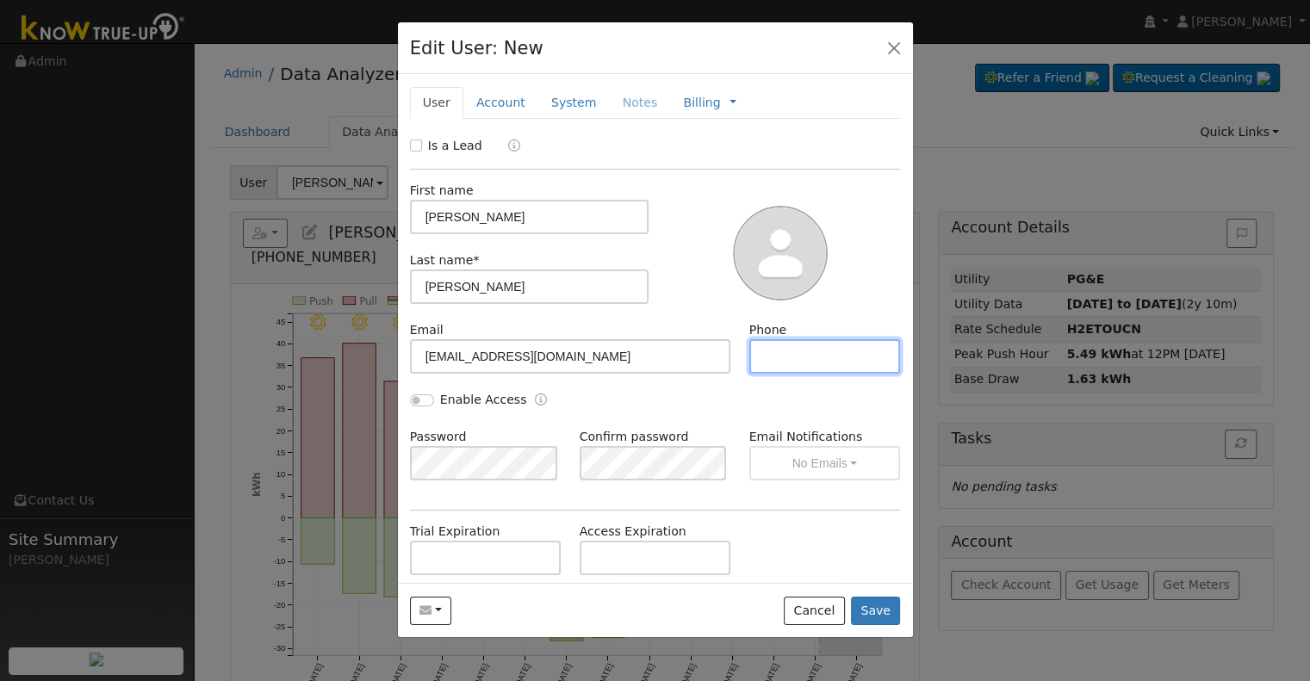
click at [826, 358] on input "text" at bounding box center [826, 356] width 152 height 34
click at [813, 370] on input "text" at bounding box center [826, 356] width 152 height 34
paste input "5597204034"
type input "5597204034"
click at [420, 398] on input "Enable Access" at bounding box center [422, 401] width 24 height 12
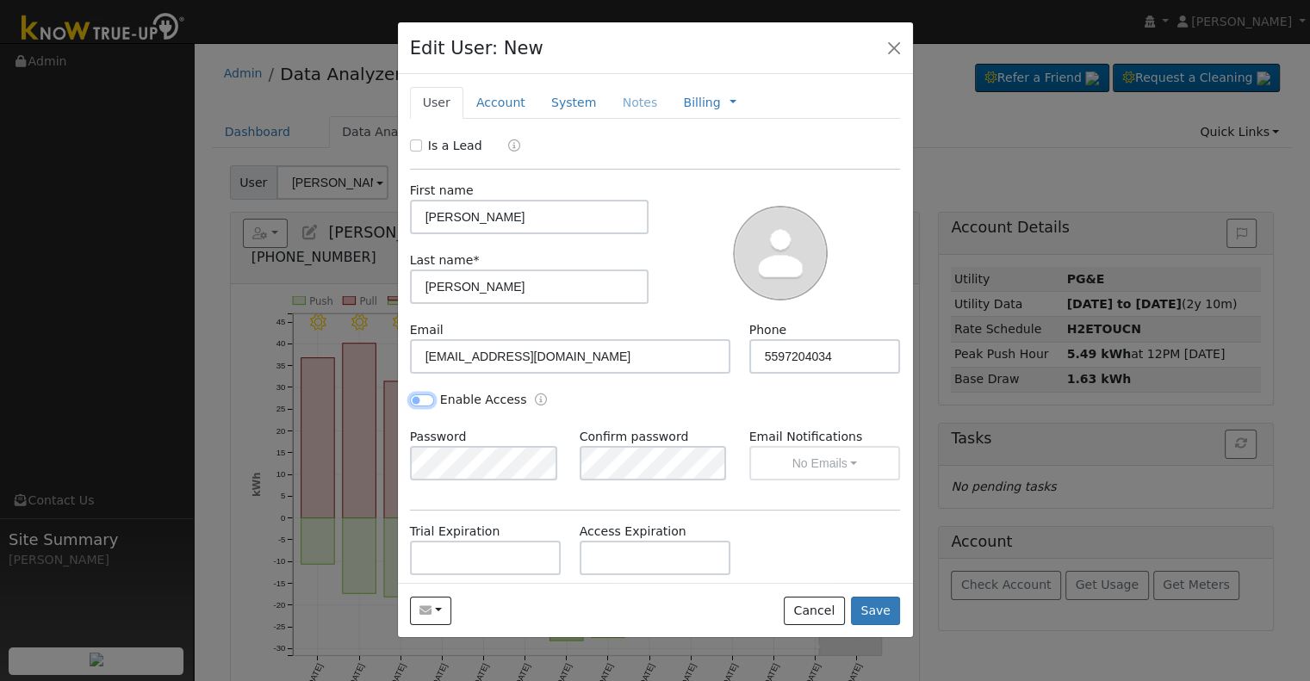
checkbox input "true"
click at [687, 394] on div "Enable Access" at bounding box center [655, 409] width 509 height 37
click at [482, 105] on link "Account" at bounding box center [501, 103] width 75 height 32
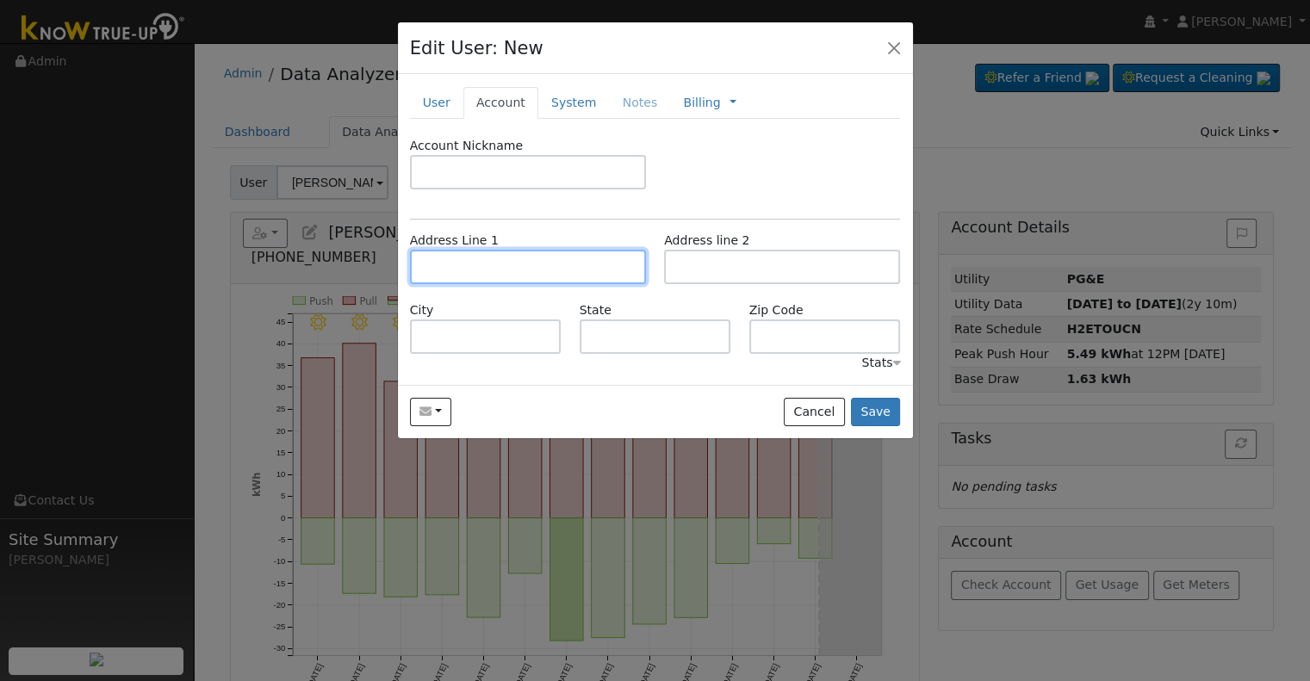
click at [453, 266] on input "text" at bounding box center [528, 267] width 236 height 34
paste input "[STREET_ADDRESS][PERSON_NAME]"
type input "[STREET_ADDRESS][PERSON_NAME]"
type input "[GEOGRAPHIC_DATA]"
type input "CA"
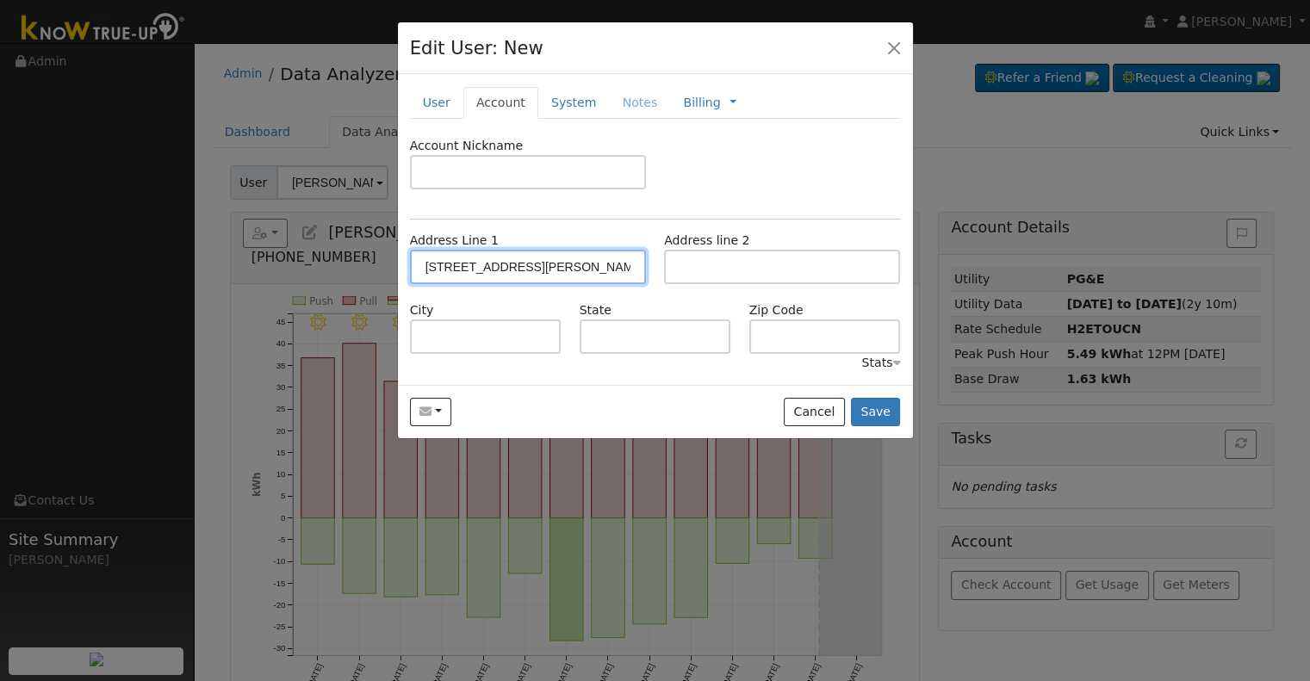
type input "93726"
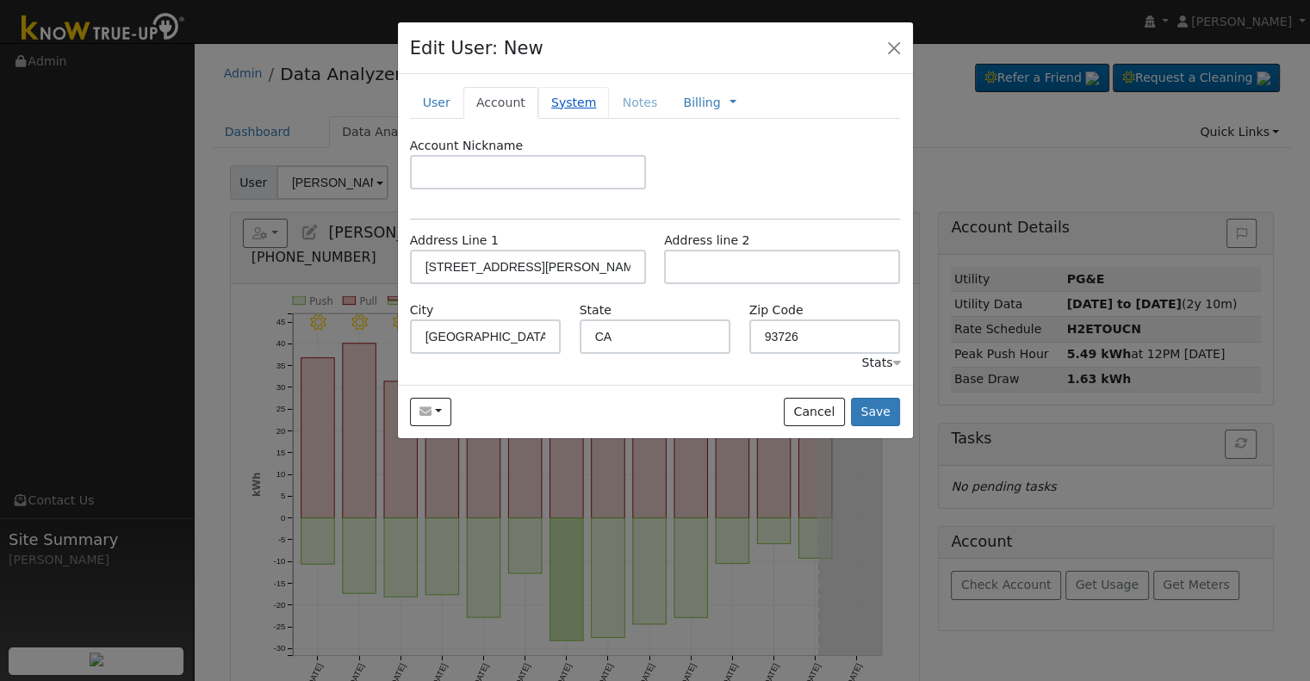
click at [579, 105] on link "System" at bounding box center [574, 103] width 72 height 32
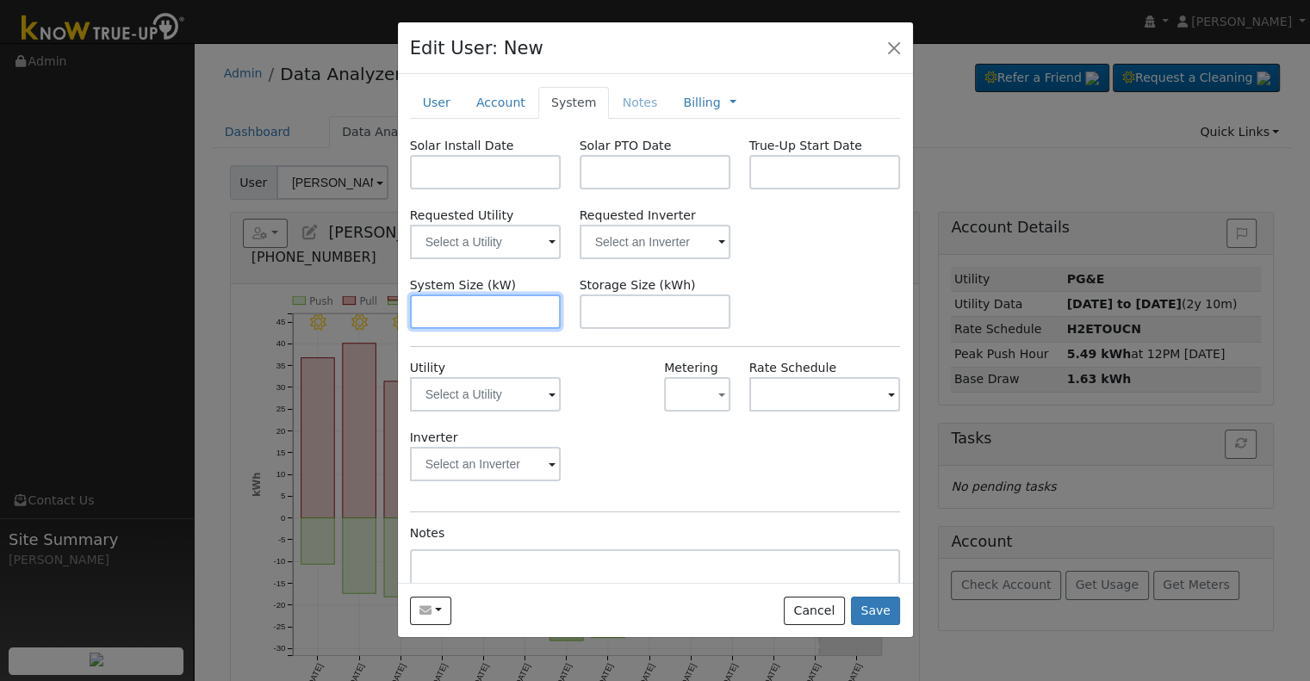
click at [473, 314] on input "text" at bounding box center [486, 312] width 152 height 34
paste input "5.330"
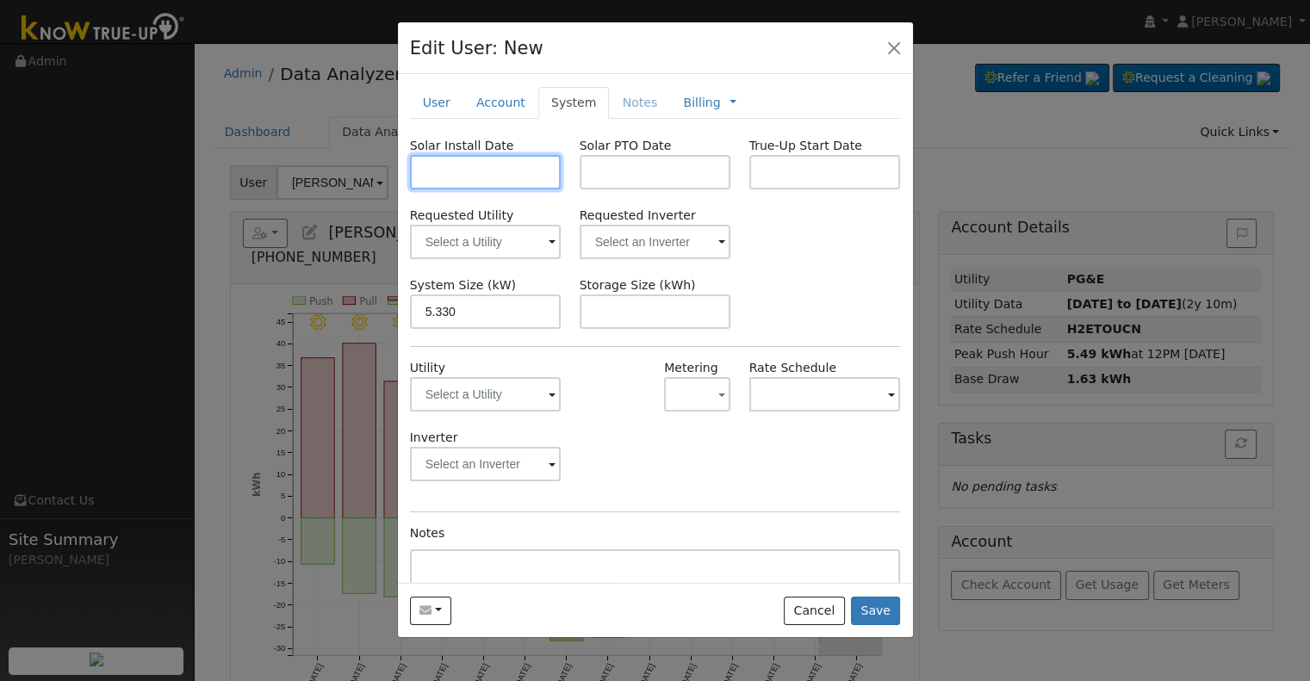
type input "5.3"
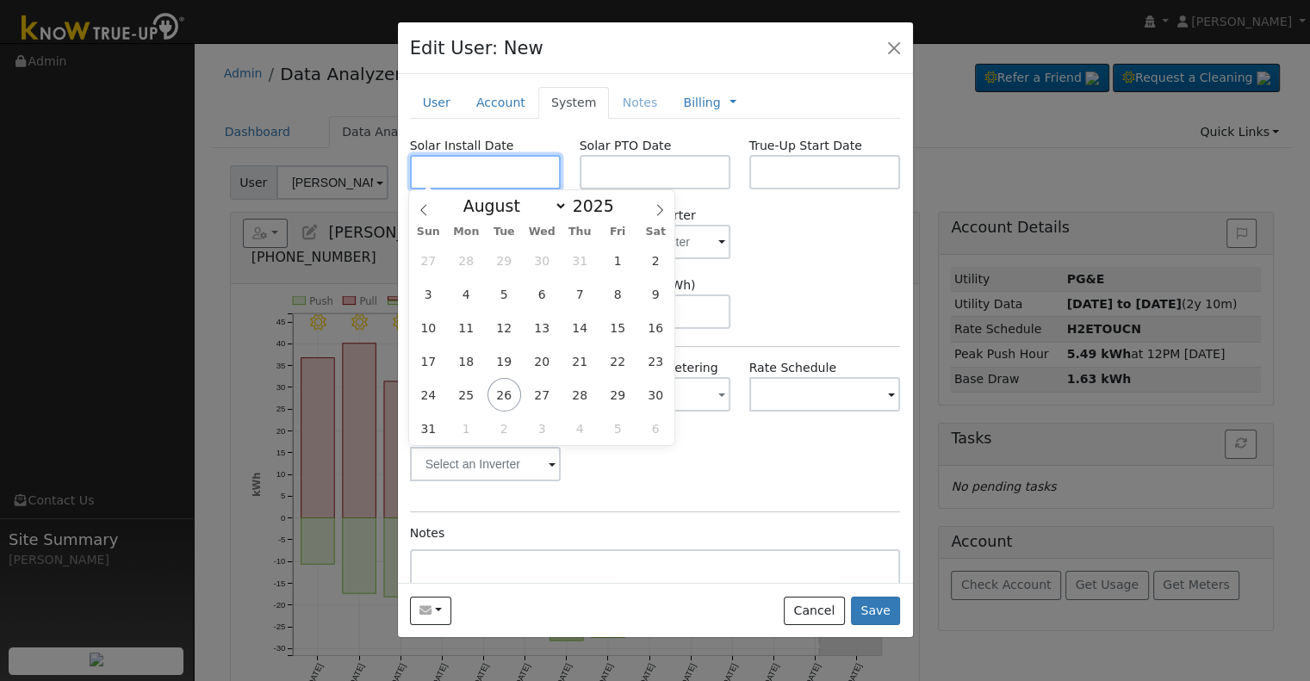
click at [477, 168] on input "text" at bounding box center [486, 172] width 152 height 34
click at [524, 165] on input "text" at bounding box center [486, 172] width 152 height 34
paste input "[DATE]"
type input "[DATE]"
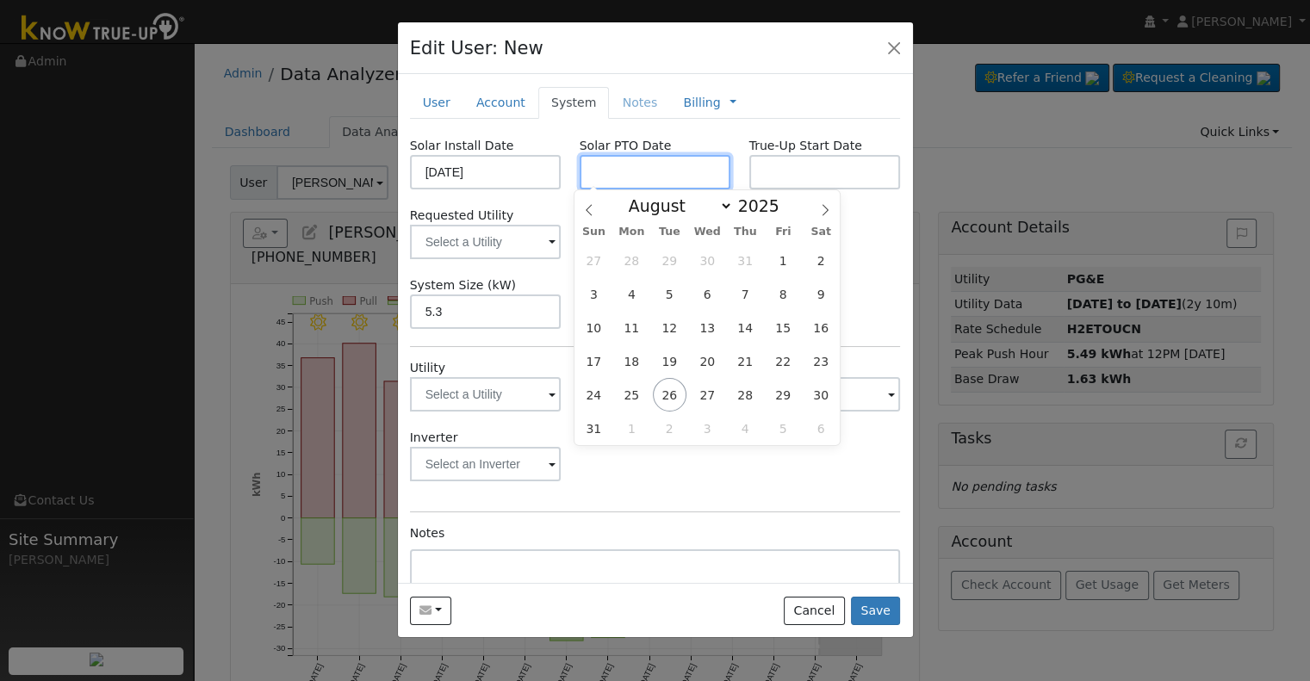
click at [613, 181] on input "text" at bounding box center [656, 172] width 152 height 34
click at [658, 167] on input "text" at bounding box center [656, 172] width 152 height 34
paste input "[DATE]"
type input "[DATE]"
click at [708, 498] on div "Inverter" at bounding box center [655, 464] width 509 height 70
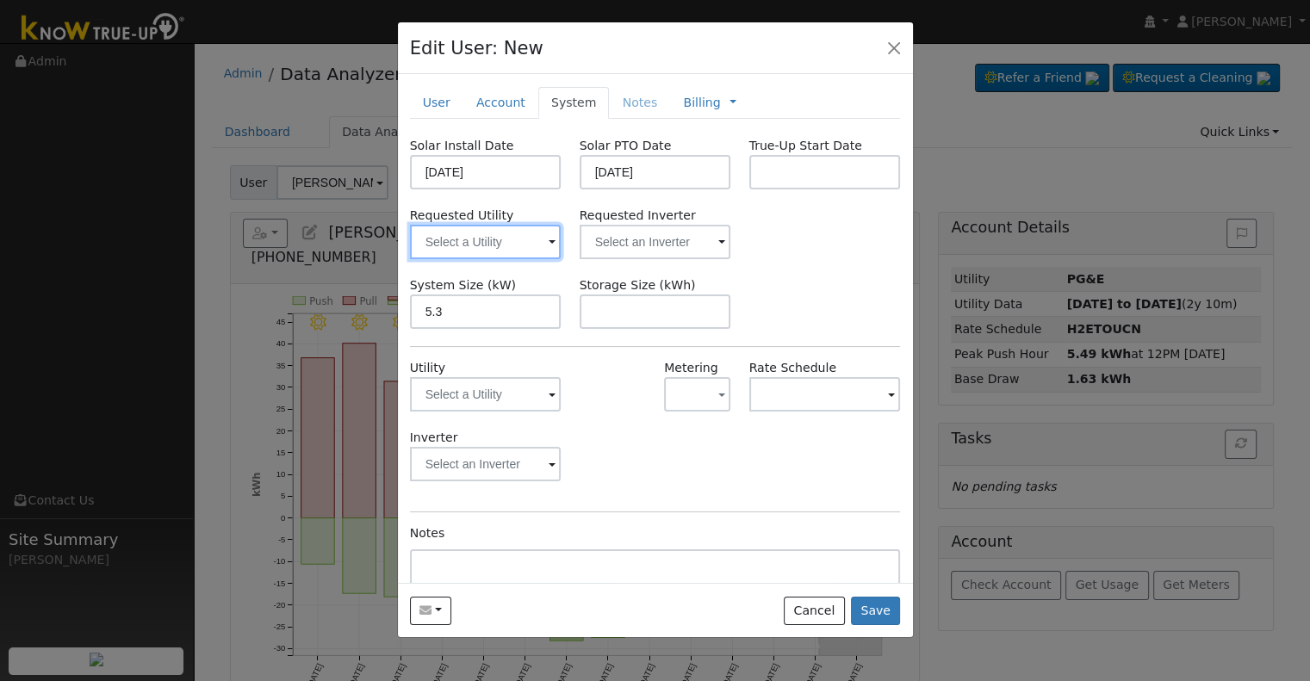
click at [497, 247] on input "text" at bounding box center [486, 242] width 152 height 34
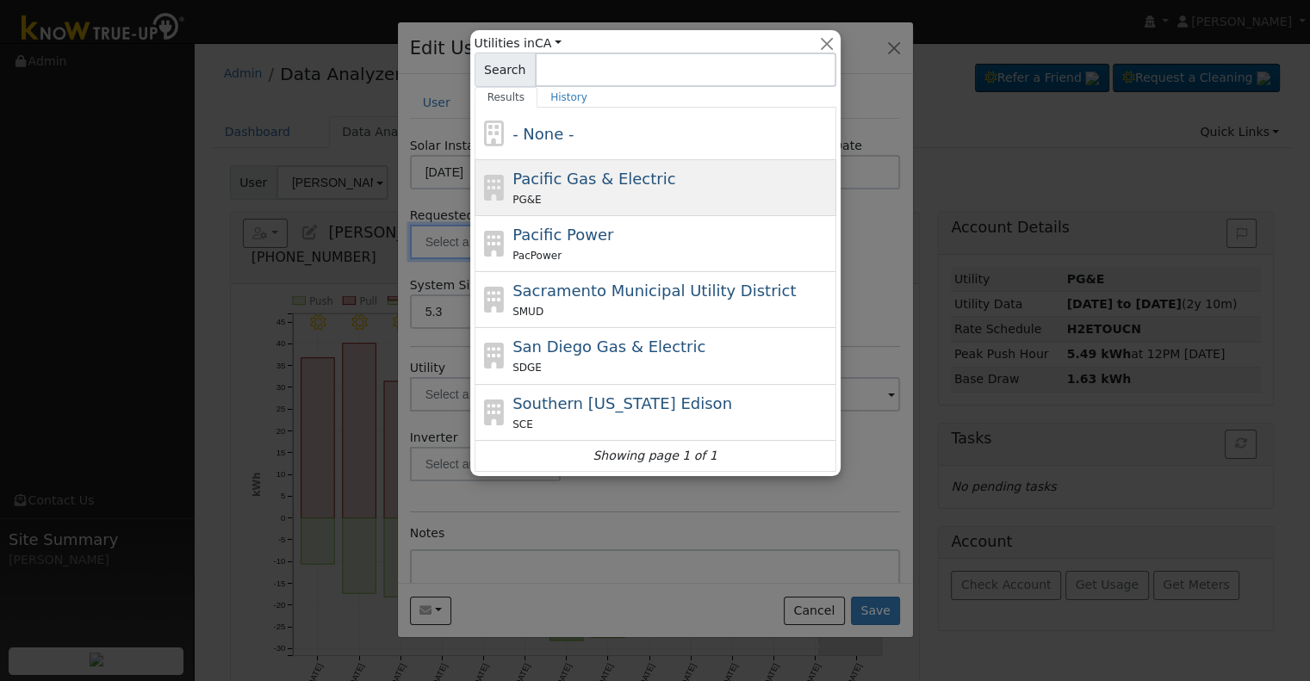
click at [590, 196] on div "PG&E" at bounding box center [673, 199] width 320 height 18
type input "Pacific Gas & Electric"
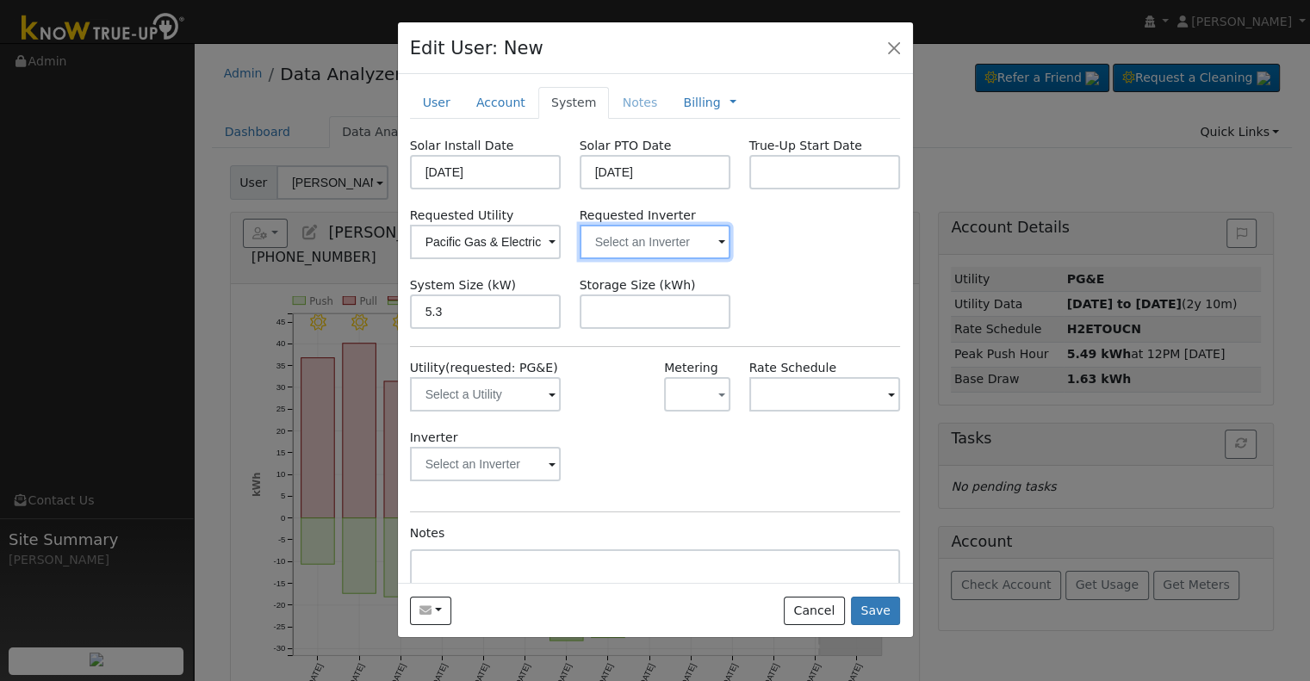
click at [562, 237] on input "text" at bounding box center [486, 242] width 152 height 34
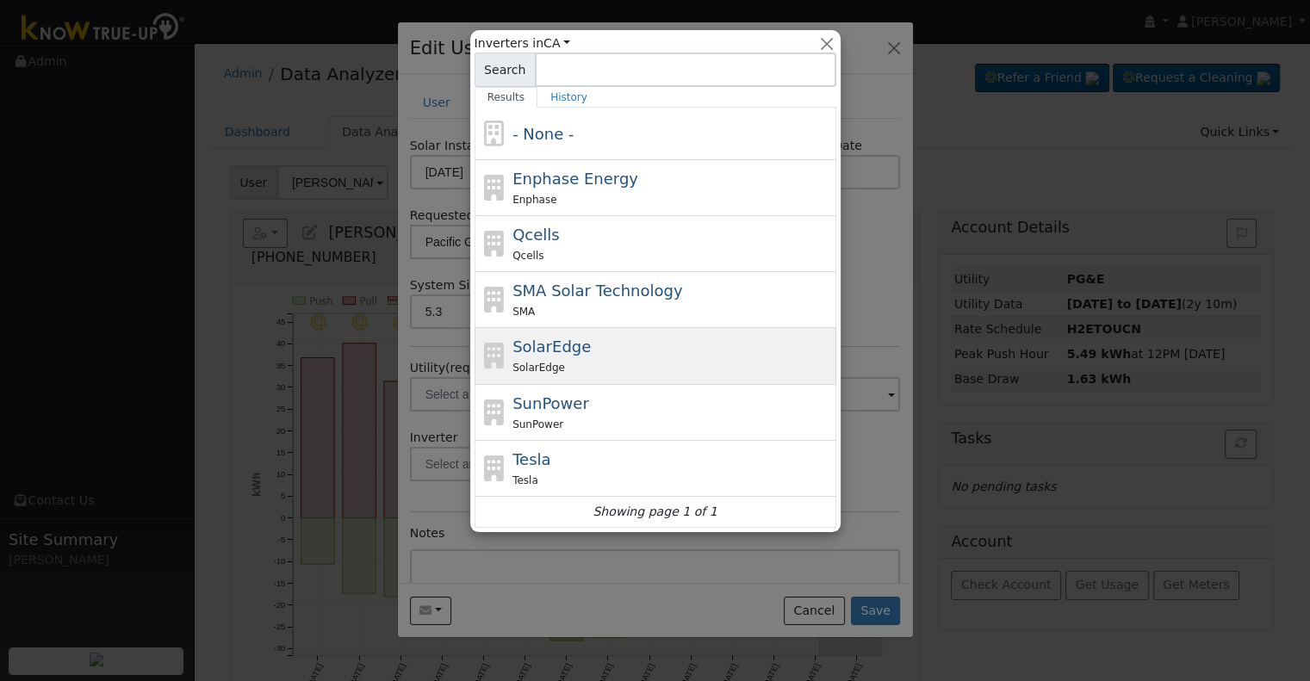
click at [600, 362] on div "SolarEdge" at bounding box center [673, 367] width 320 height 18
type input "SolarEdge"
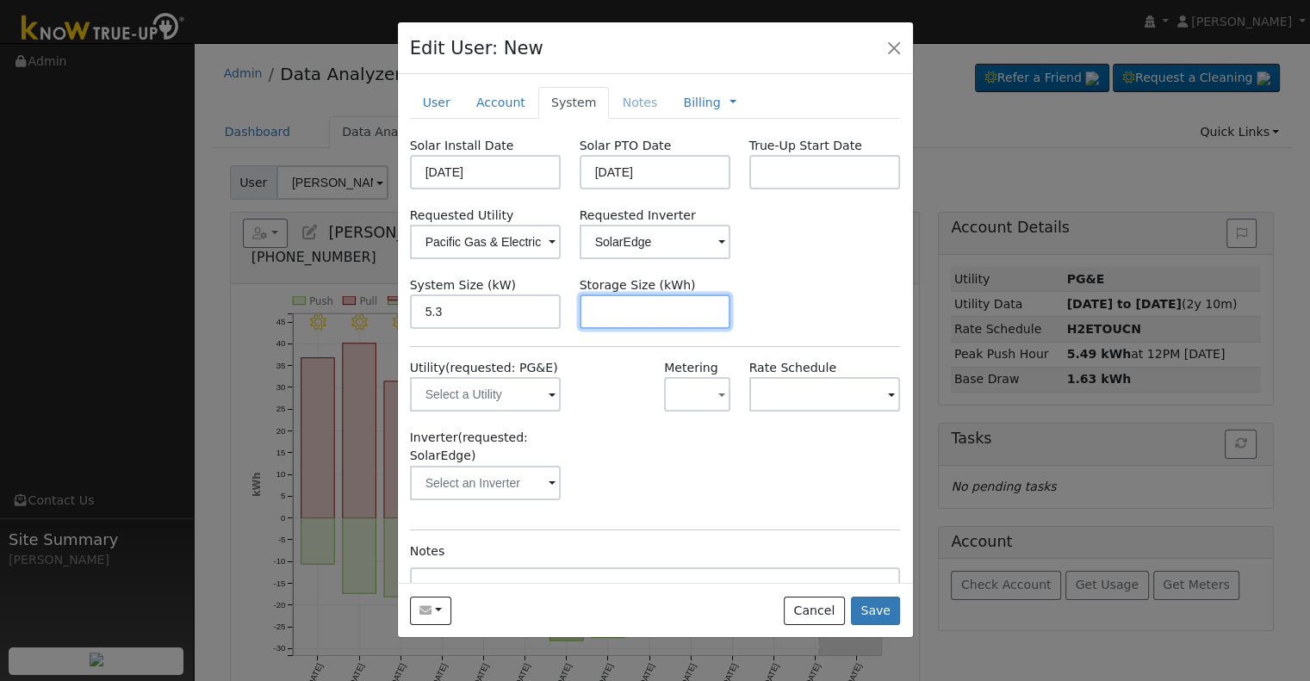
click at [638, 307] on input "text" at bounding box center [656, 312] width 152 height 34
click at [670, 314] on input "text" at bounding box center [656, 312] width 152 height 34
paste input "10.00"
type input "10"
click at [721, 96] on span "Management Billing Timeline" at bounding box center [729, 103] width 16 height 14
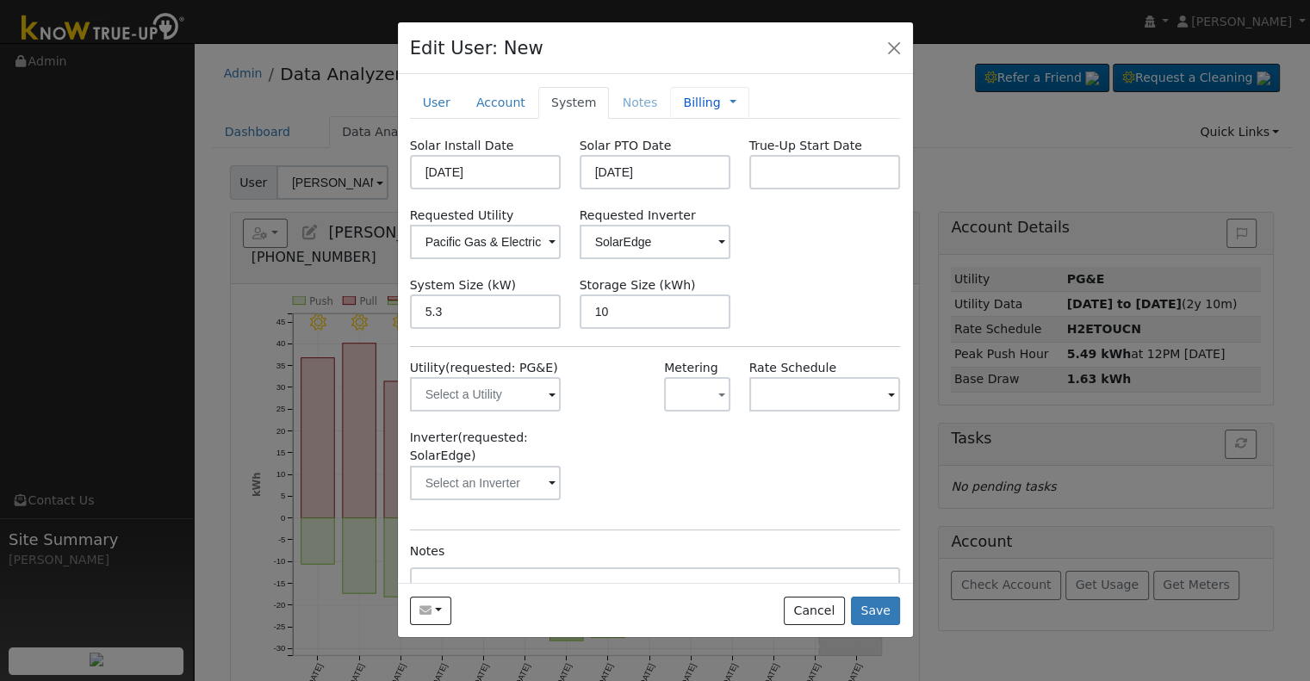
click at [721, 103] on span "Management Billing Timeline" at bounding box center [729, 103] width 16 height 14
click at [730, 103] on link at bounding box center [733, 103] width 7 height 18
click at [737, 135] on link "Management" at bounding box center [791, 133] width 120 height 24
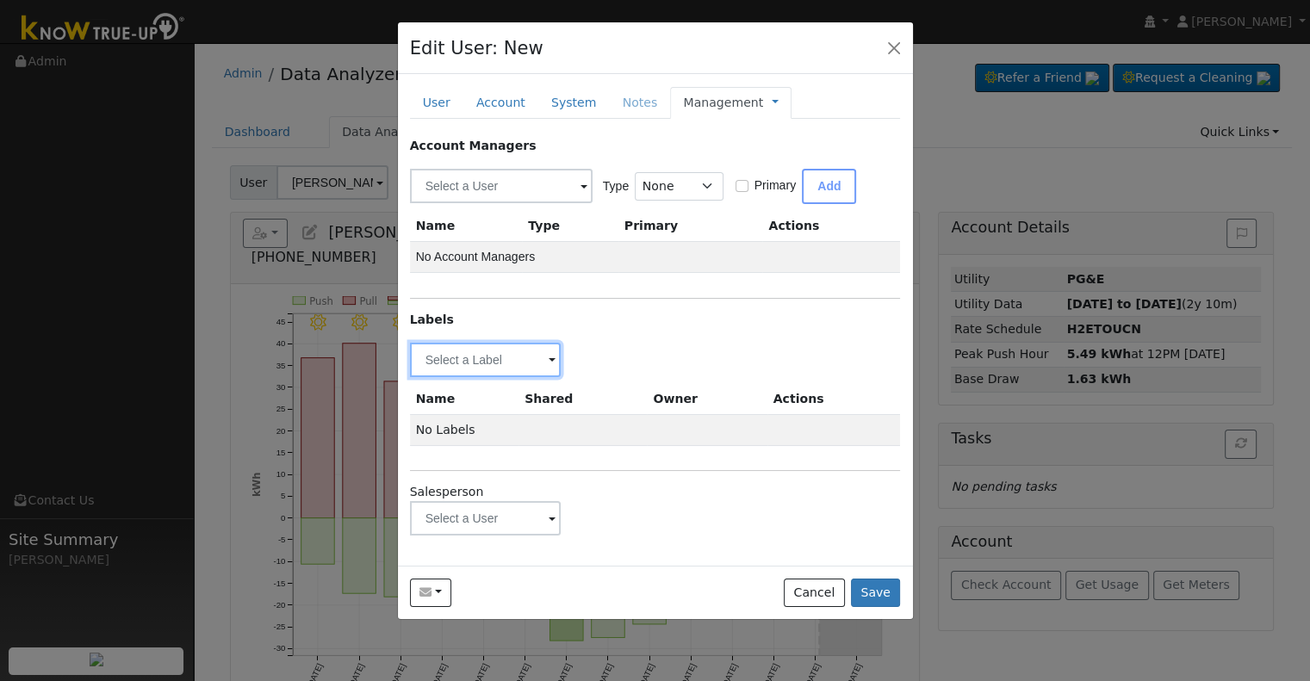
click at [482, 369] on input "text" at bounding box center [486, 360] width 152 height 34
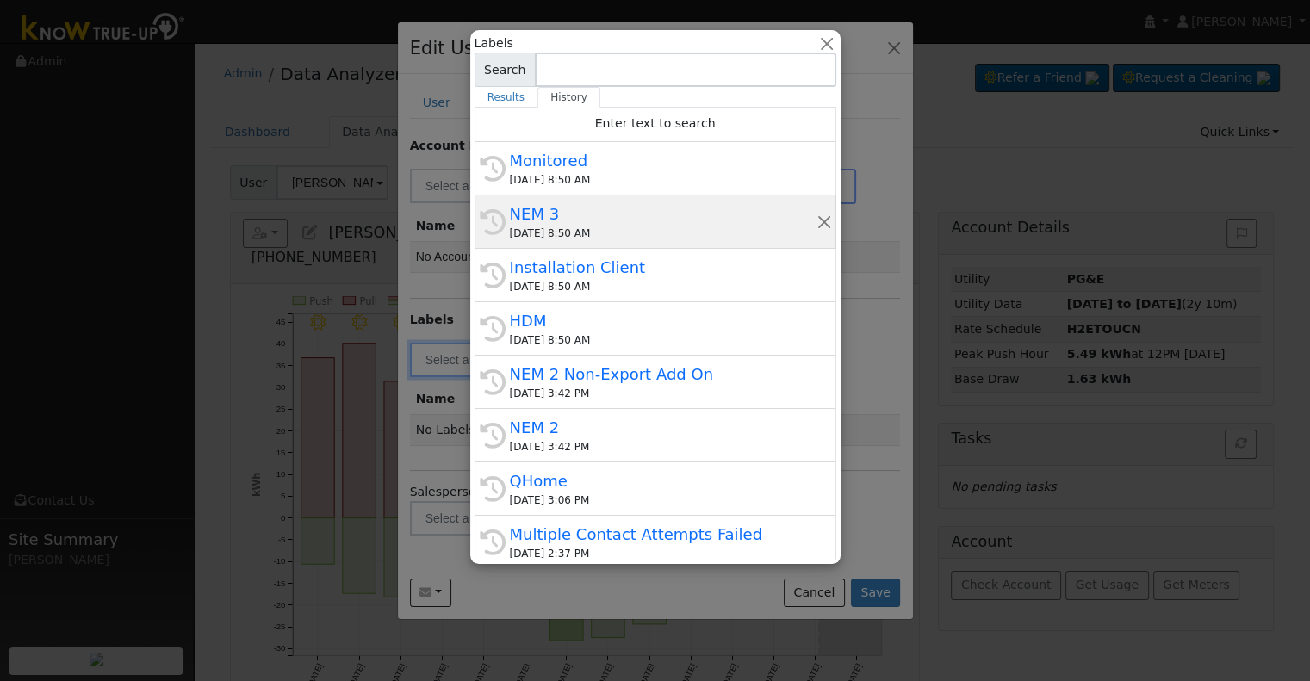
click at [612, 223] on div "NEM 3" at bounding box center [663, 213] width 307 height 23
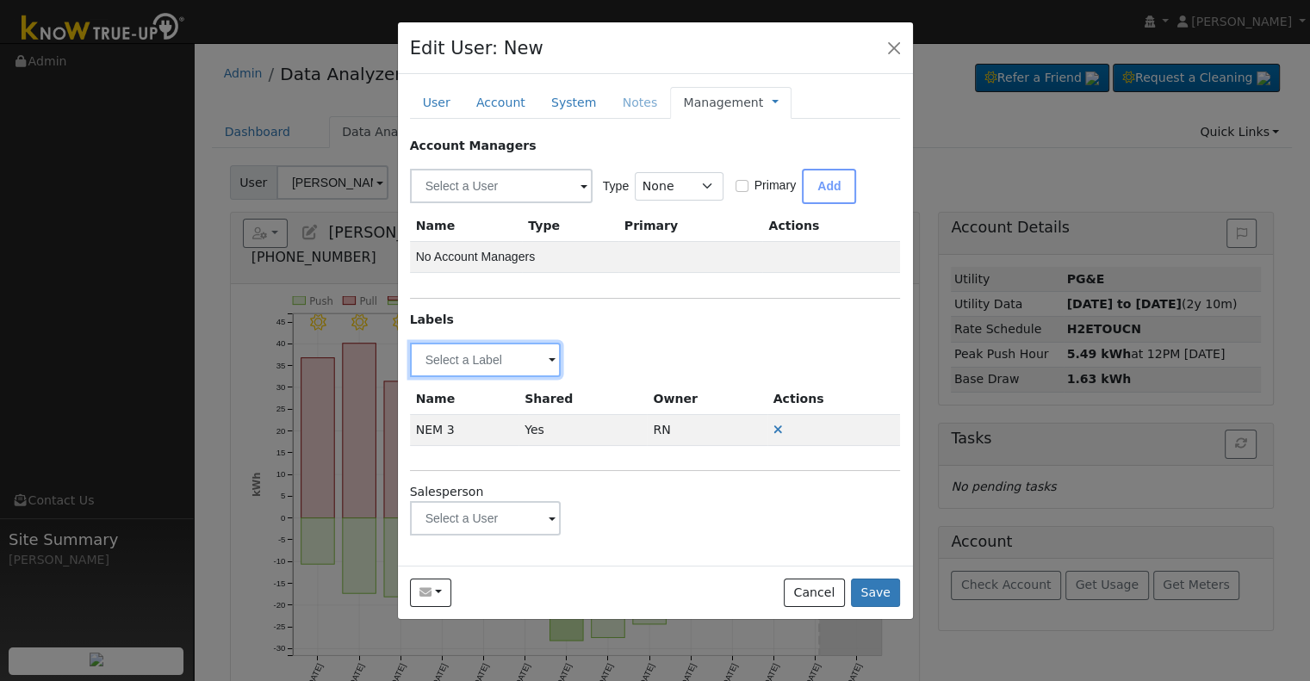
click at [525, 358] on input "text" at bounding box center [486, 360] width 152 height 34
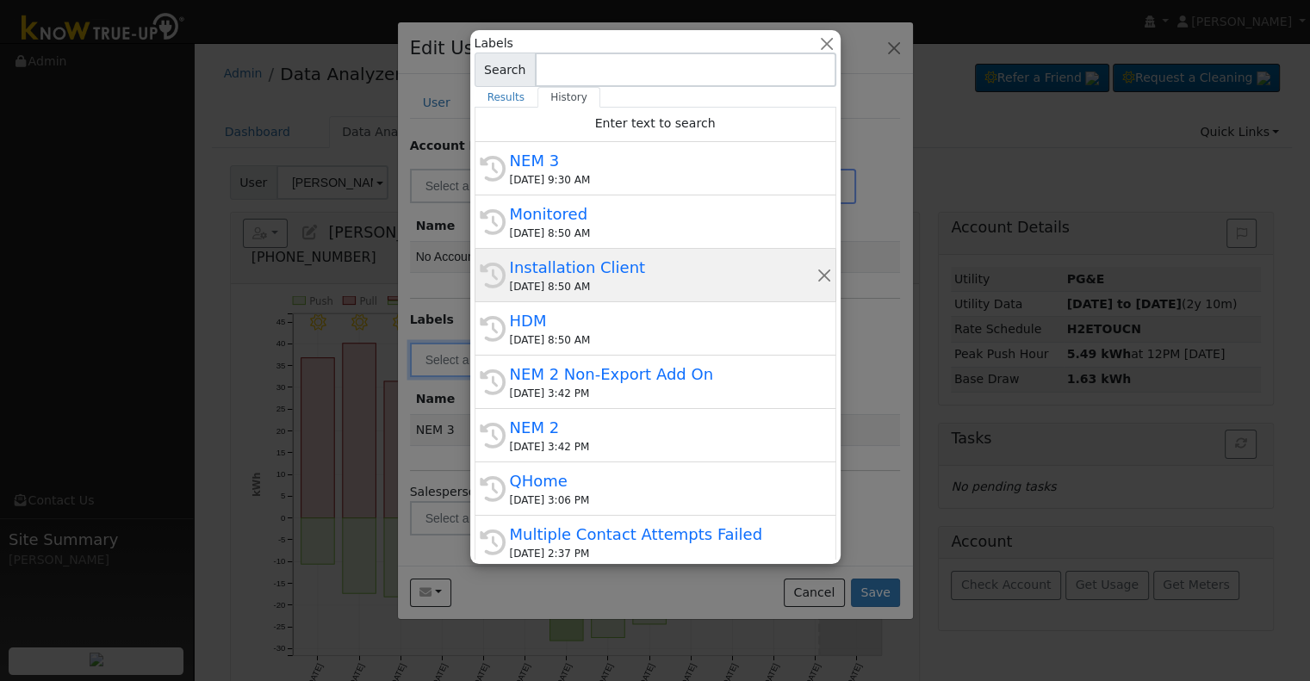
click at [598, 268] on div "Installation Client" at bounding box center [663, 267] width 307 height 23
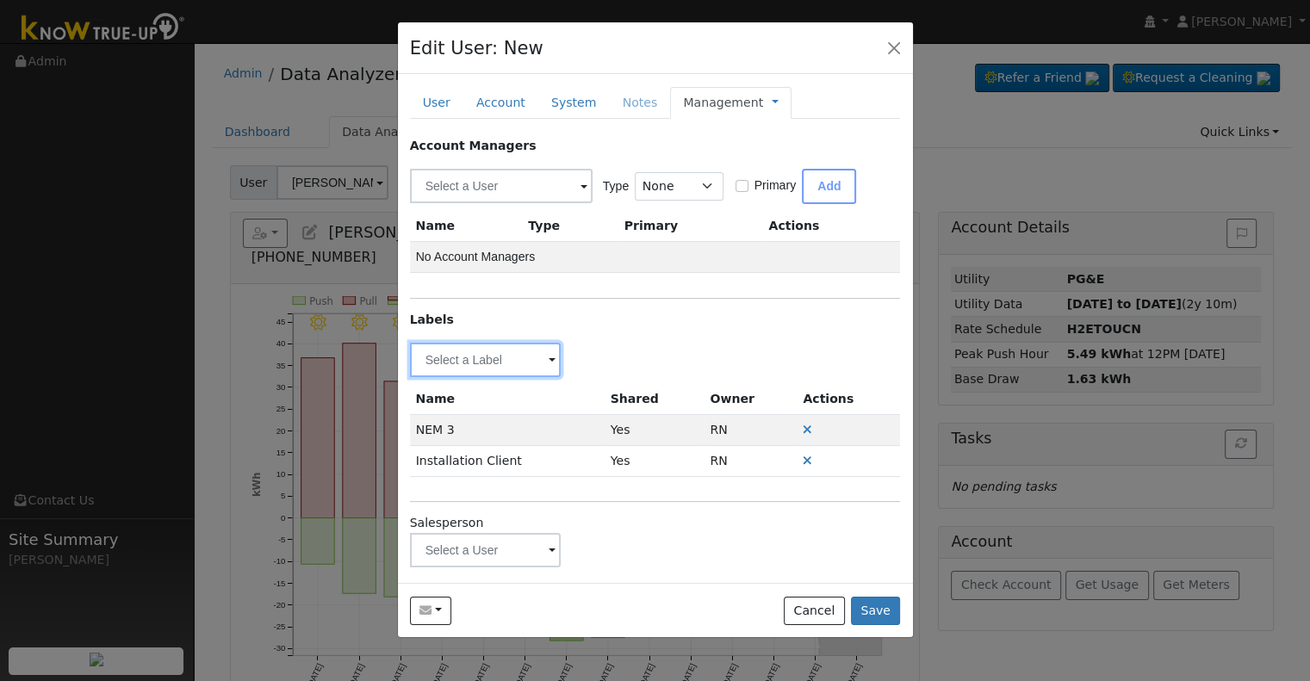
click at [526, 360] on input "text" at bounding box center [486, 360] width 152 height 34
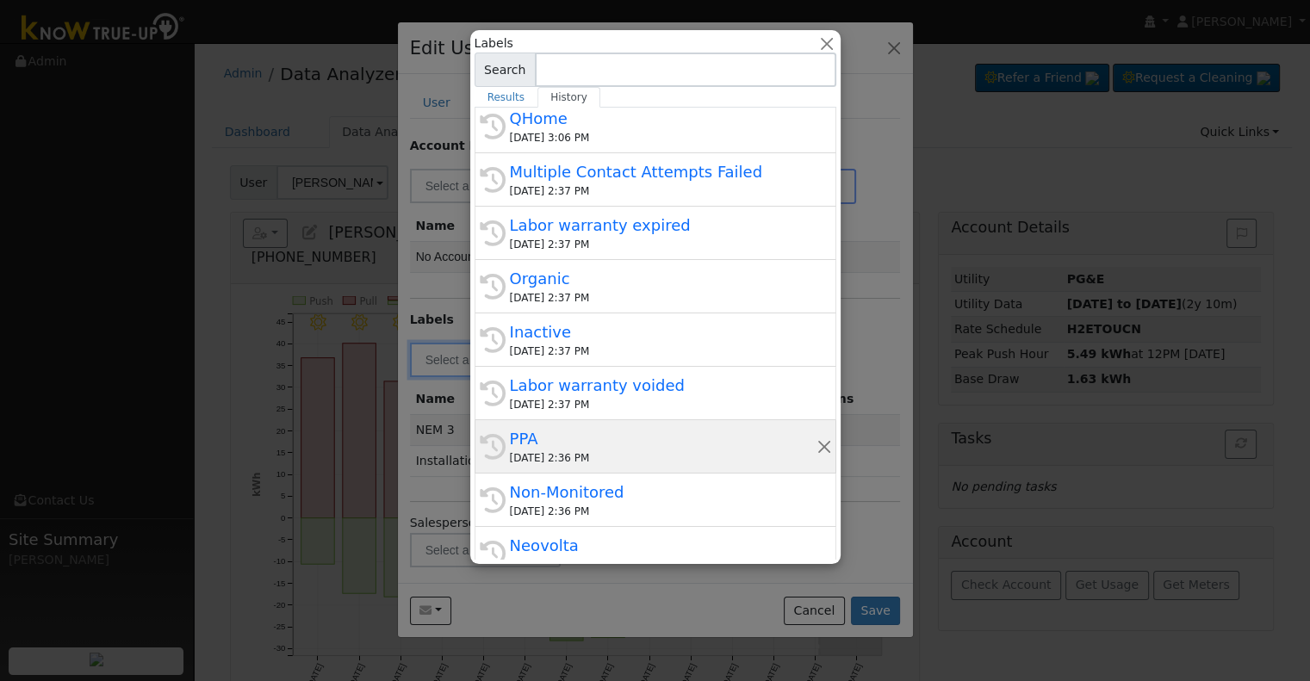
scroll to position [380, 0]
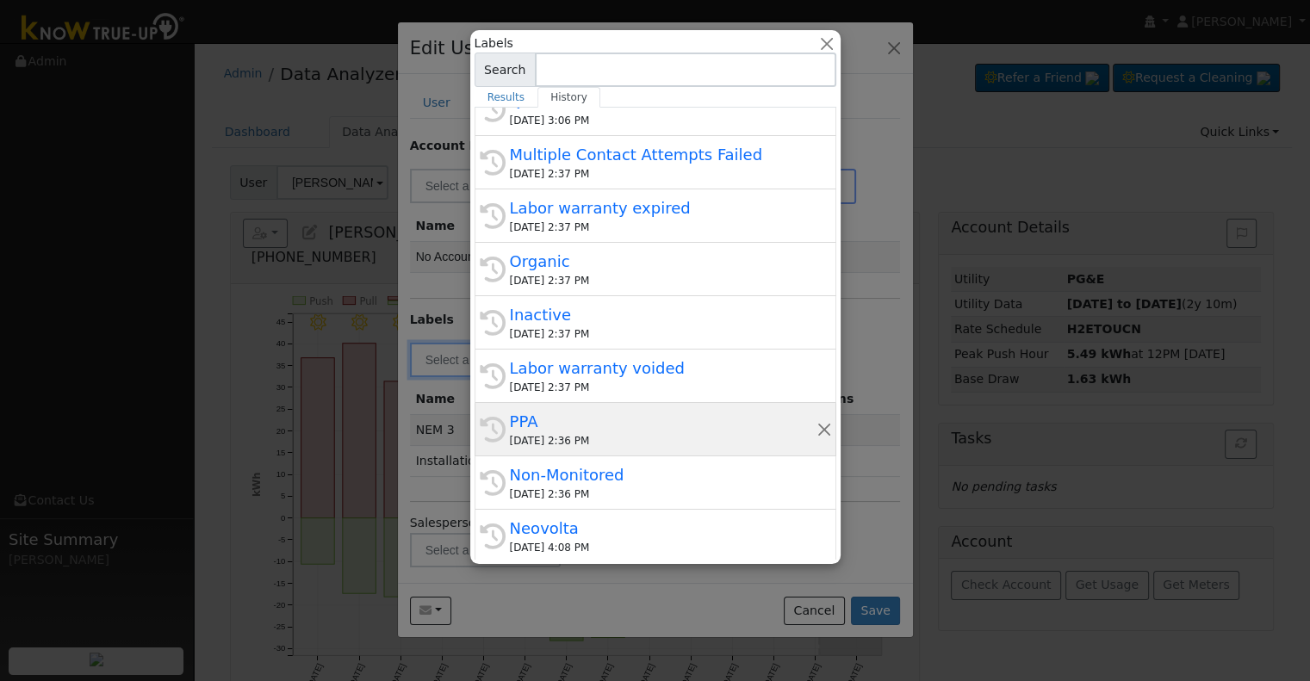
click at [610, 424] on div "PPA" at bounding box center [663, 421] width 307 height 23
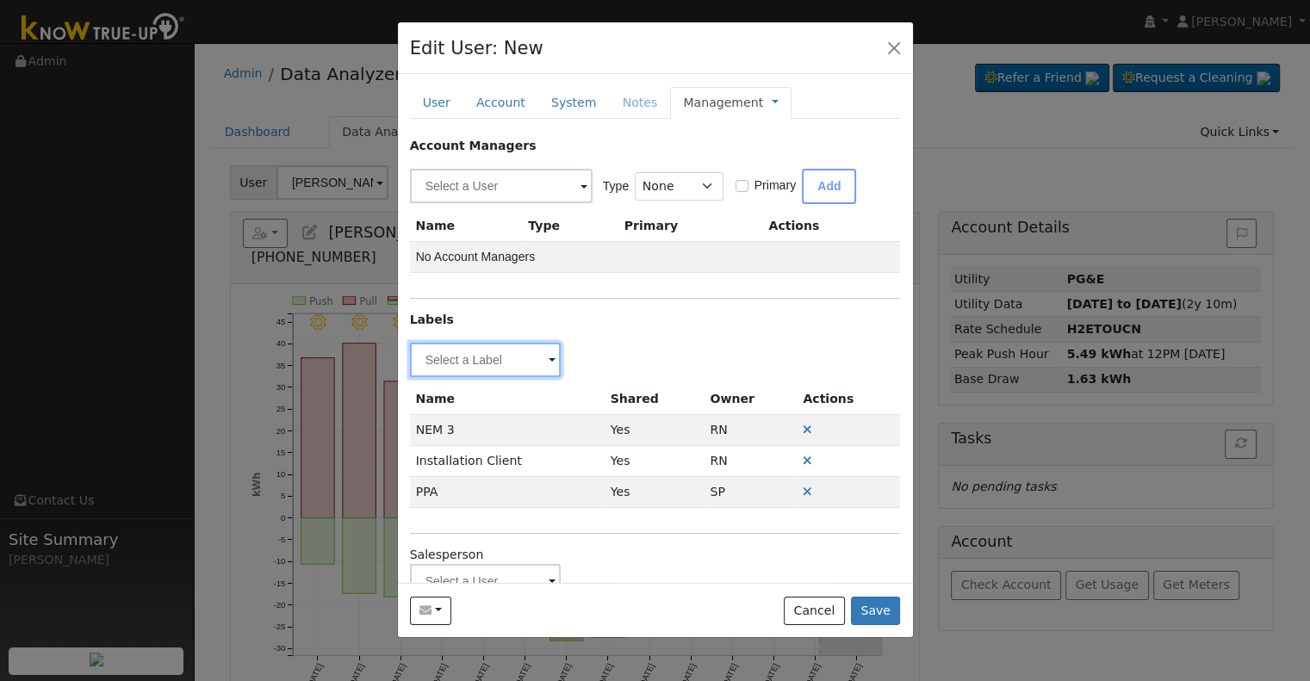
click at [521, 354] on input "text" at bounding box center [486, 360] width 152 height 34
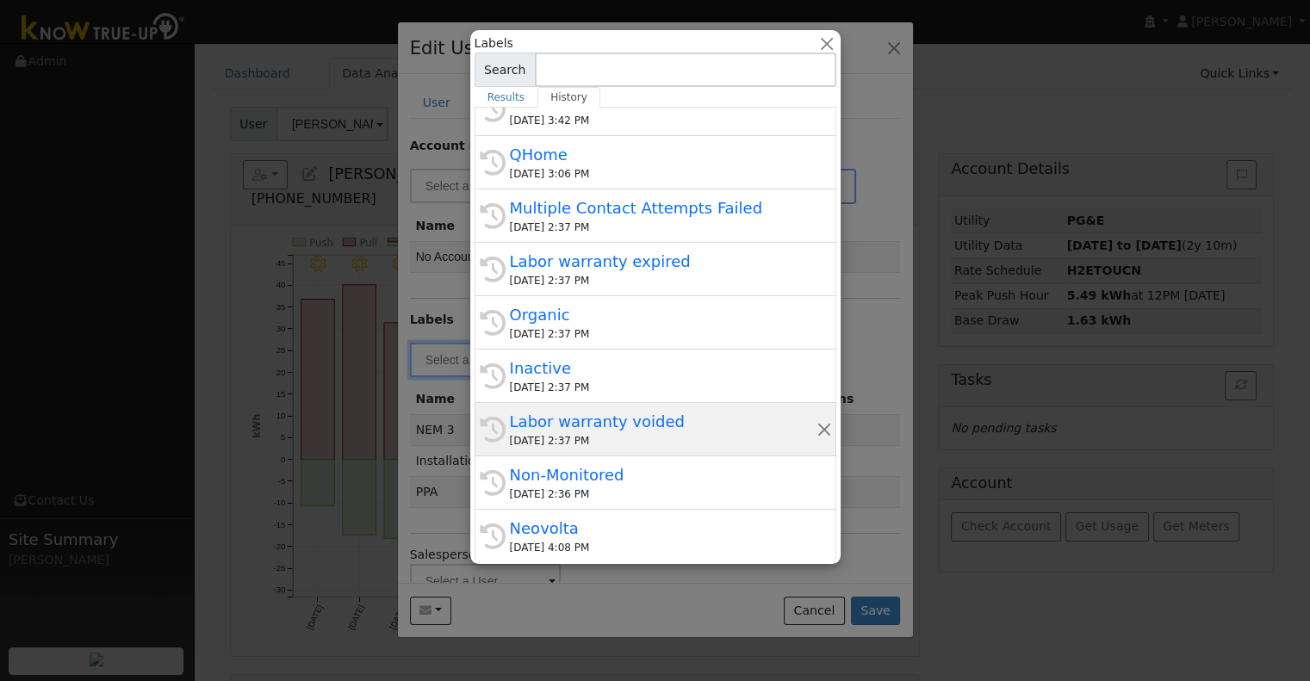
scroll to position [172, 0]
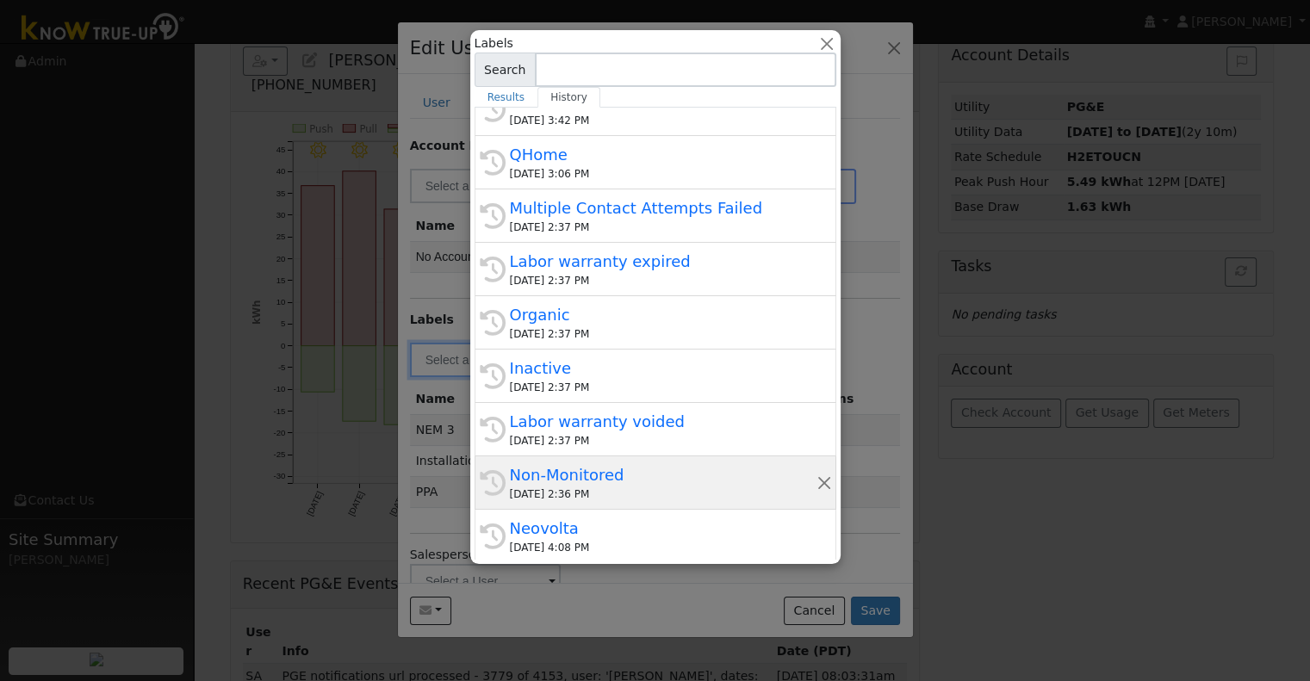
click at [622, 476] on div "Non-Monitored" at bounding box center [663, 475] width 307 height 23
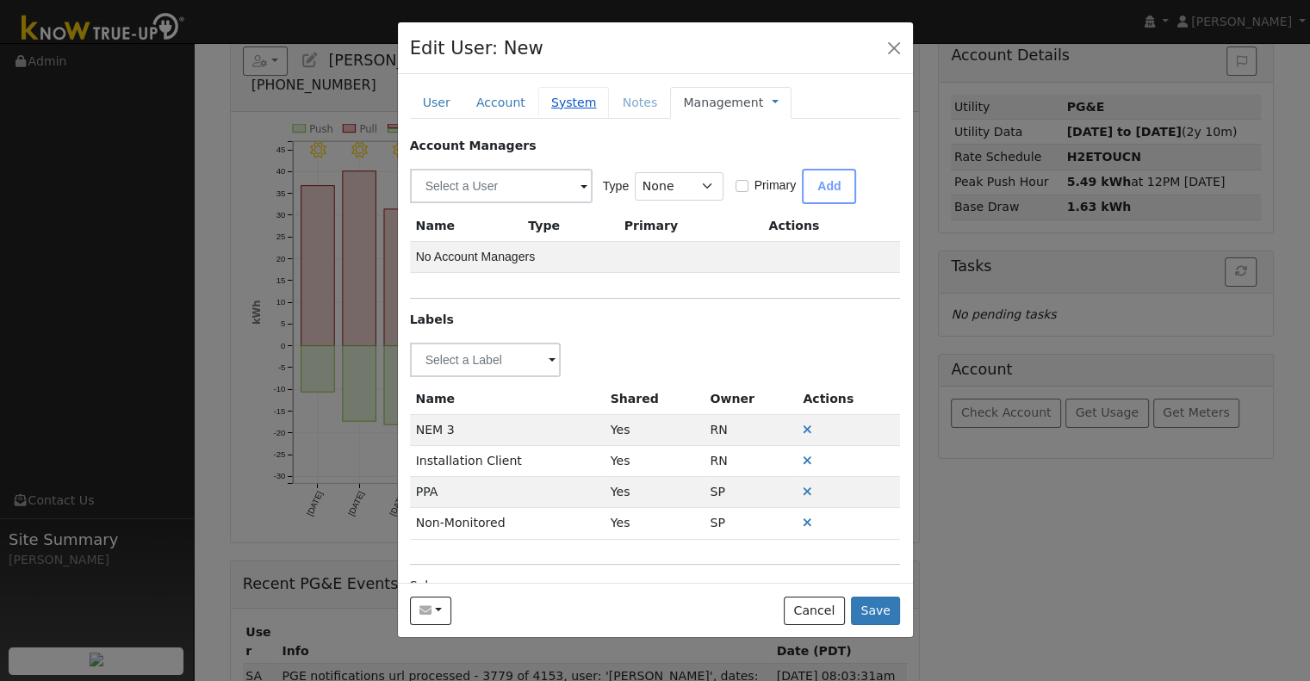
click at [540, 99] on link "System" at bounding box center [574, 103] width 72 height 32
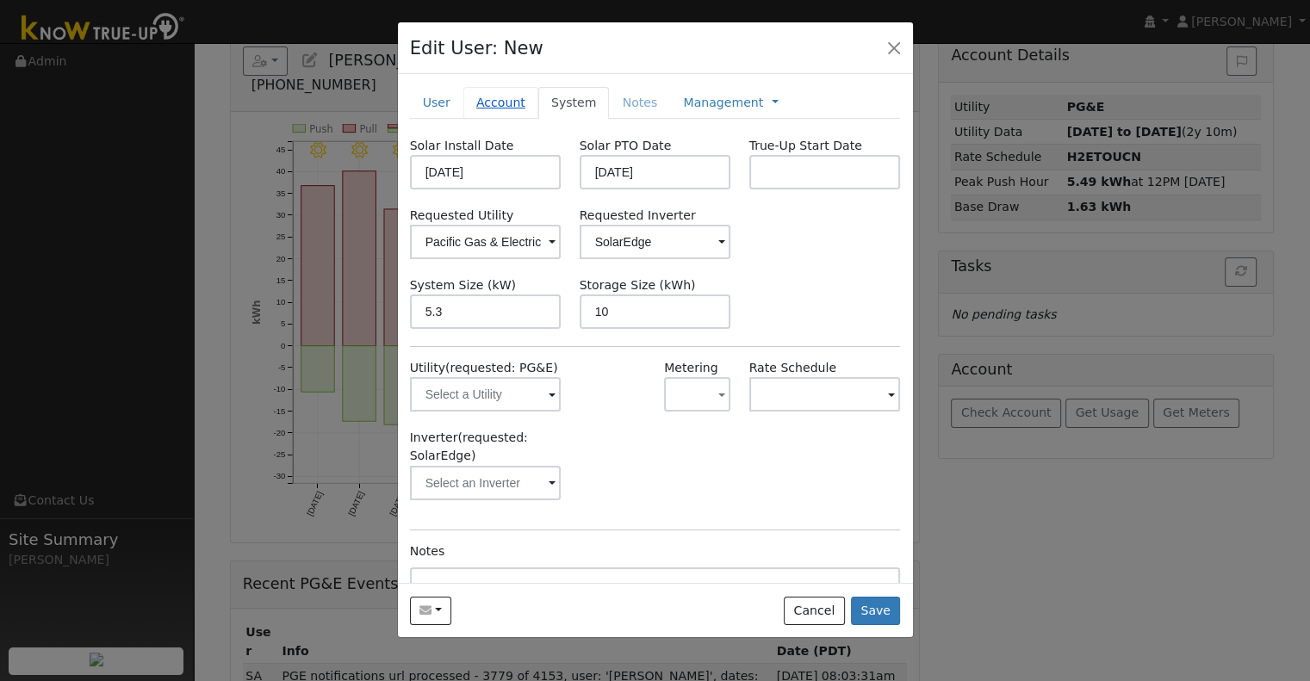
click at [488, 99] on link "Account" at bounding box center [501, 103] width 75 height 32
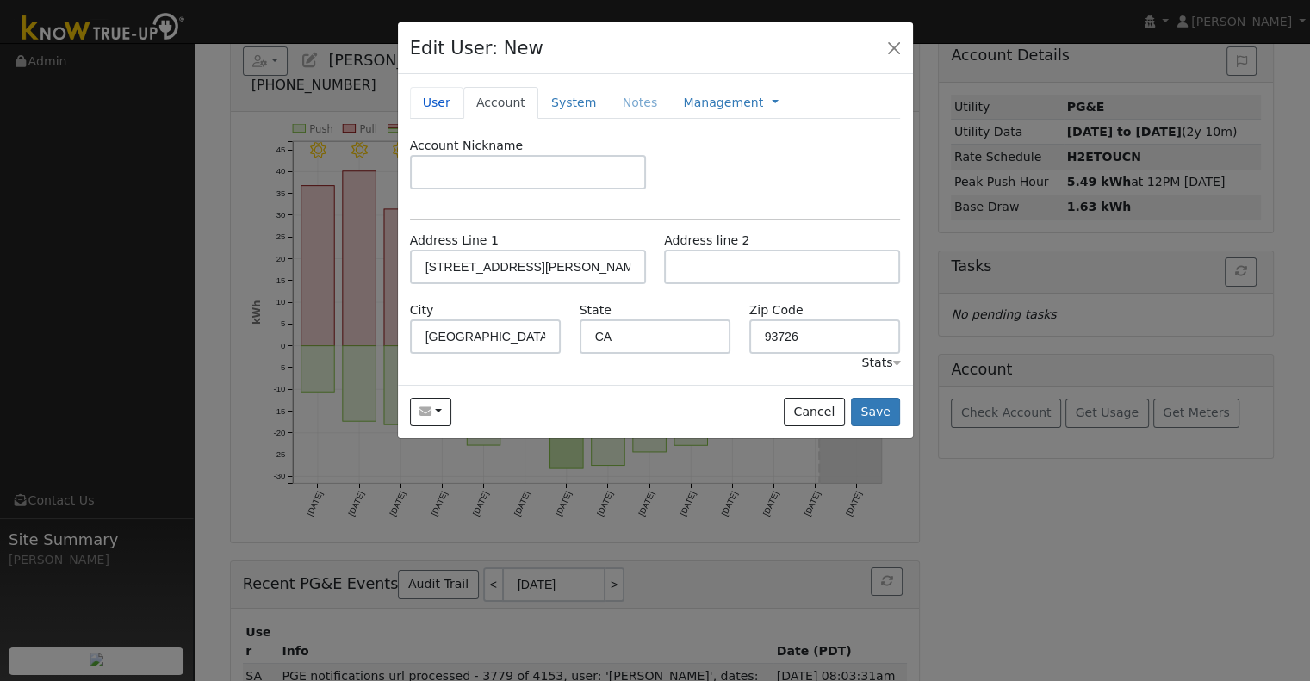
click at [434, 97] on link "User" at bounding box center [436, 103] width 53 height 32
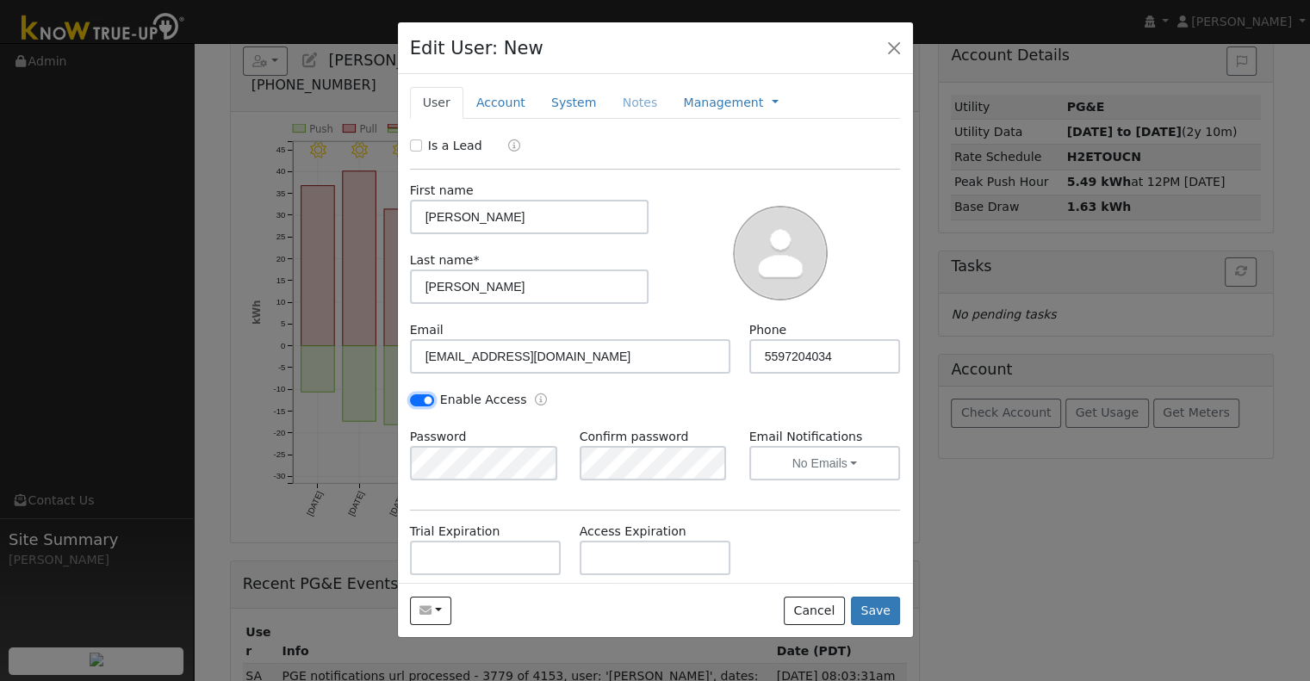
click at [426, 401] on input "Enable Access" at bounding box center [422, 401] width 24 height 12
checkbox input "false"
click at [683, 100] on link "Management" at bounding box center [723, 103] width 80 height 18
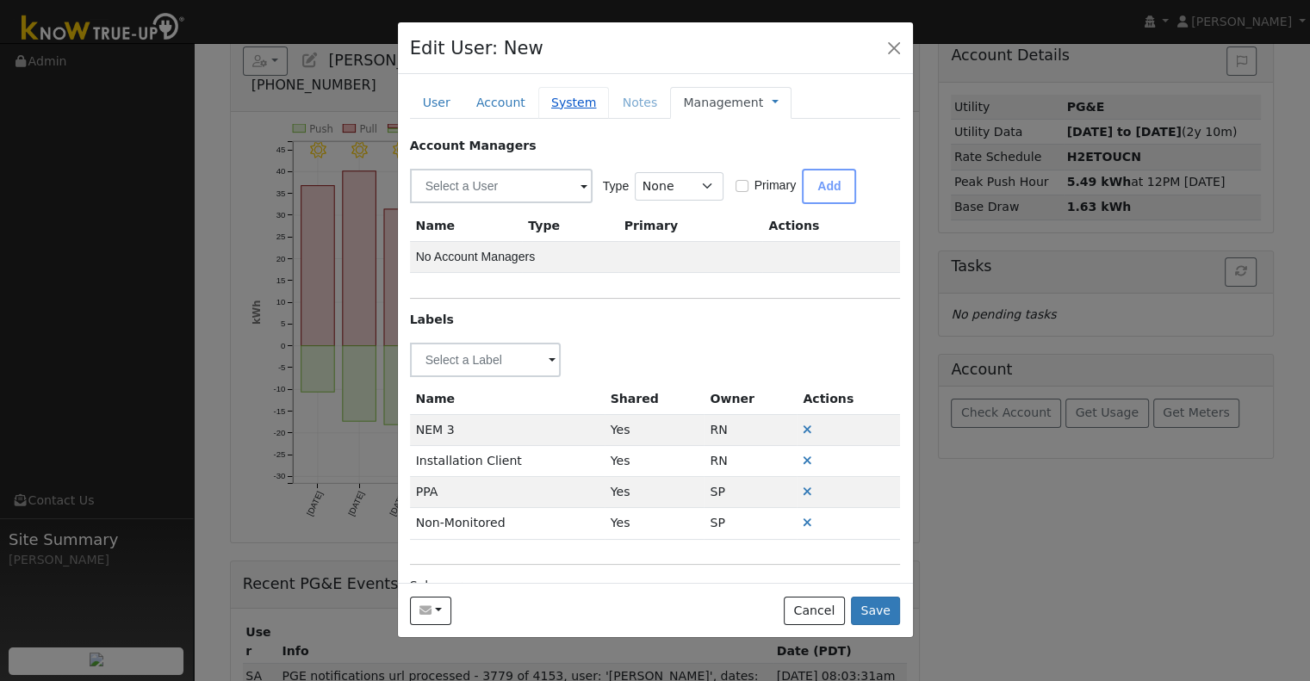
click at [565, 103] on link "System" at bounding box center [574, 103] width 72 height 32
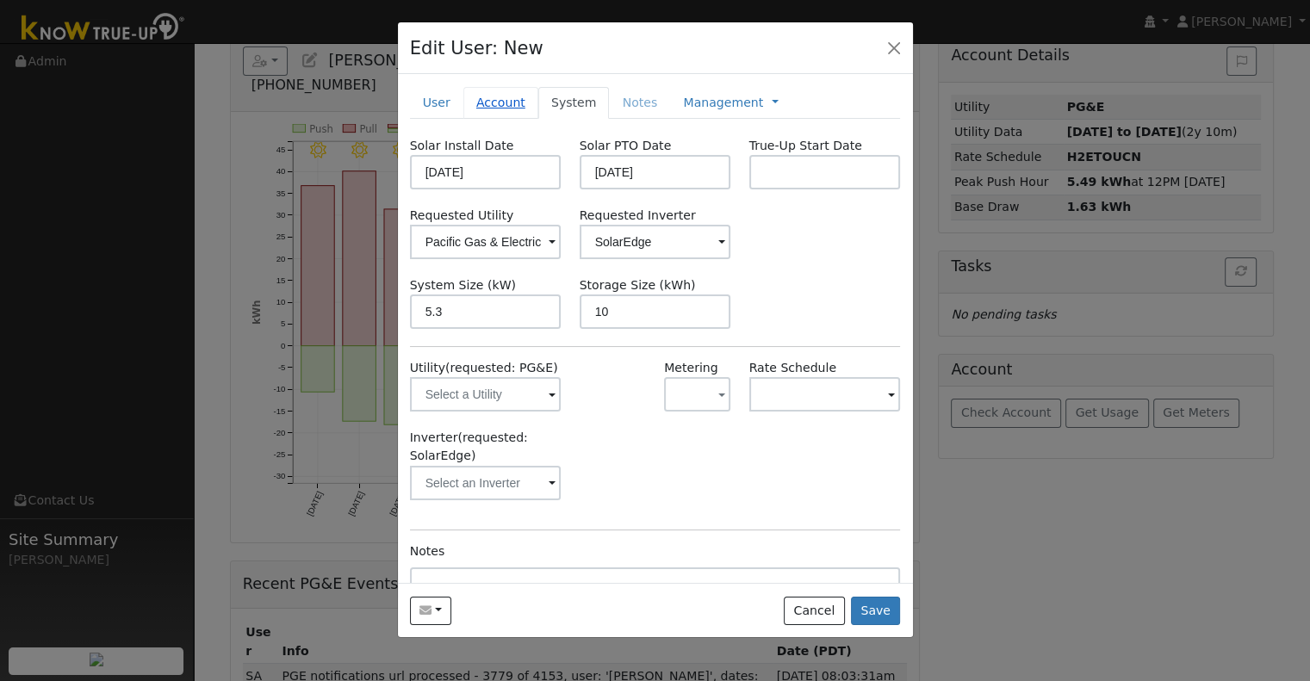
click at [501, 99] on link "Account" at bounding box center [501, 103] width 75 height 32
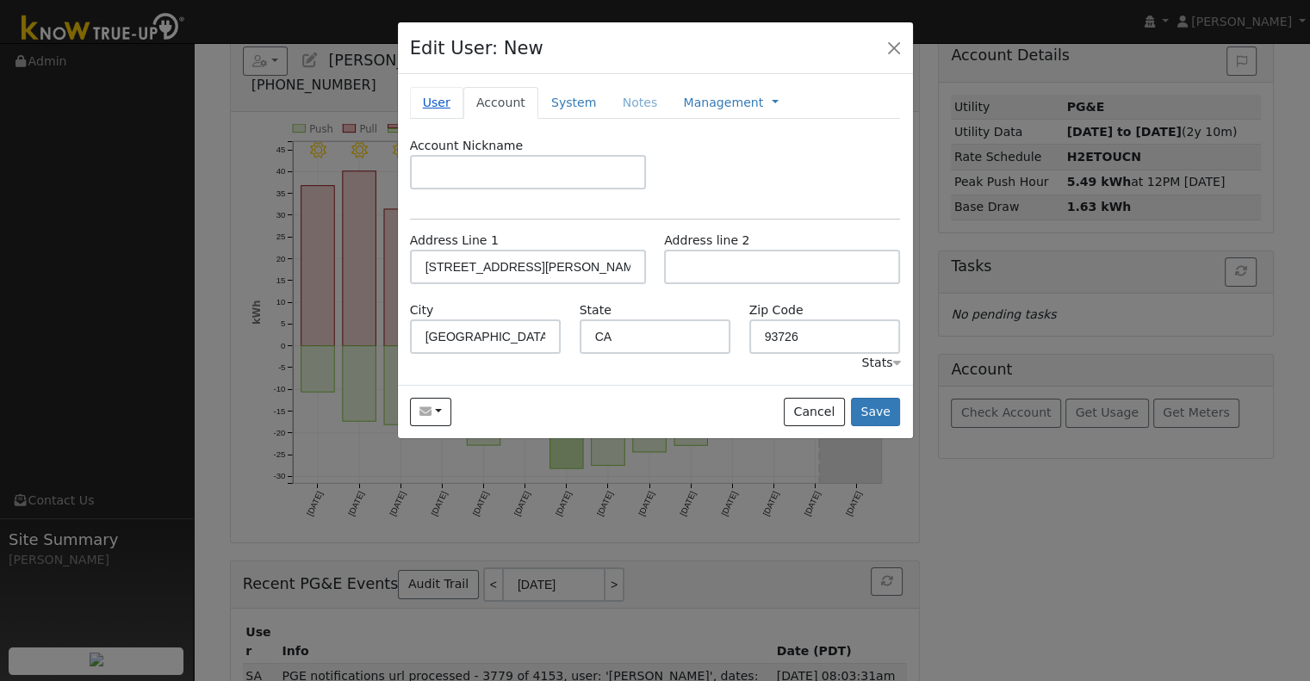
click at [428, 108] on link "User" at bounding box center [436, 103] width 53 height 32
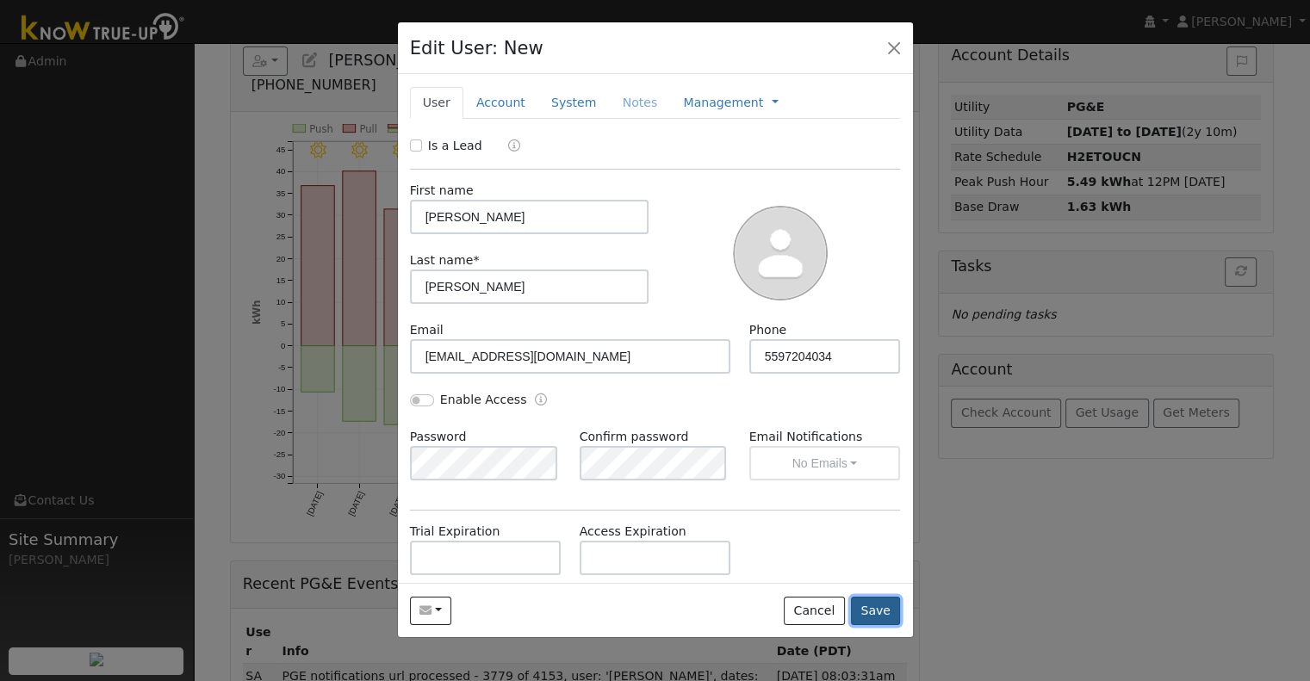
click at [871, 618] on button "Save" at bounding box center [876, 611] width 50 height 29
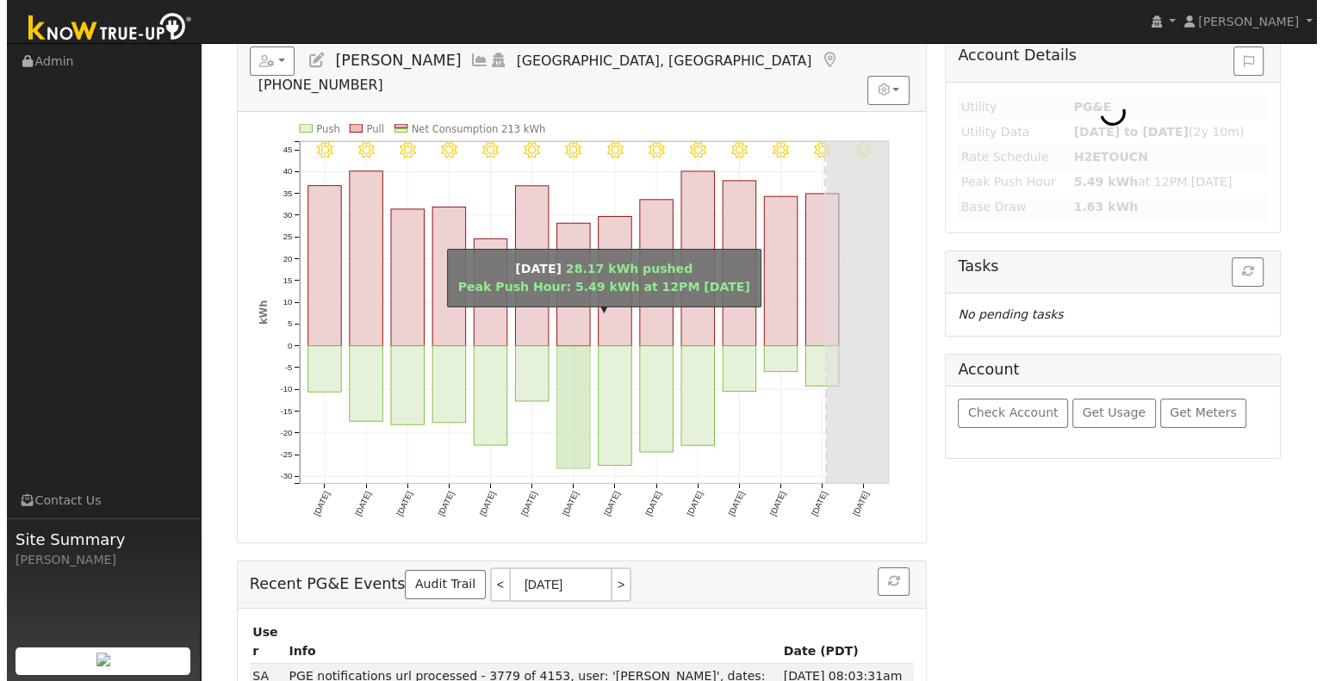
scroll to position [0, 0]
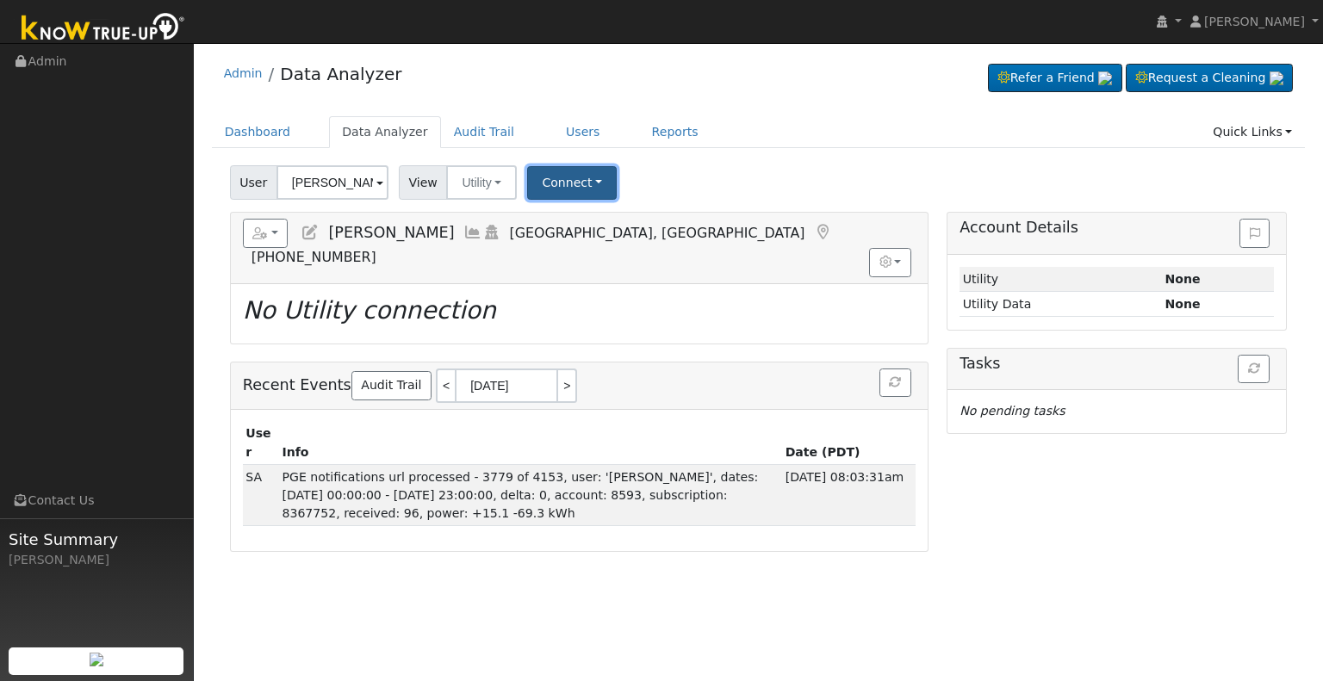
click at [567, 185] on button "Connect" at bounding box center [572, 183] width 90 height 34
click at [576, 220] on link "Select a Provider" at bounding box center [595, 220] width 134 height 24
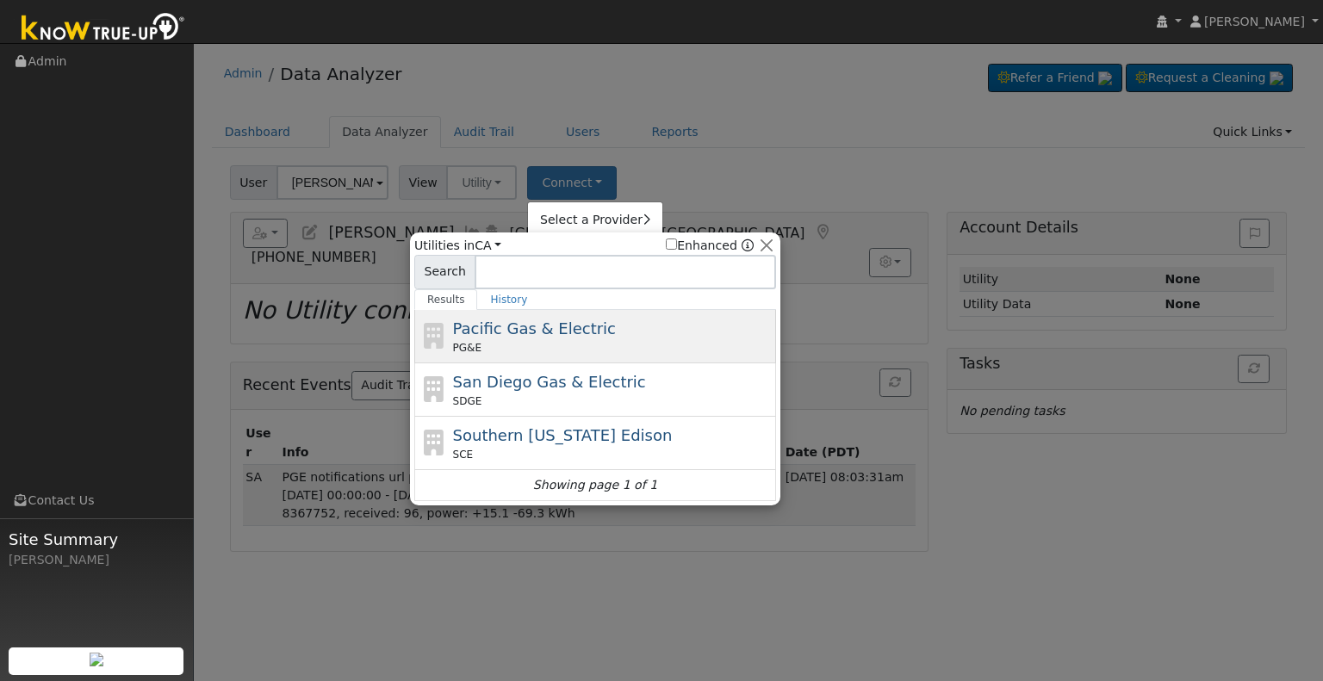
click at [522, 323] on span "Pacific Gas & Electric" at bounding box center [534, 329] width 163 height 18
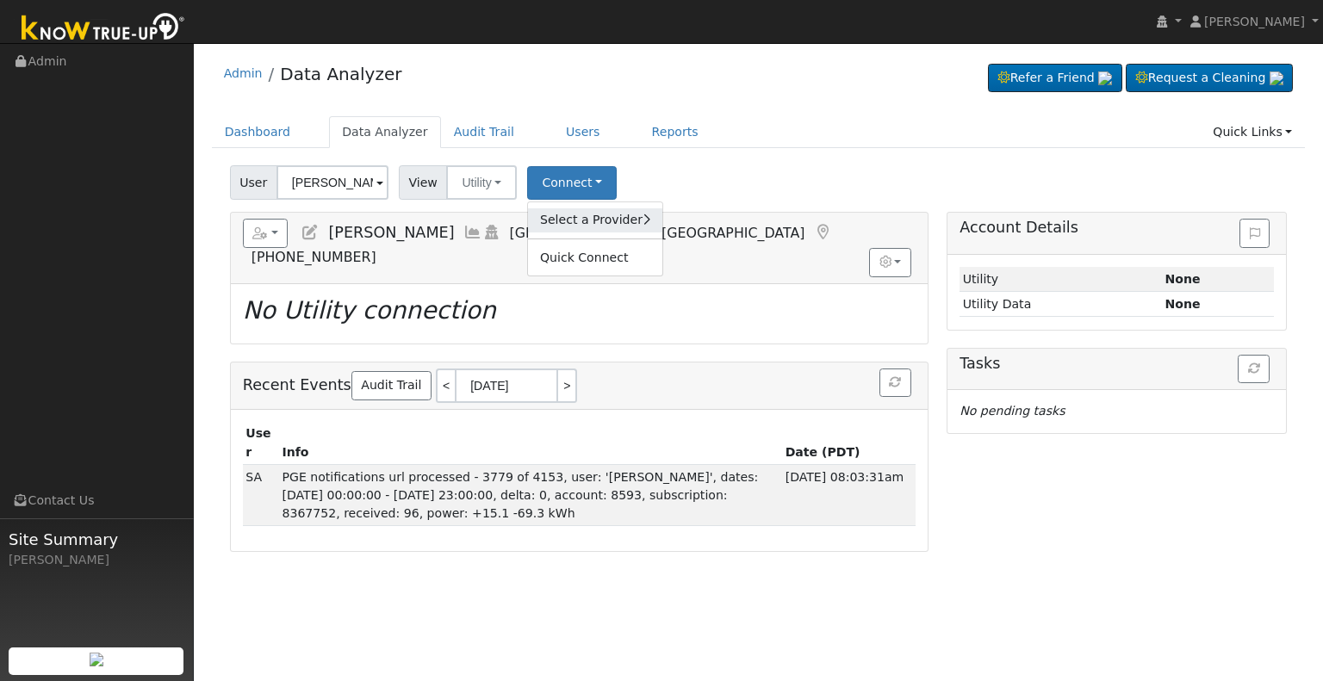
click at [597, 218] on link "Select a Provider" at bounding box center [595, 220] width 134 height 24
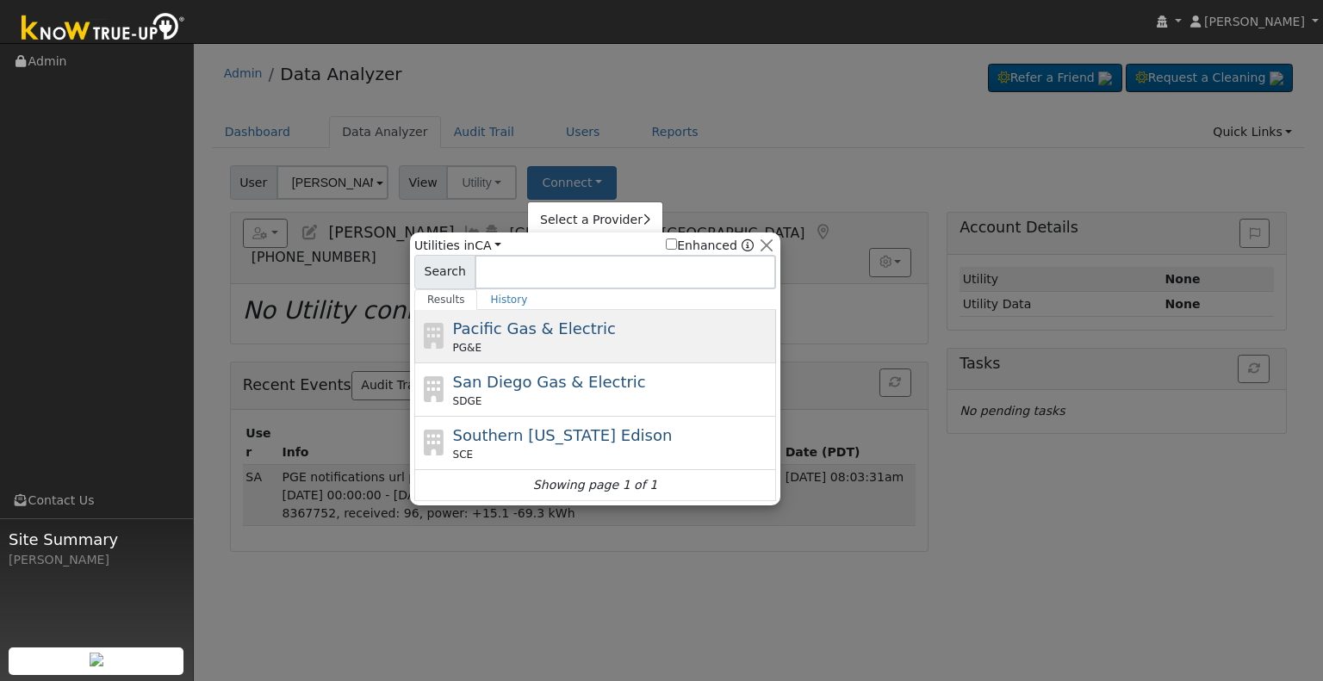
click at [518, 351] on div "PG&E" at bounding box center [613, 348] width 320 height 16
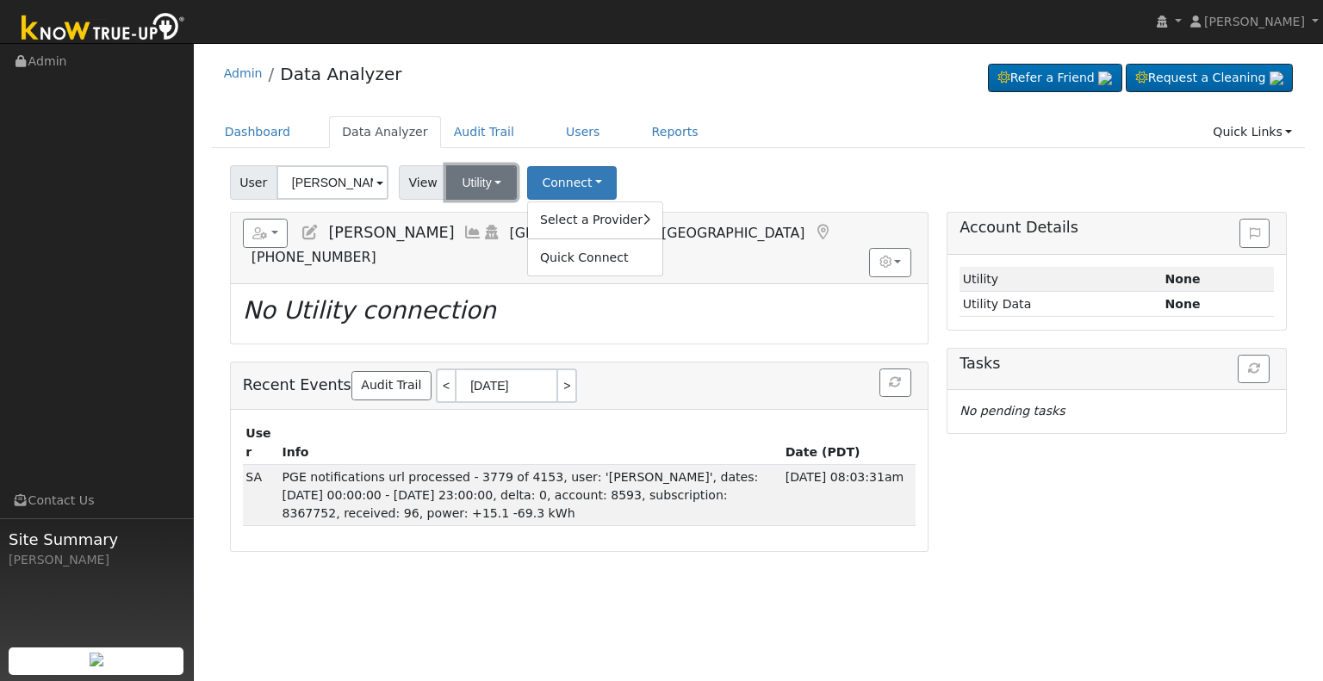
click at [446, 165] on button "Utility" at bounding box center [481, 182] width 71 height 34
click at [490, 252] on link "Solar" at bounding box center [504, 245] width 120 height 24
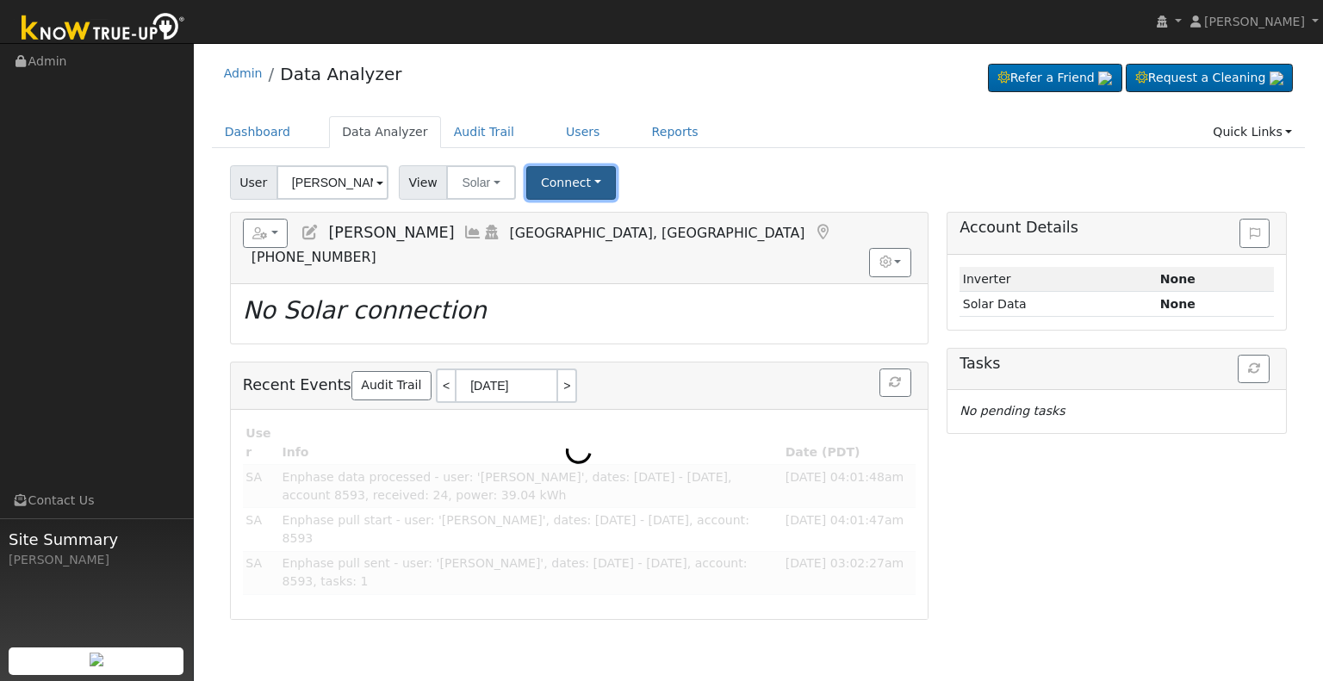
click at [571, 184] on button "Connect" at bounding box center [571, 183] width 90 height 34
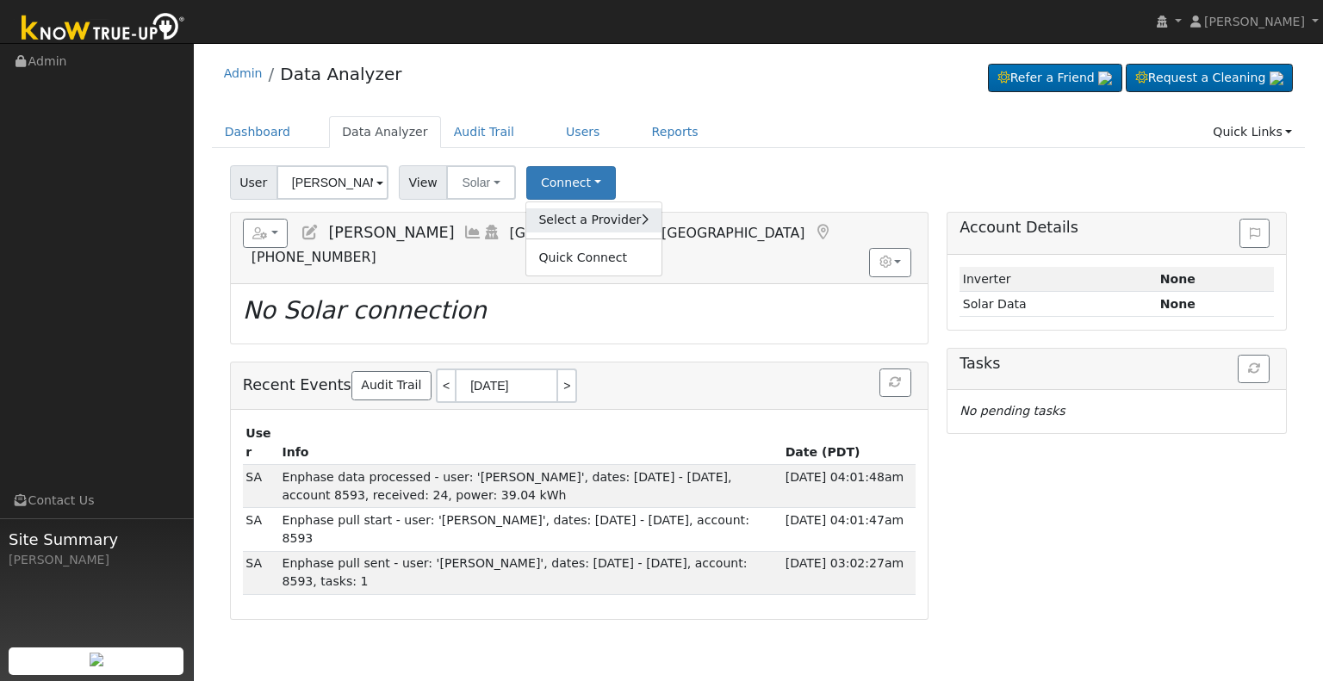
click at [596, 219] on link "Select a Provider" at bounding box center [593, 220] width 134 height 24
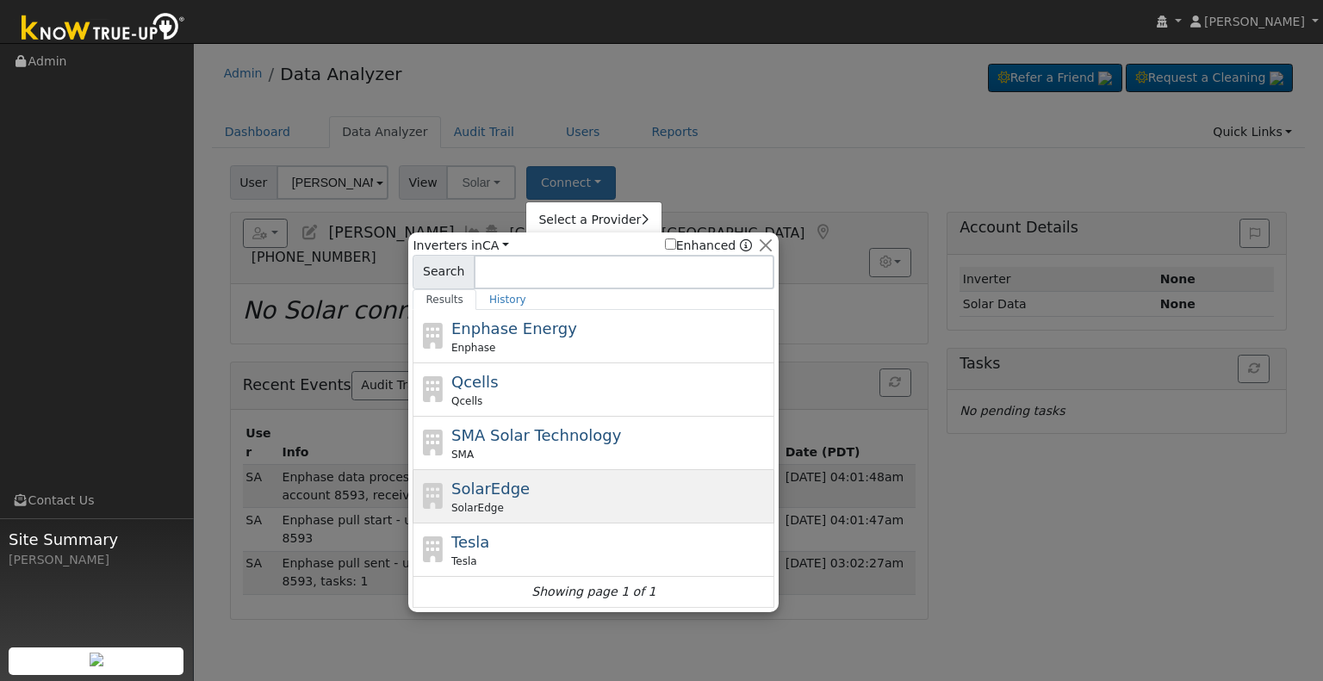
click at [531, 496] on div "SolarEdge SolarEdge" at bounding box center [611, 496] width 320 height 39
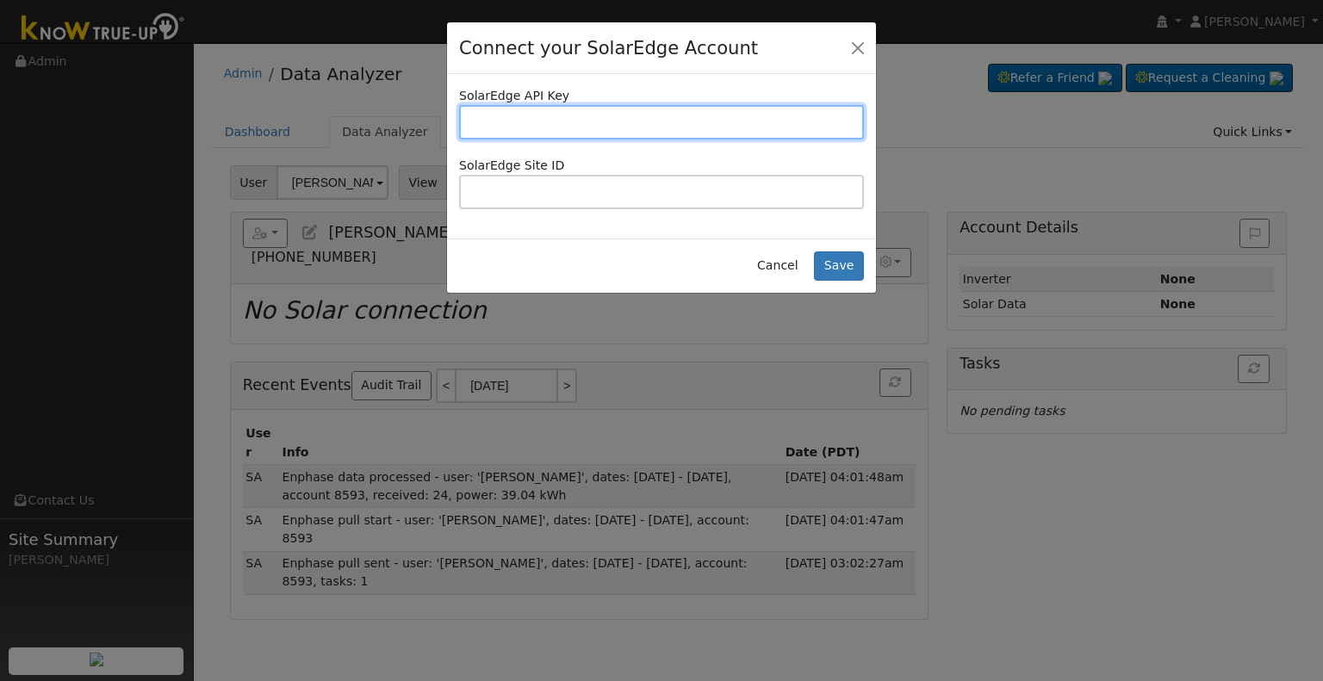
click at [793, 137] on input "text" at bounding box center [661, 122] width 405 height 34
paste input "96KEIHRQB6YLD14UP51I48DLVNORKY0C"
type input "96KEIHRQB6YLD14UP51I48DLVNORKY0C"
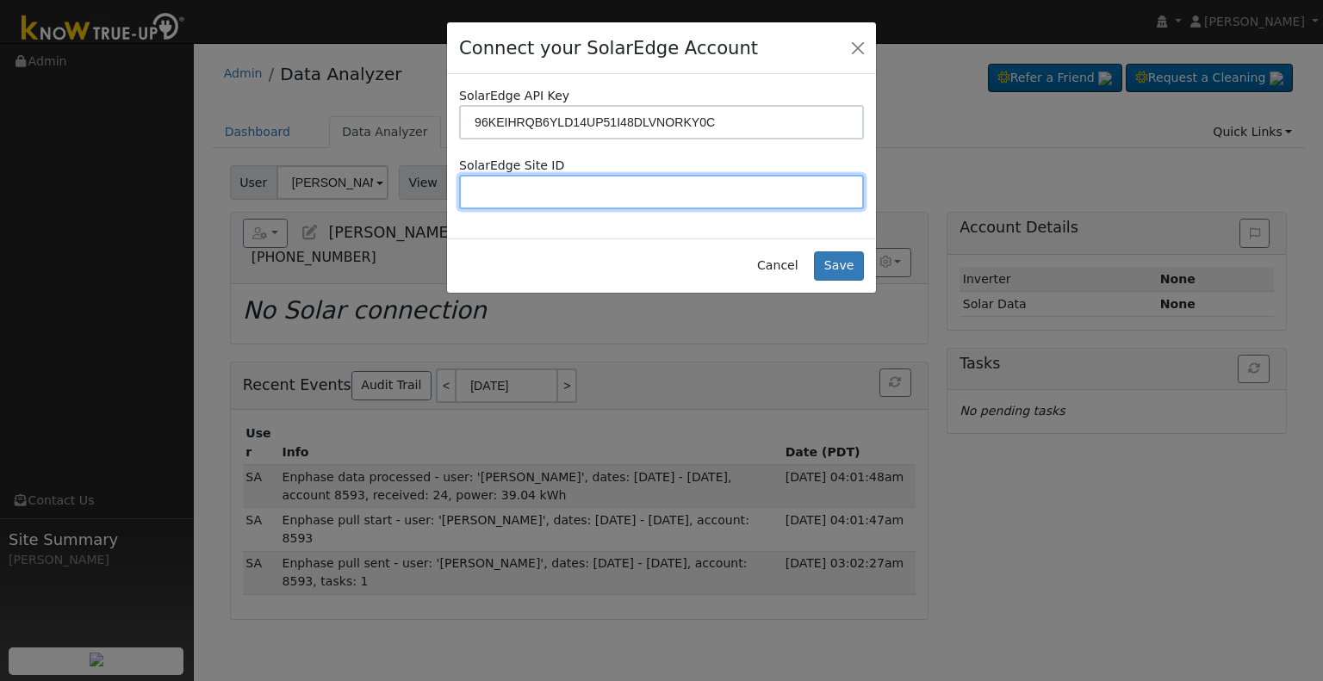
click at [758, 189] on input "text" at bounding box center [661, 192] width 405 height 34
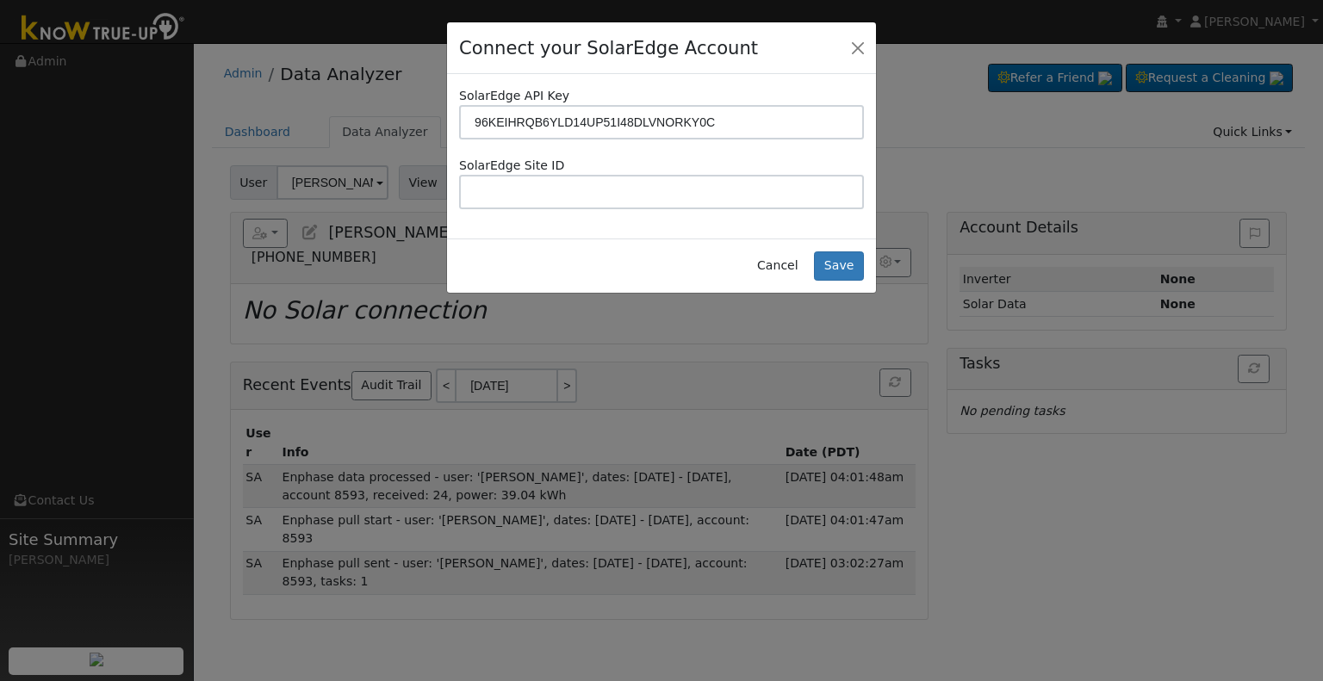
click at [675, 224] on div "SolarEdge API Key 96KEIHRQB6YLD14UP51I48DLVNORKY0C SolarEdge Site ID" at bounding box center [661, 156] width 429 height 164
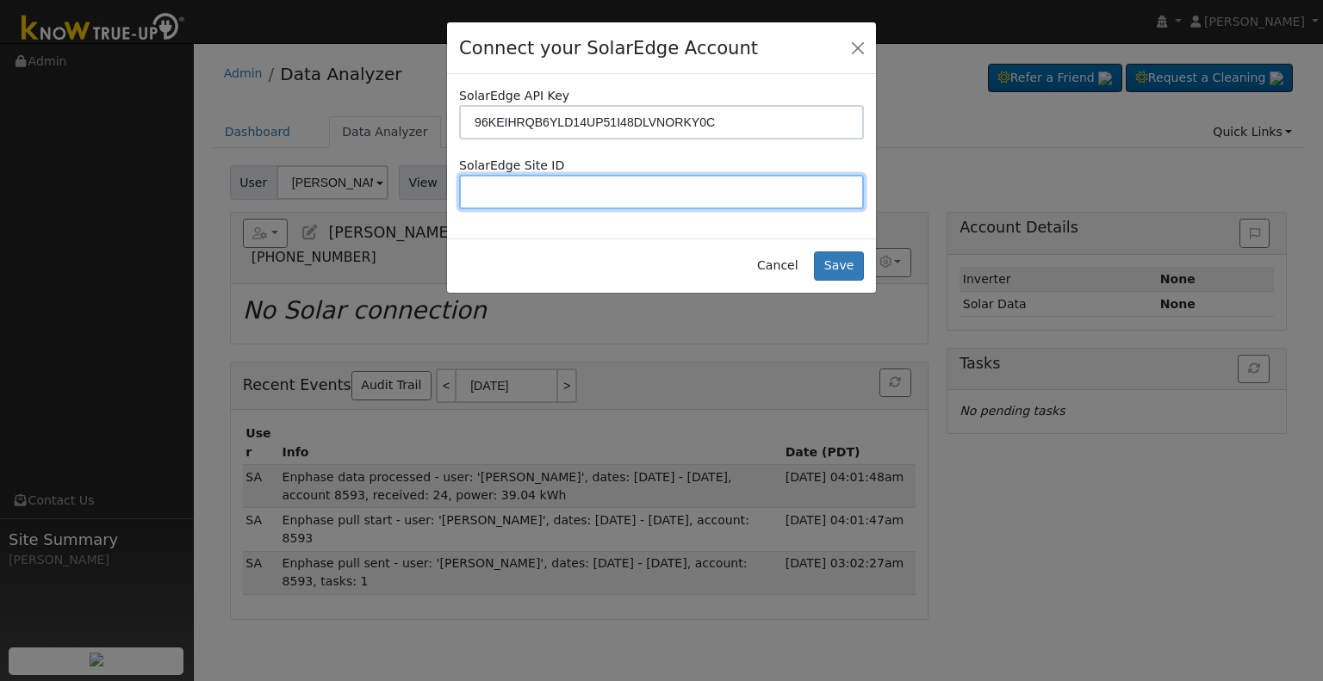
click at [675, 201] on input "text" at bounding box center [661, 192] width 405 height 34
paste input "4706882"
type input "4706882"
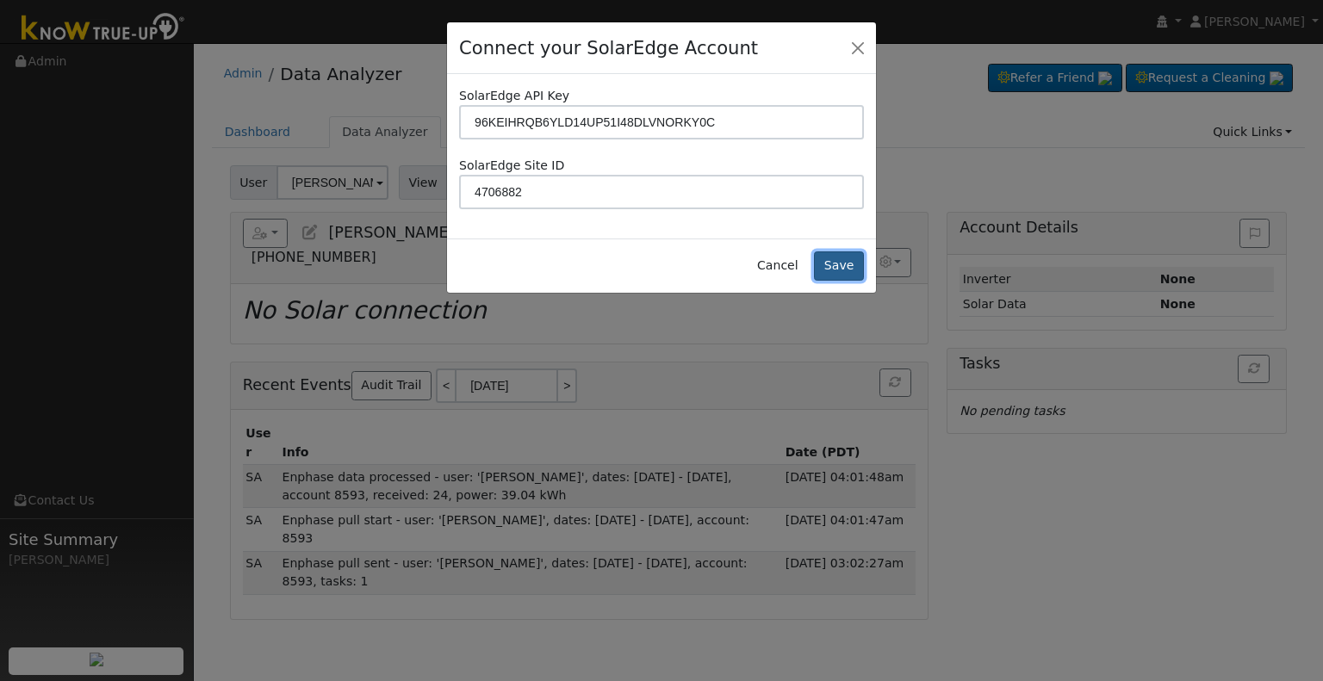
click at [834, 272] on button "Save" at bounding box center [839, 266] width 50 height 29
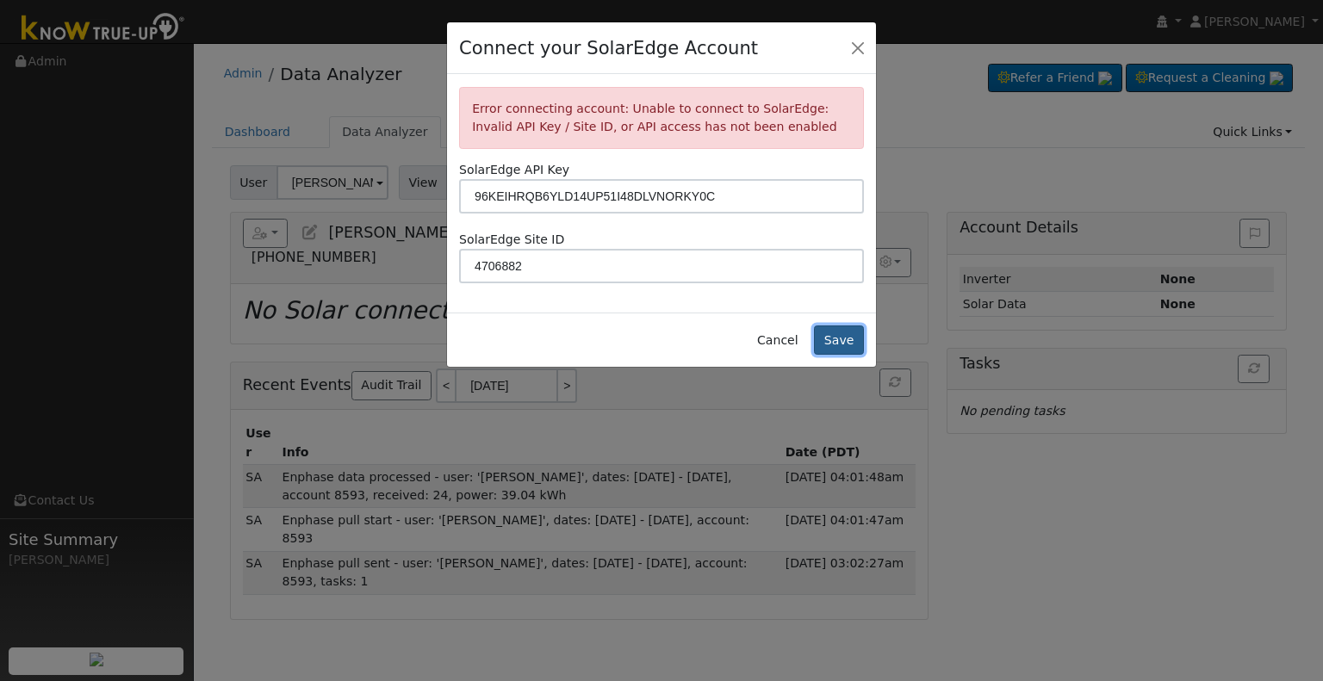
click at [842, 341] on button "Save" at bounding box center [839, 340] width 50 height 29
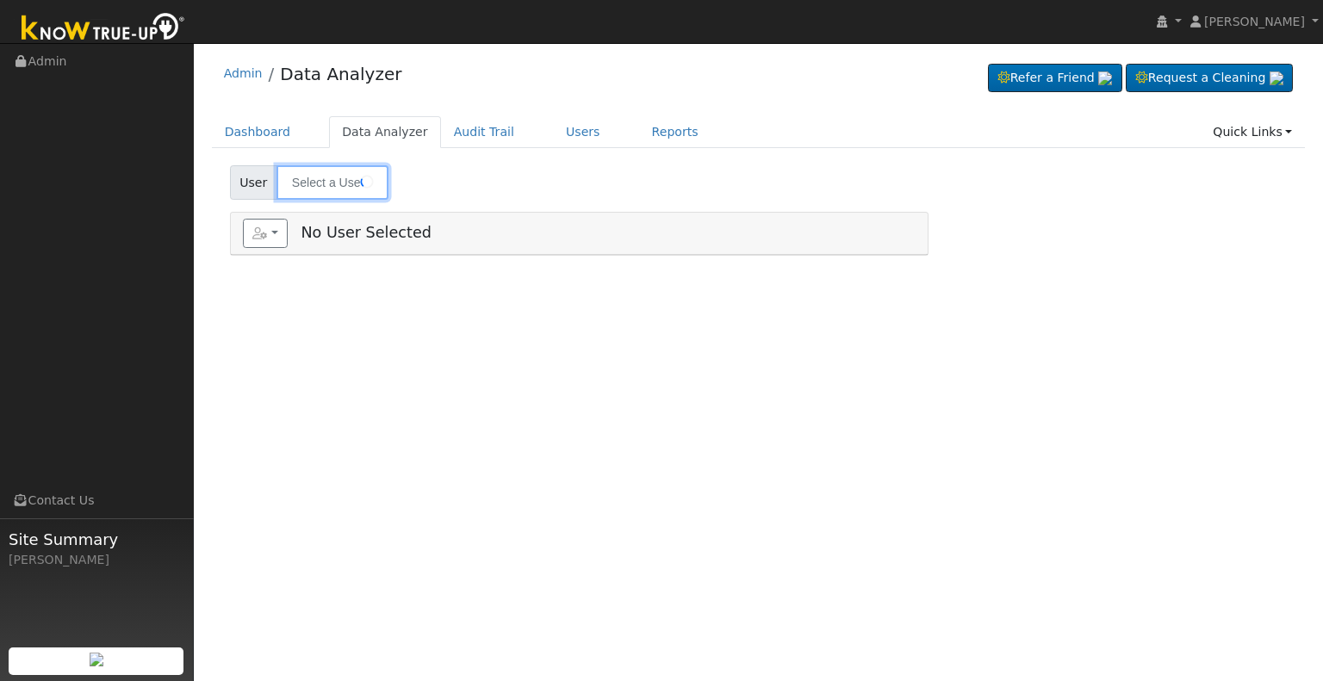
type input "[PERSON_NAME]"
